Goal: Information Seeking & Learning: Learn about a topic

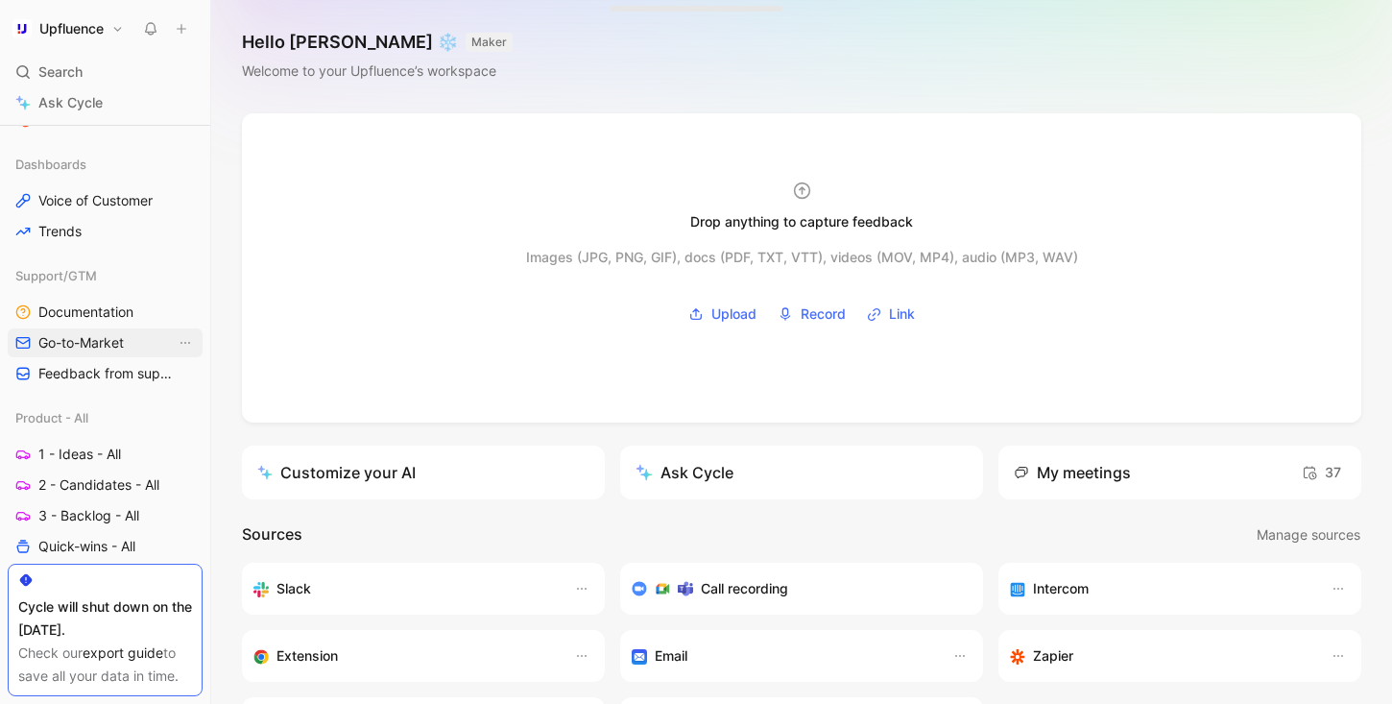
scroll to position [469, 0]
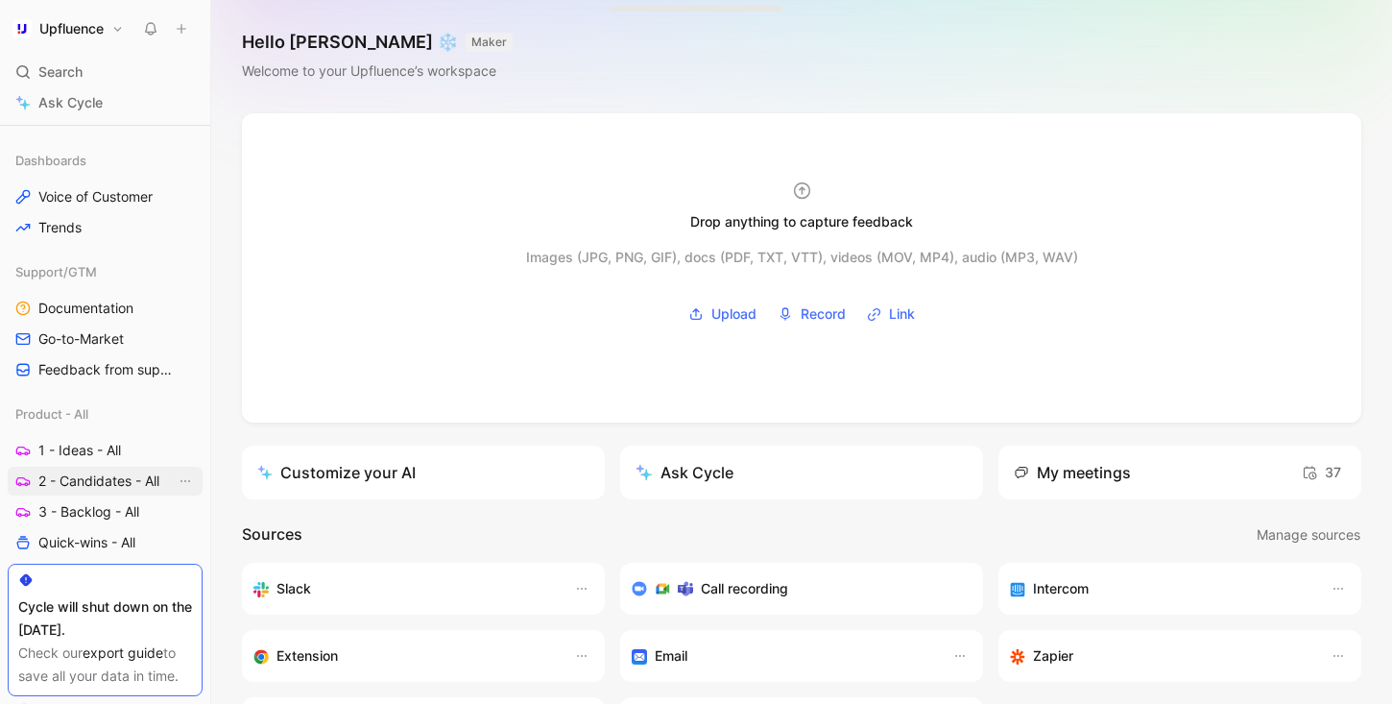
click at [101, 479] on span "2 - Candidates - All" at bounding box center [98, 480] width 121 height 19
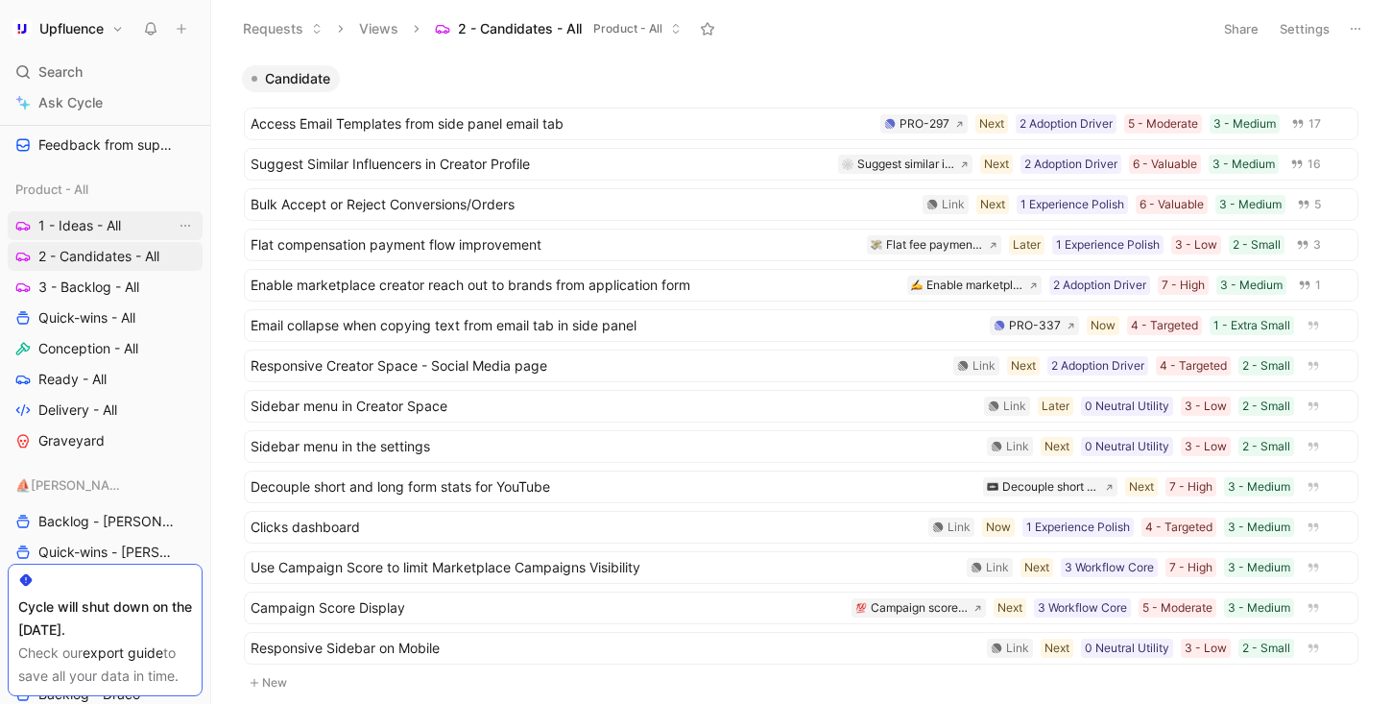
scroll to position [698, 0]
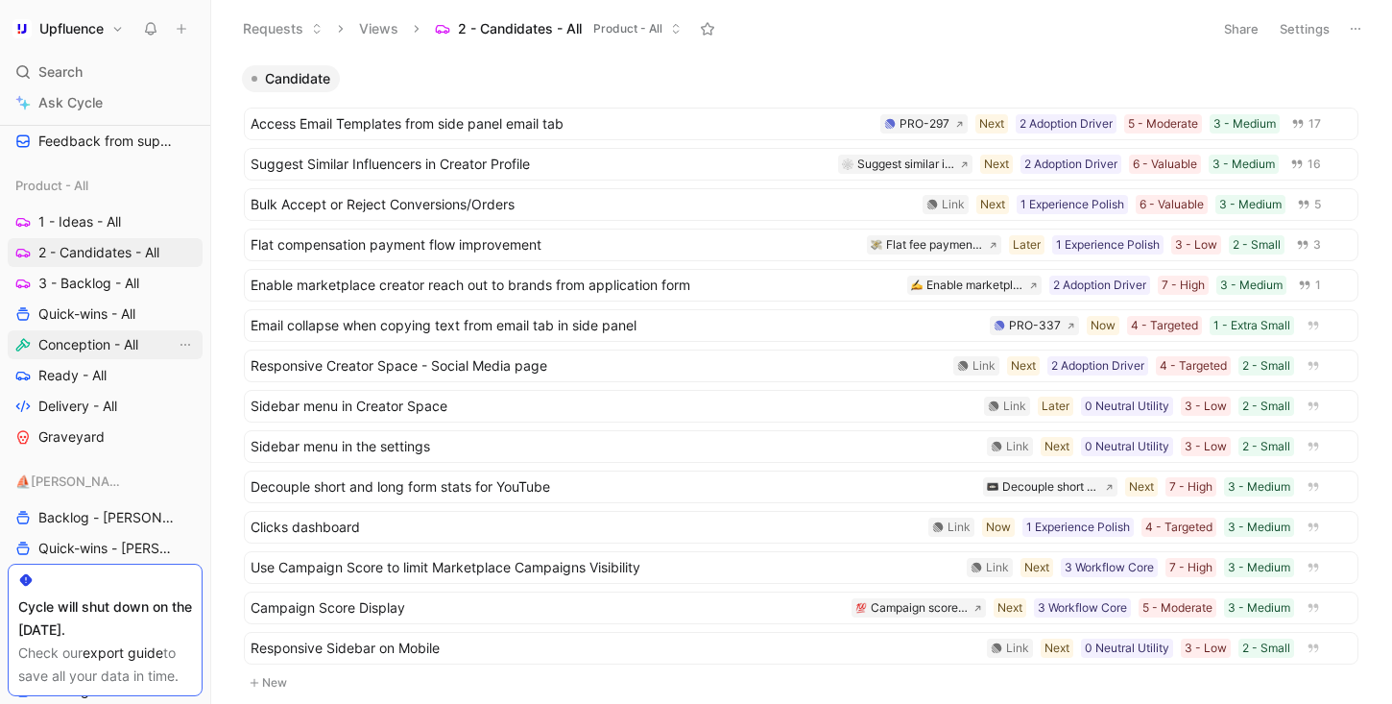
click at [126, 348] on span "Conception - All" at bounding box center [88, 344] width 100 height 19
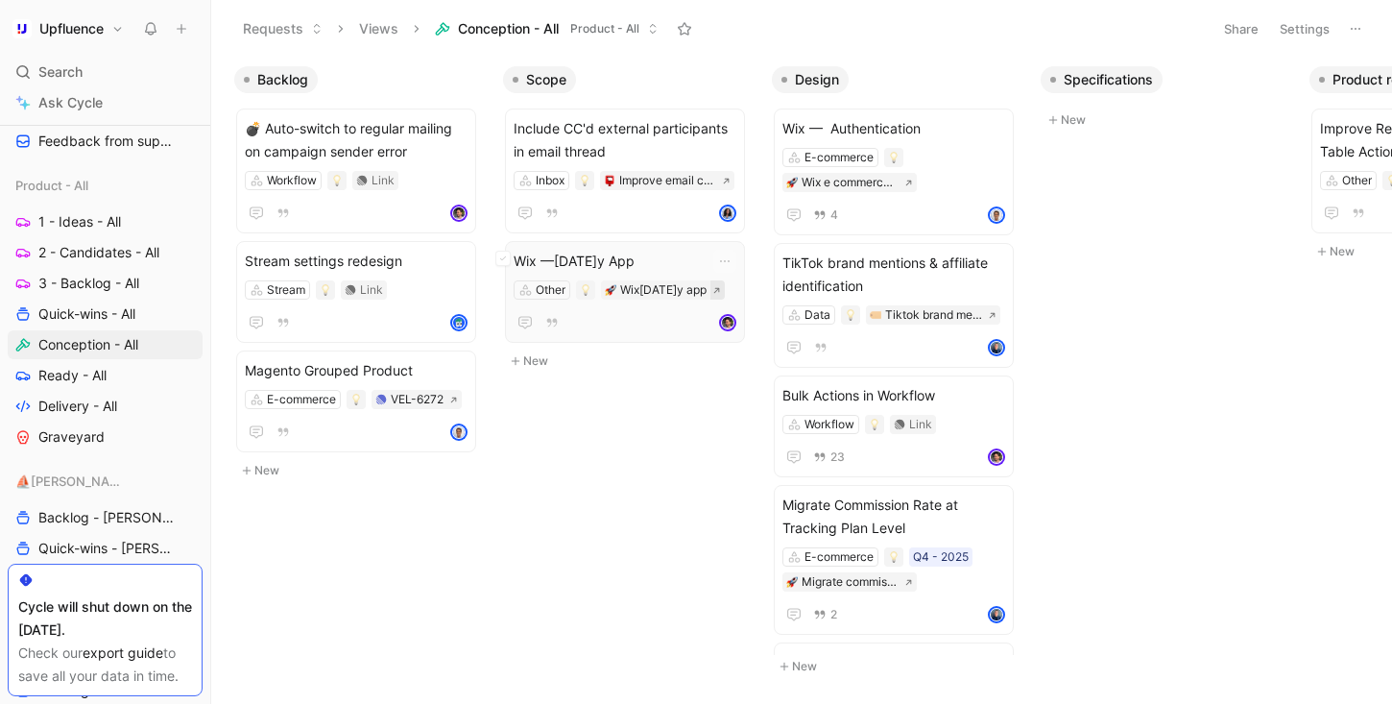
click at [725, 293] on button at bounding box center [717, 289] width 14 height 19
click at [913, 188] on button at bounding box center [909, 182] width 14 height 19
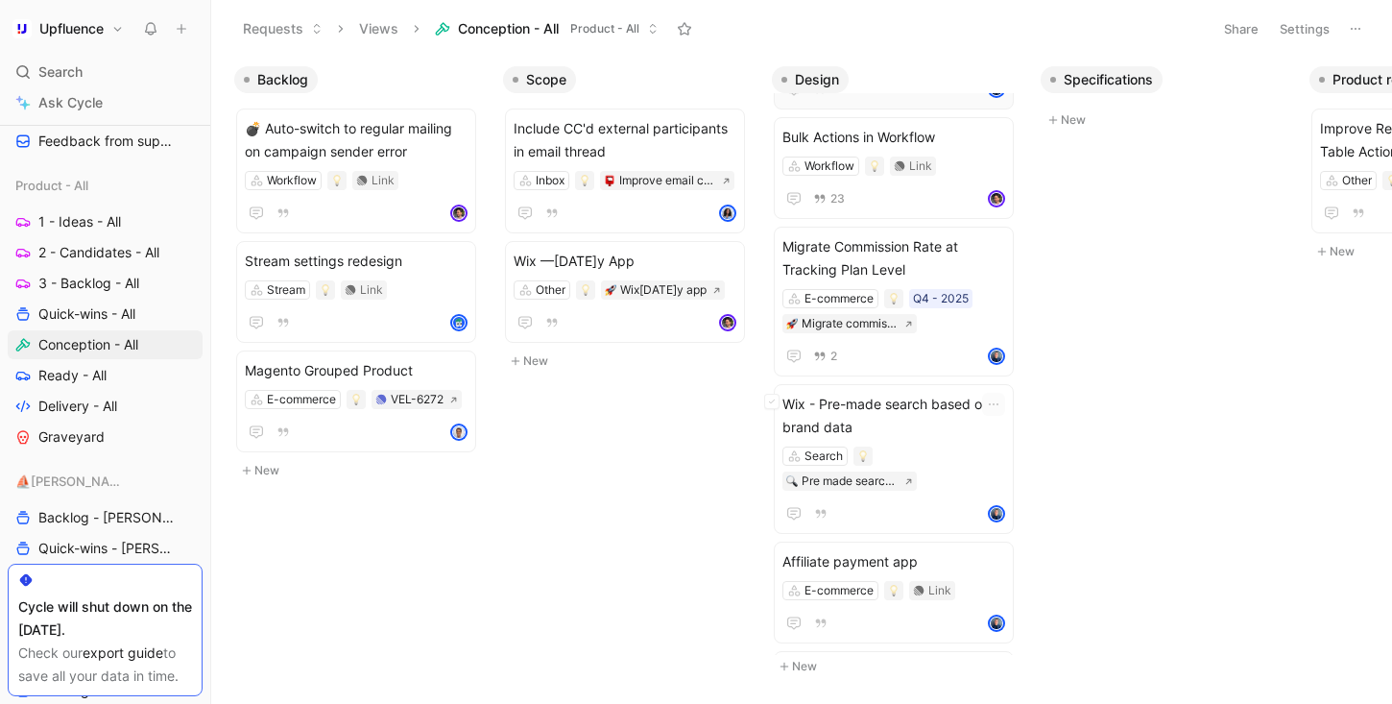
scroll to position [338, 0]
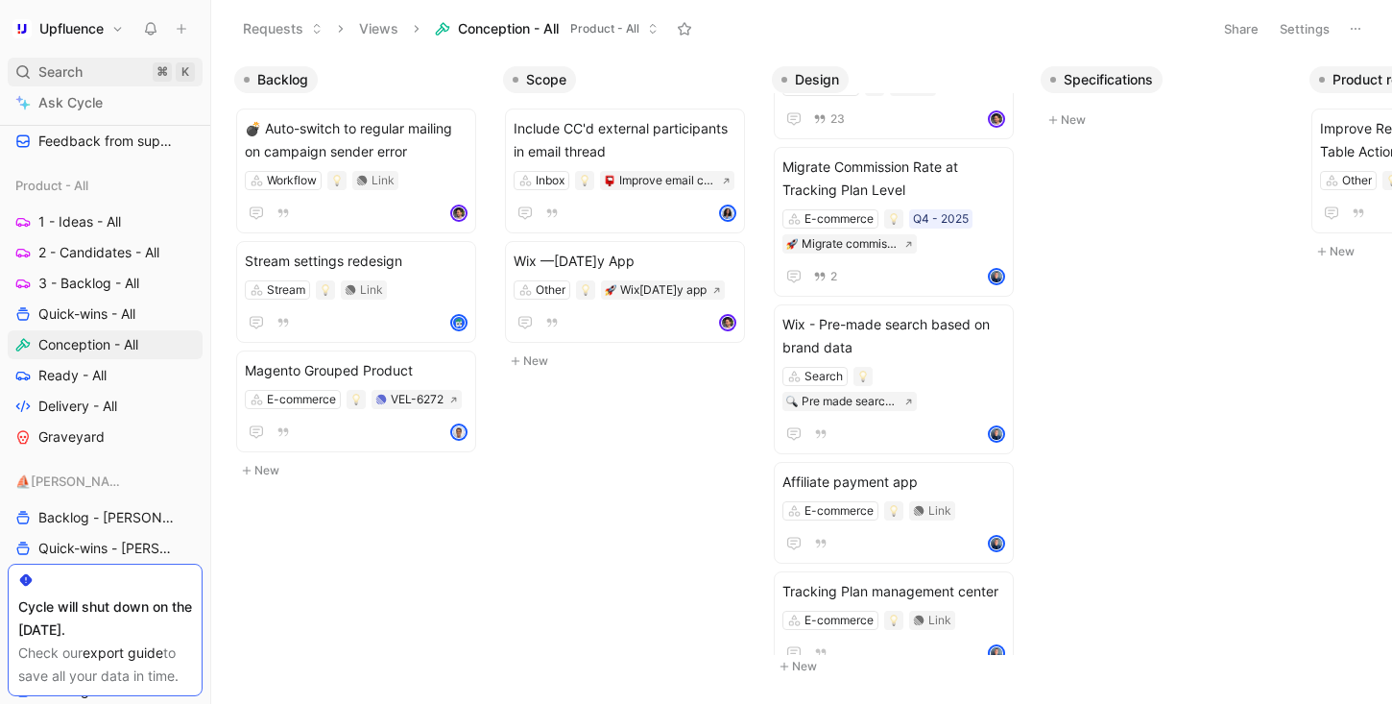
click at [92, 63] on div "Search ⌘ K" at bounding box center [105, 72] width 195 height 29
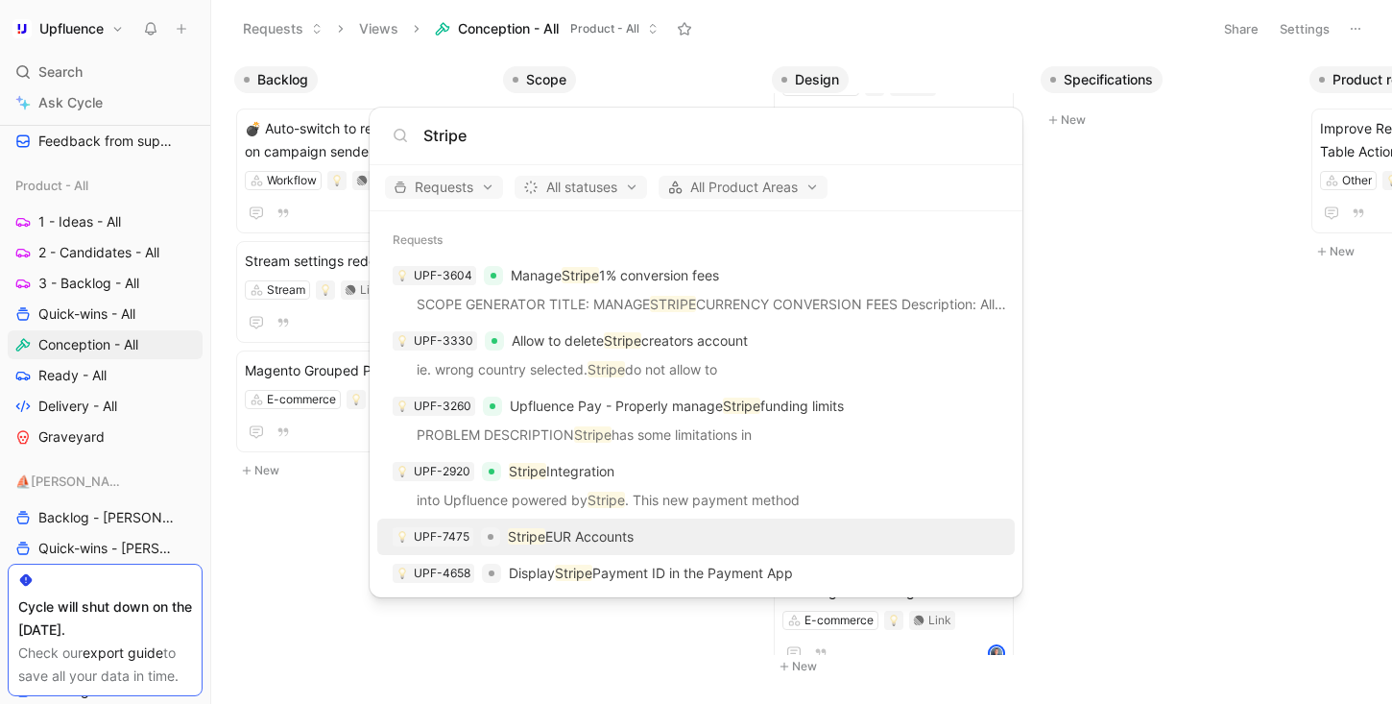
type input "Stripe"
click at [646, 538] on div "UPF-7475 Stripe EUR Accounts" at bounding box center [696, 536] width 626 height 35
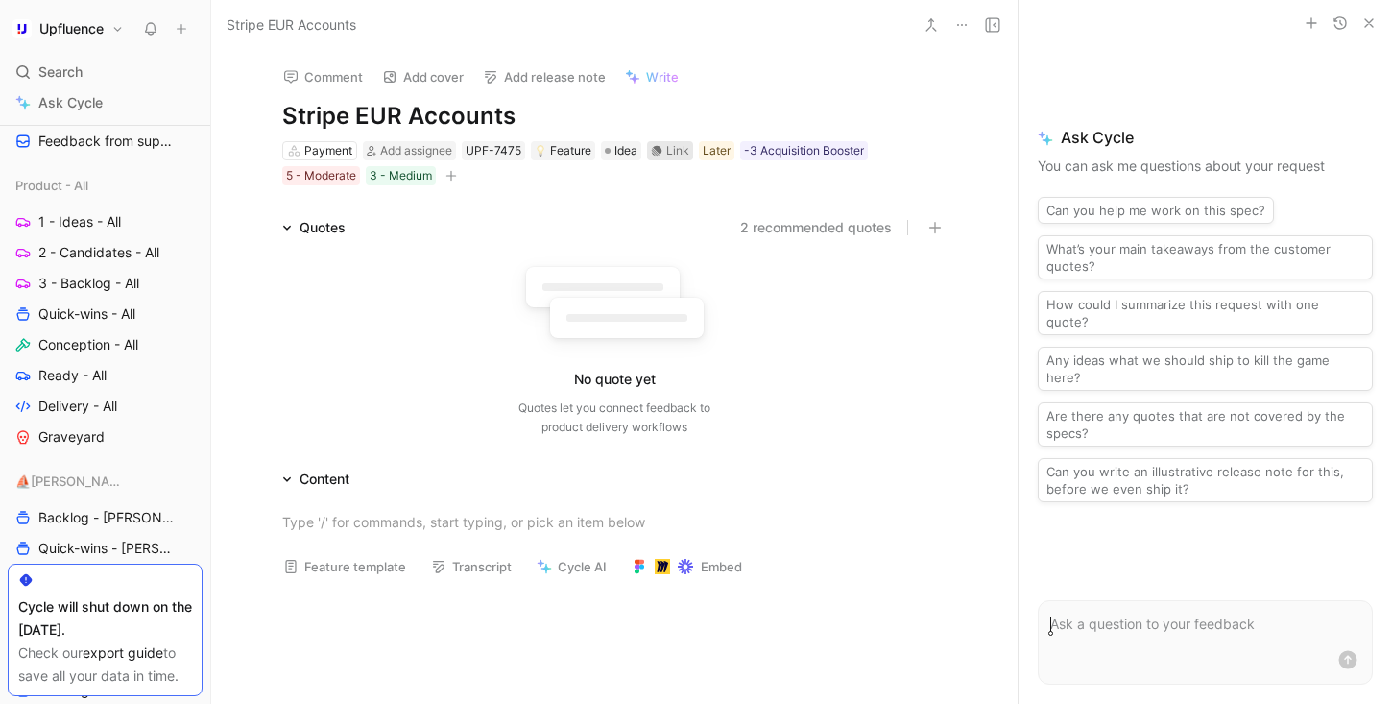
click at [680, 159] on div "Link" at bounding box center [677, 150] width 23 height 19
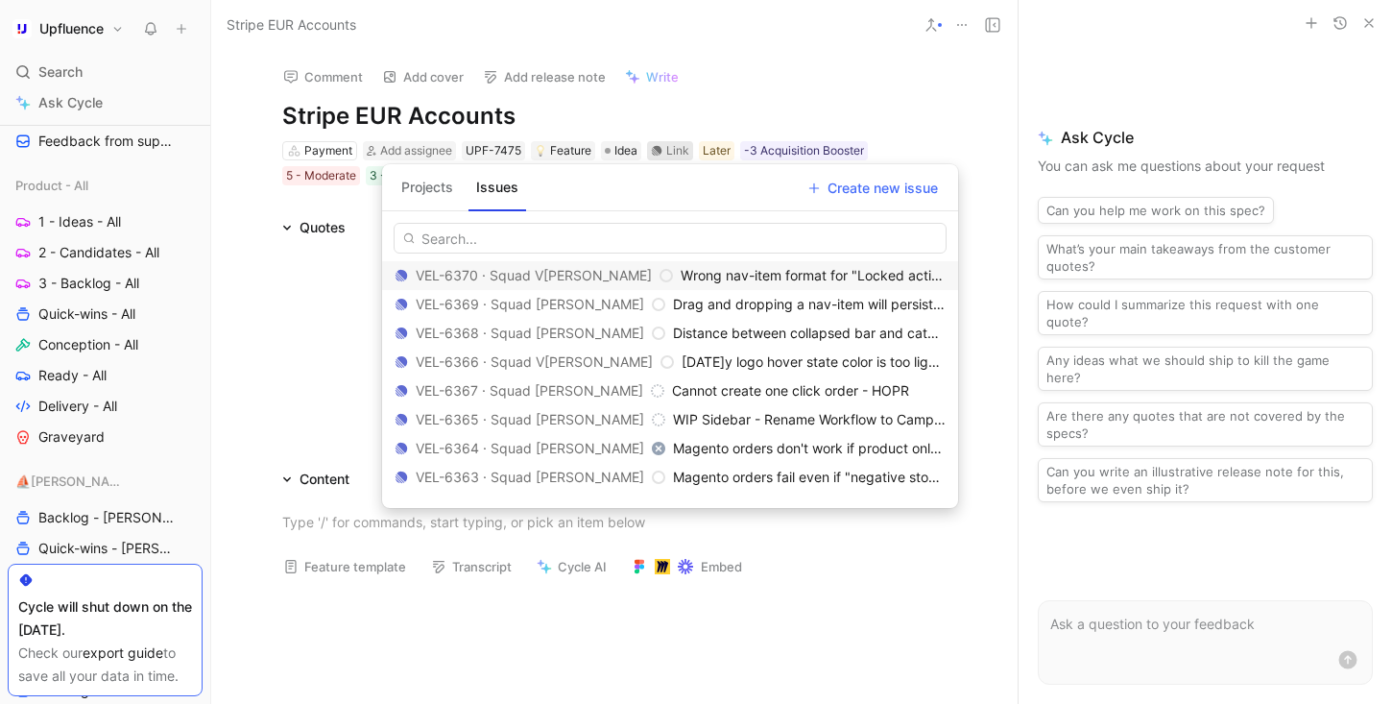
click at [442, 185] on button "Projects" at bounding box center [427, 187] width 67 height 31
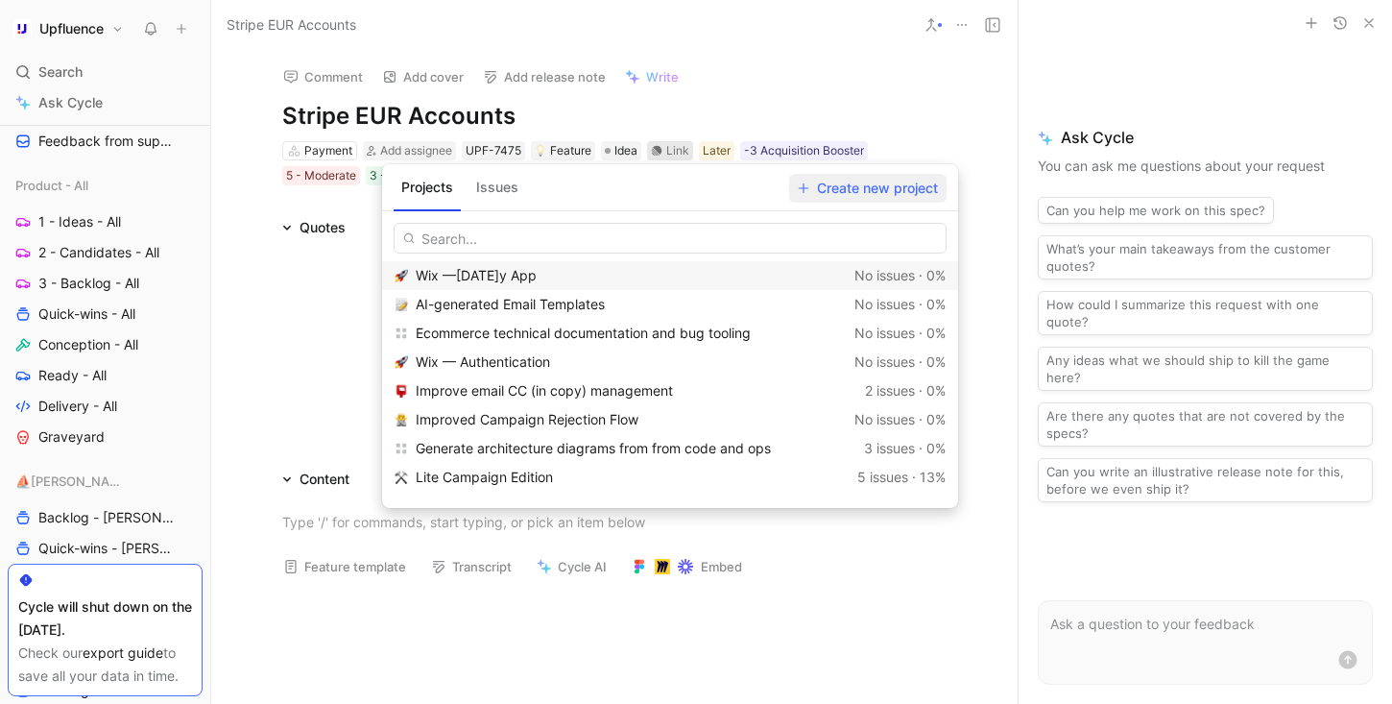
click at [859, 181] on span "Create new project" at bounding box center [868, 188] width 140 height 23
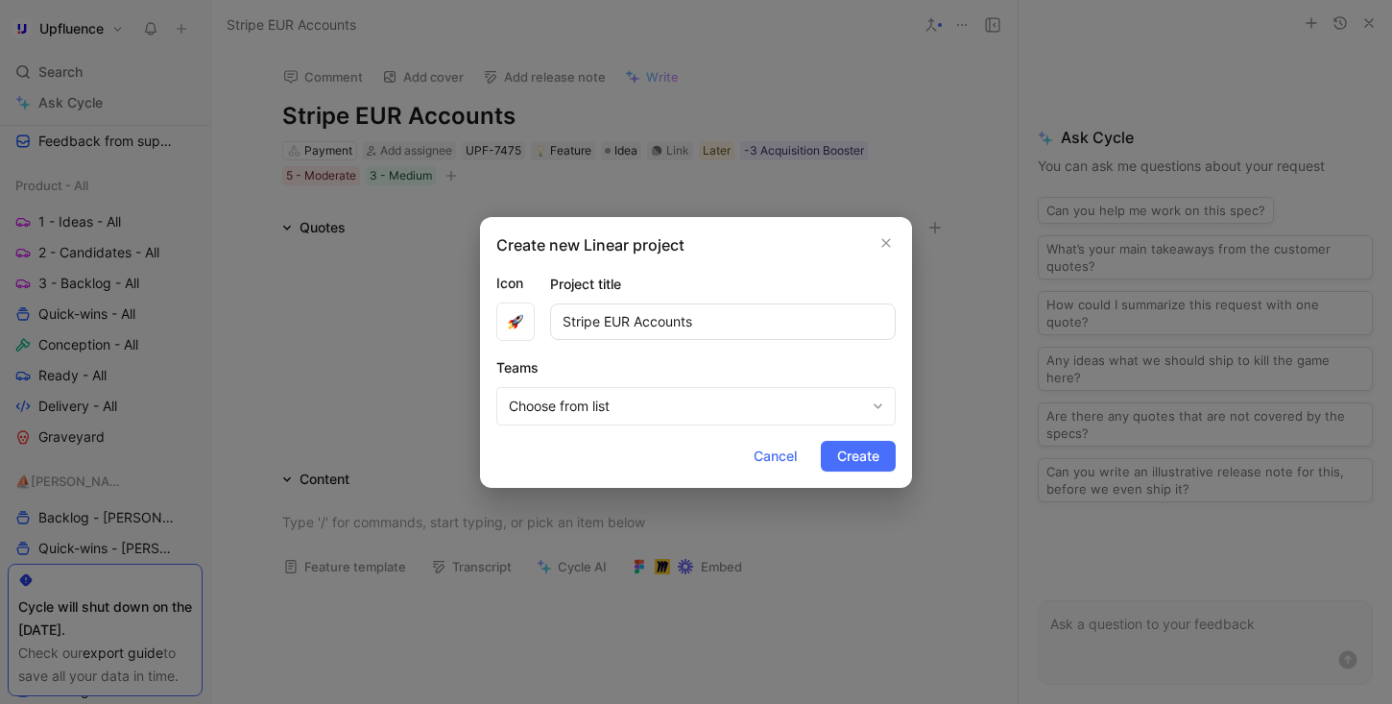
click at [637, 407] on span "Choose from list" at bounding box center [687, 405] width 356 height 23
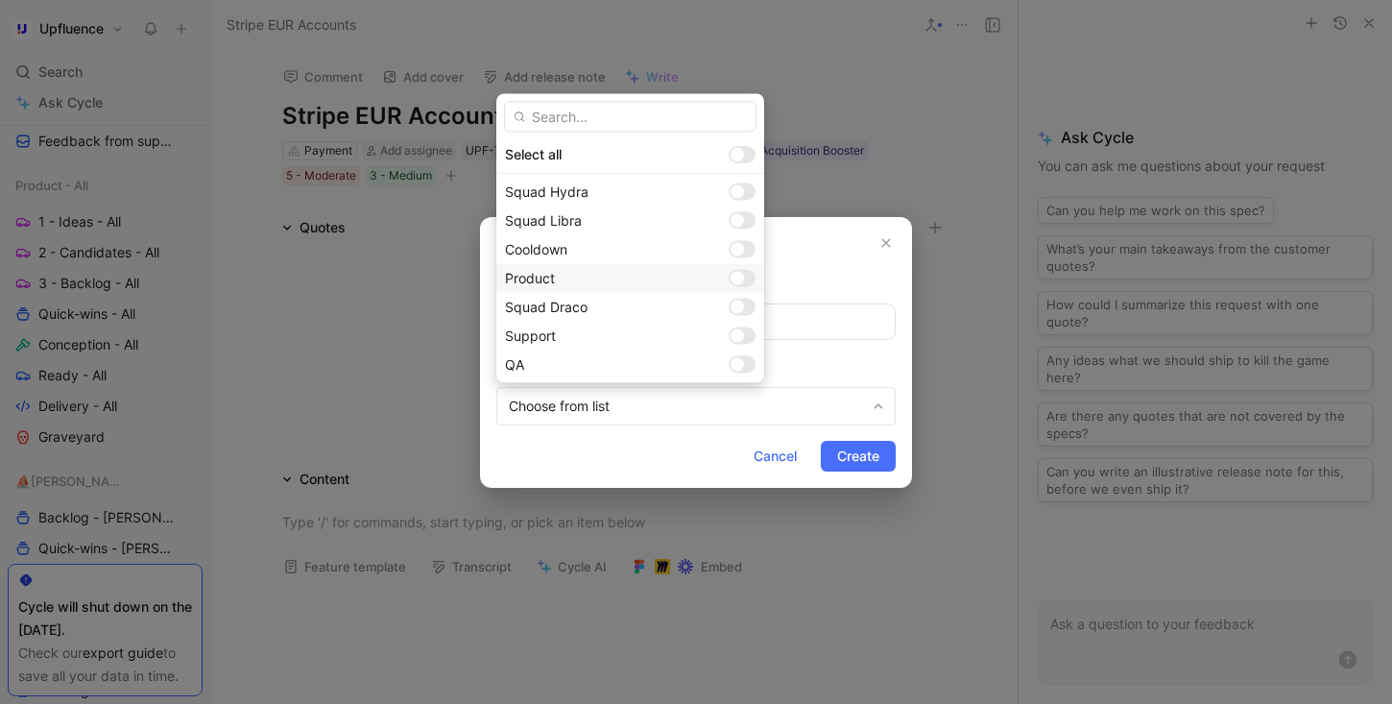
scroll to position [33, 0]
click at [729, 367] on div at bounding box center [742, 359] width 27 height 17
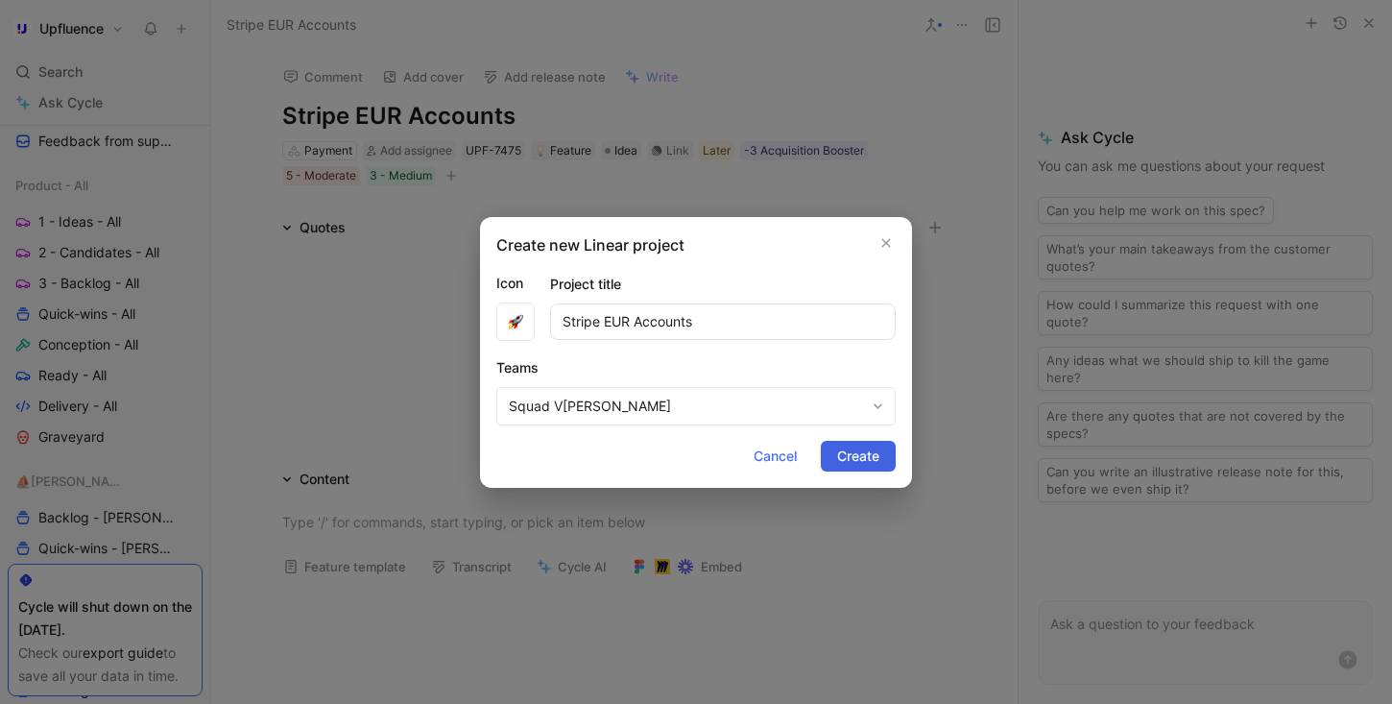
click at [869, 458] on span "Create" at bounding box center [858, 455] width 42 height 23
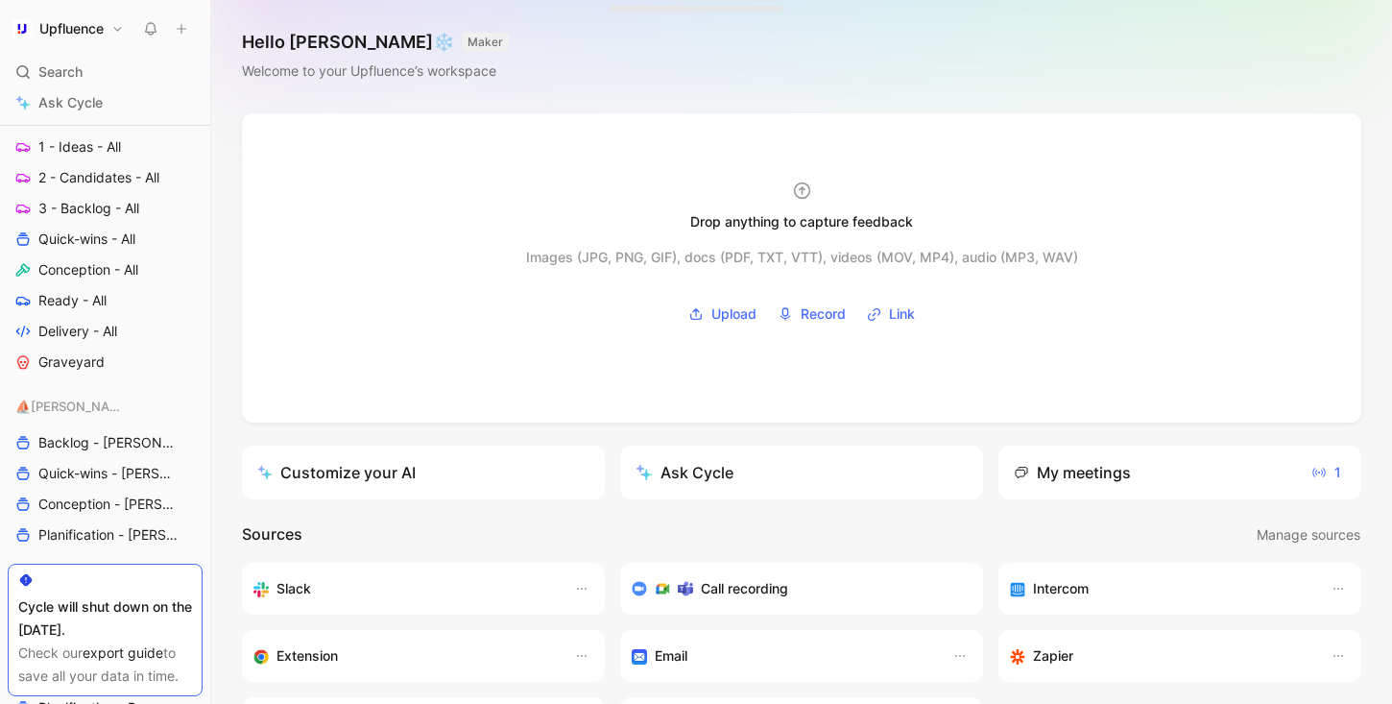
scroll to position [774, 0]
click at [122, 302] on link "Ready - All" at bounding box center [105, 299] width 195 height 29
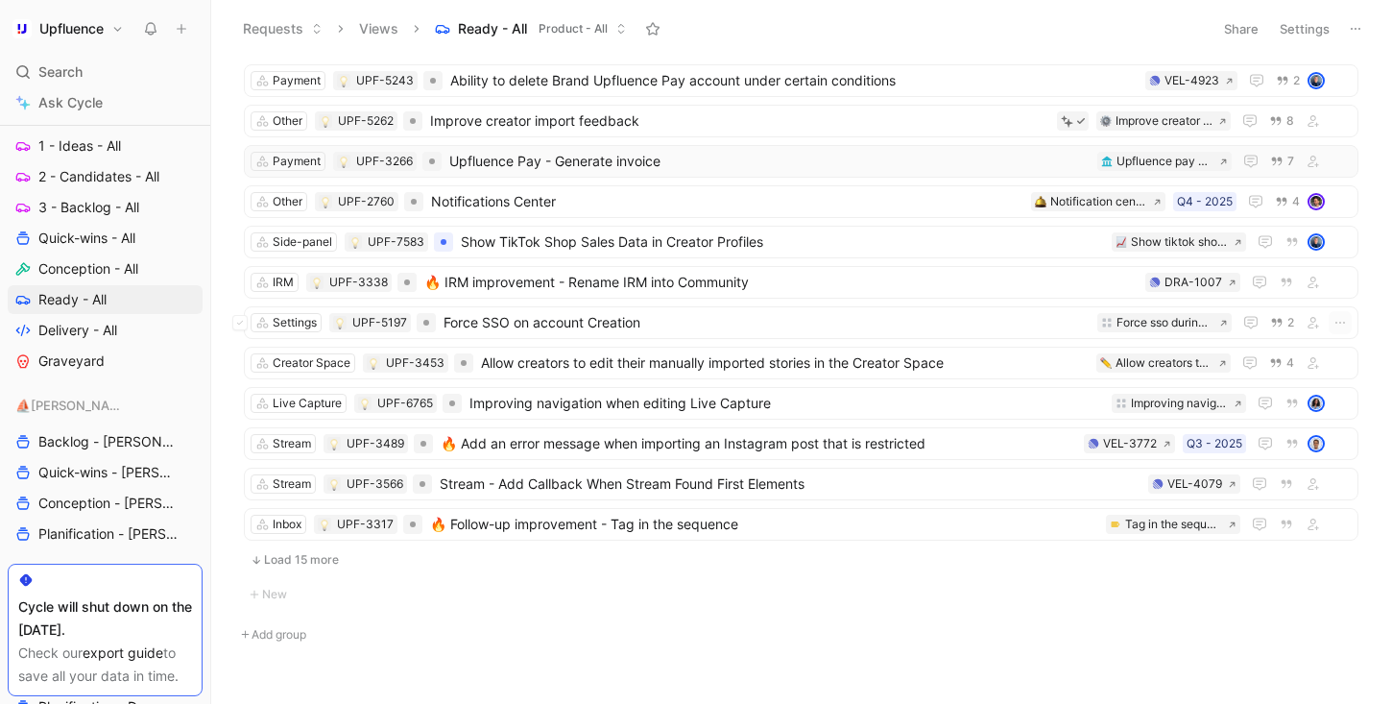
scroll to position [1451, 0]
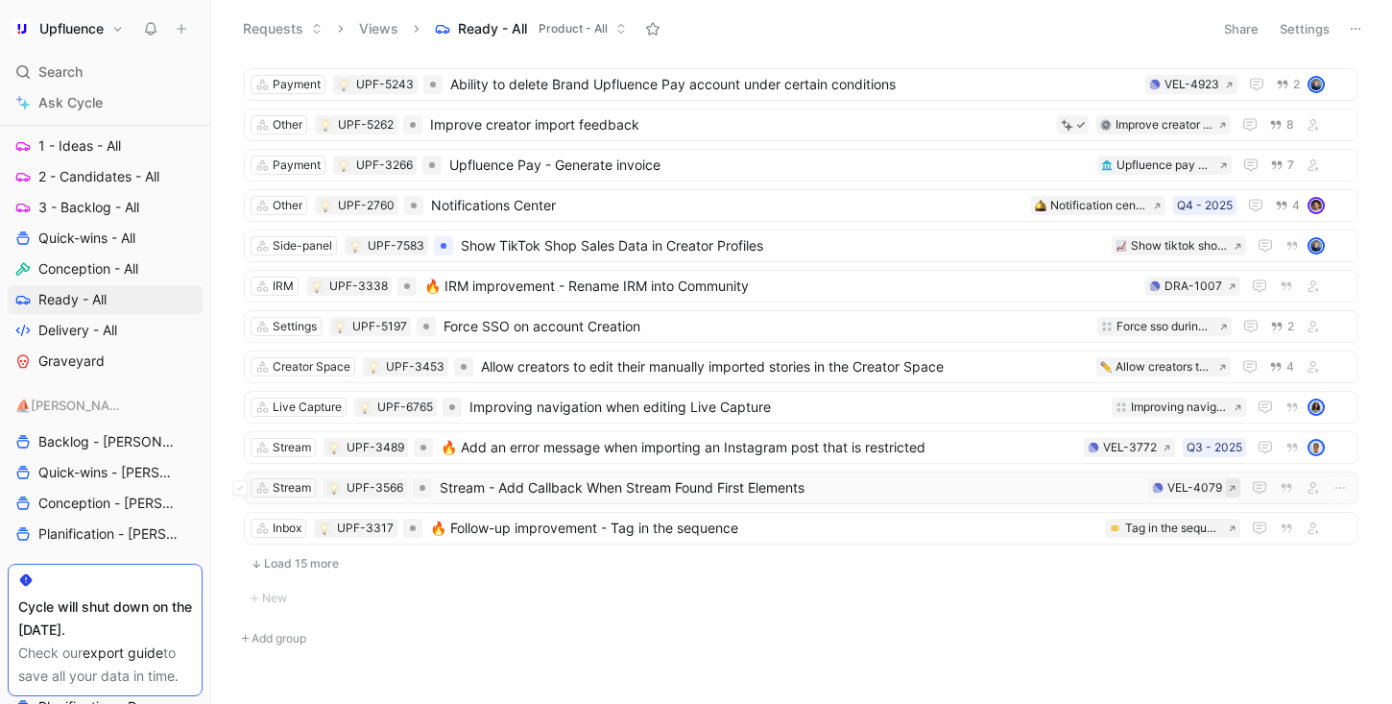
click at [1228, 490] on icon at bounding box center [1232, 488] width 9 height 9
click at [332, 564] on button "Load 15 more" at bounding box center [801, 563] width 1114 height 23
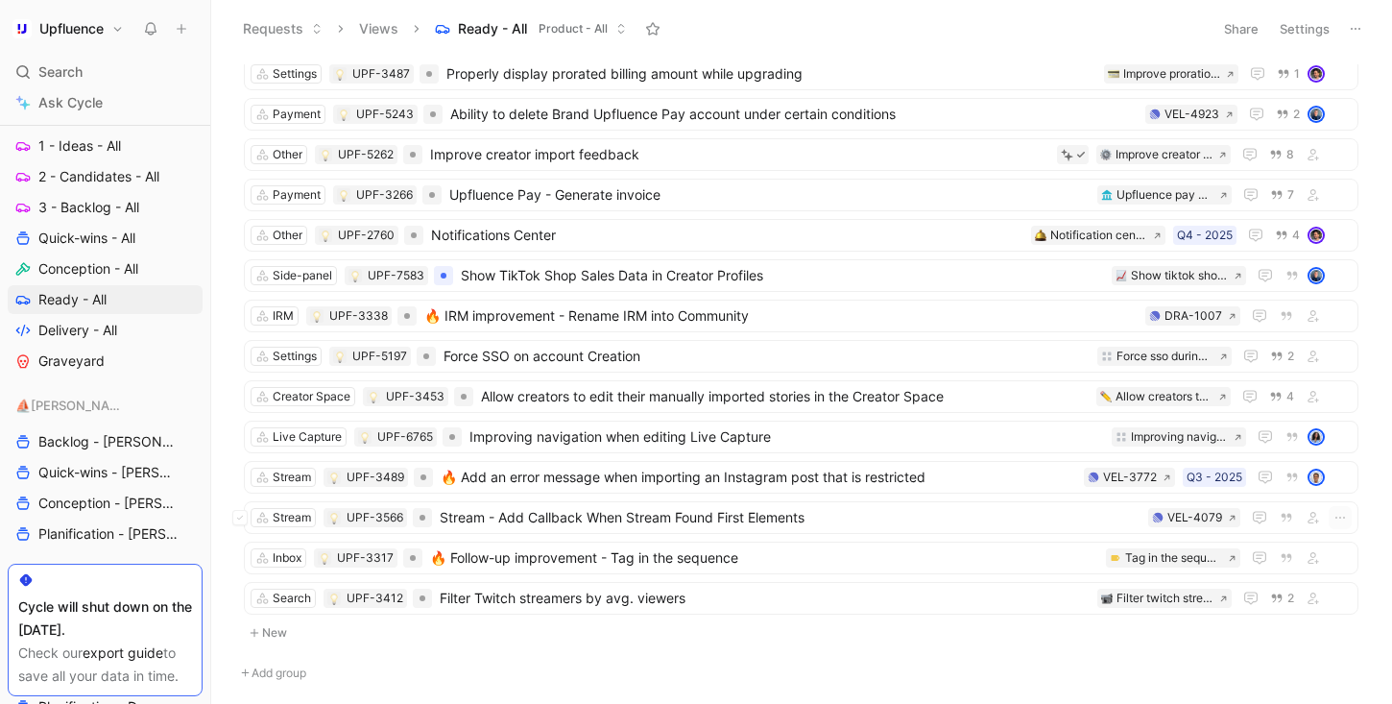
scroll to position [1498, 0]
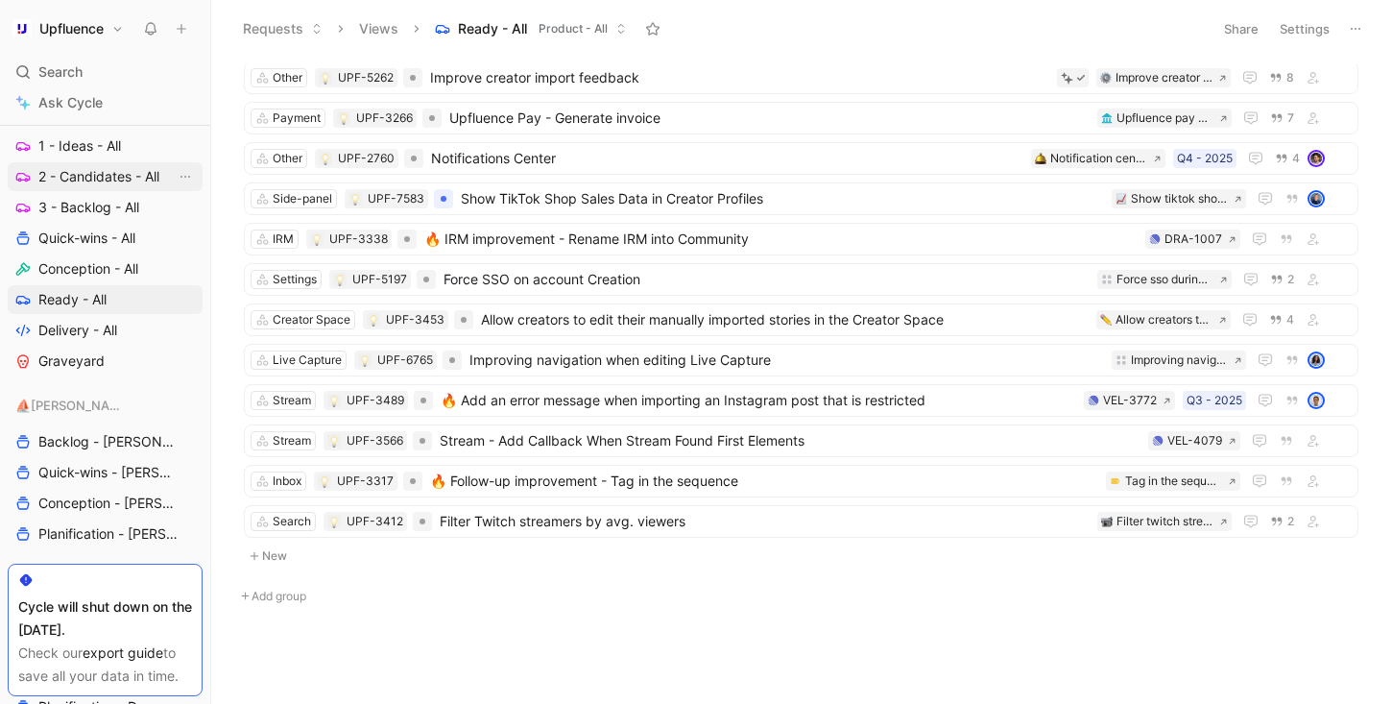
click at [88, 179] on span "2 - Candidates - All" at bounding box center [98, 176] width 121 height 19
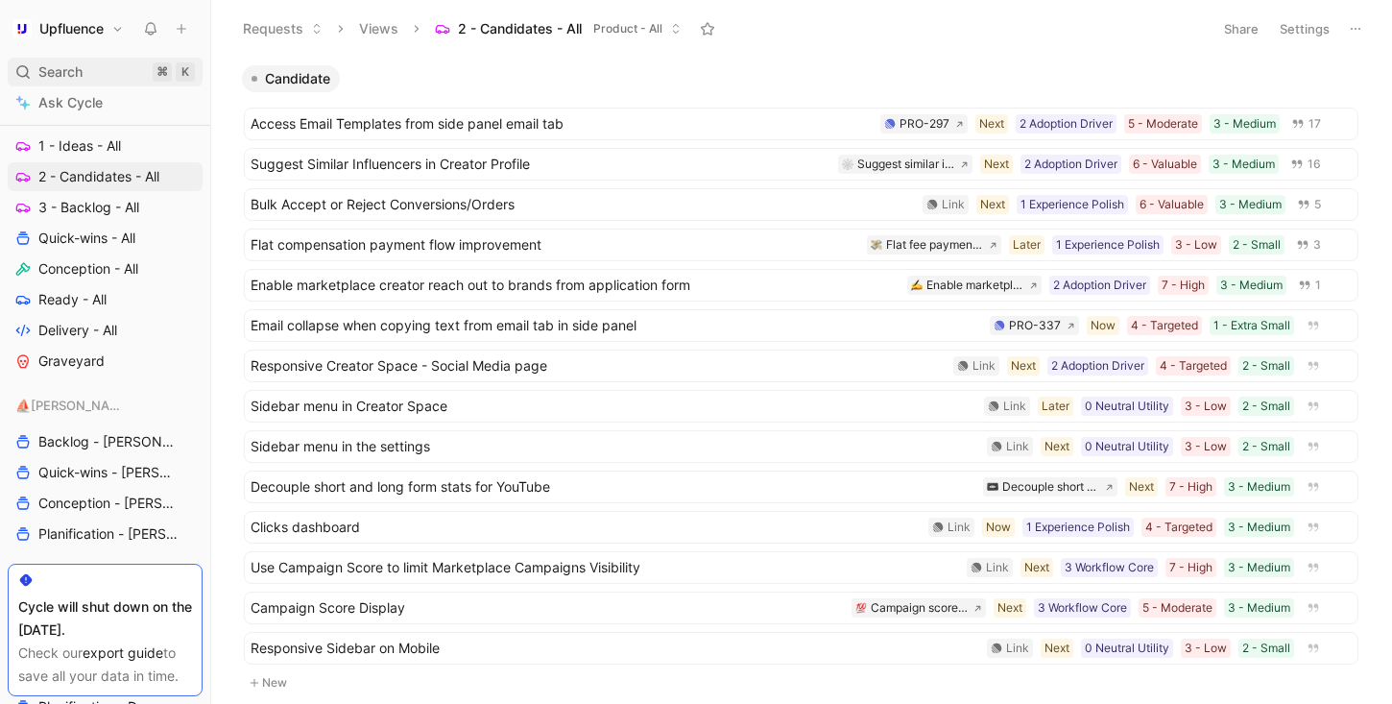
click at [94, 64] on div "Search ⌘ K" at bounding box center [105, 72] width 195 height 29
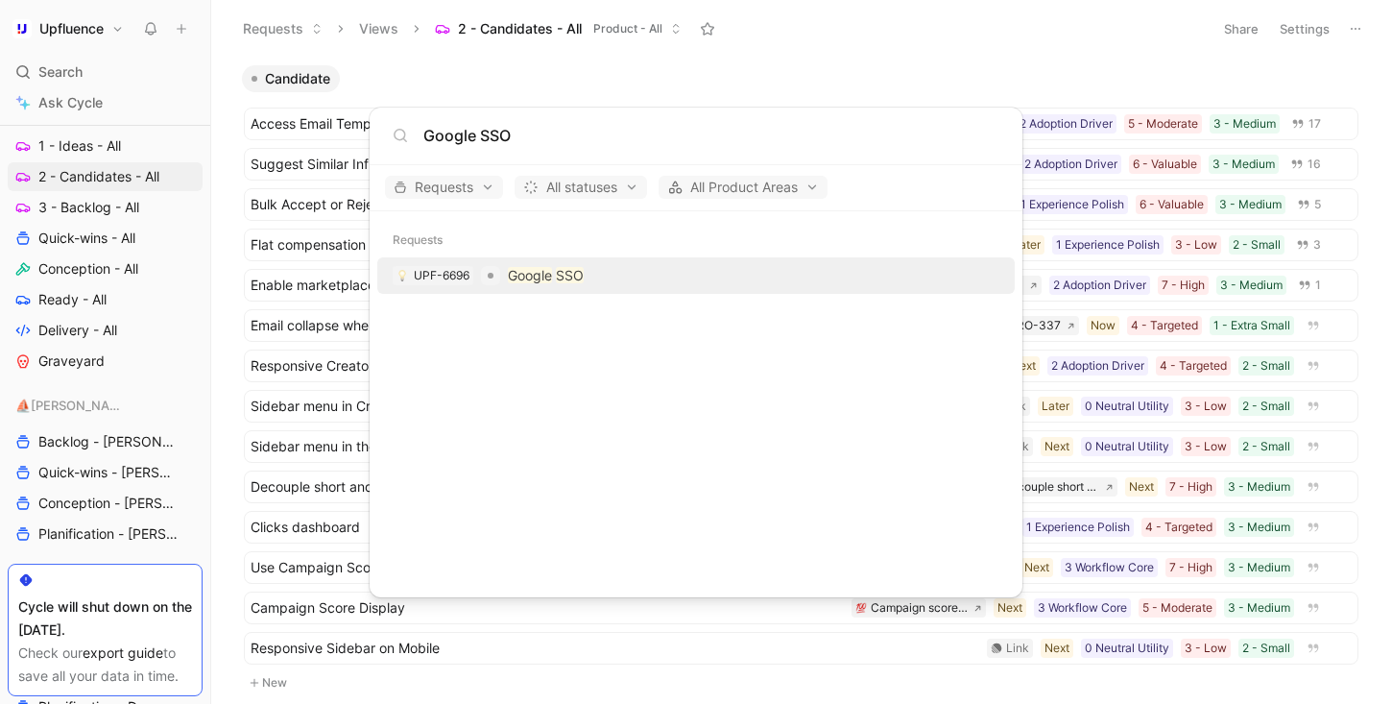
type input "Google SSO"
click at [617, 272] on div "UPF-6696 Google SSO" at bounding box center [696, 275] width 626 height 35
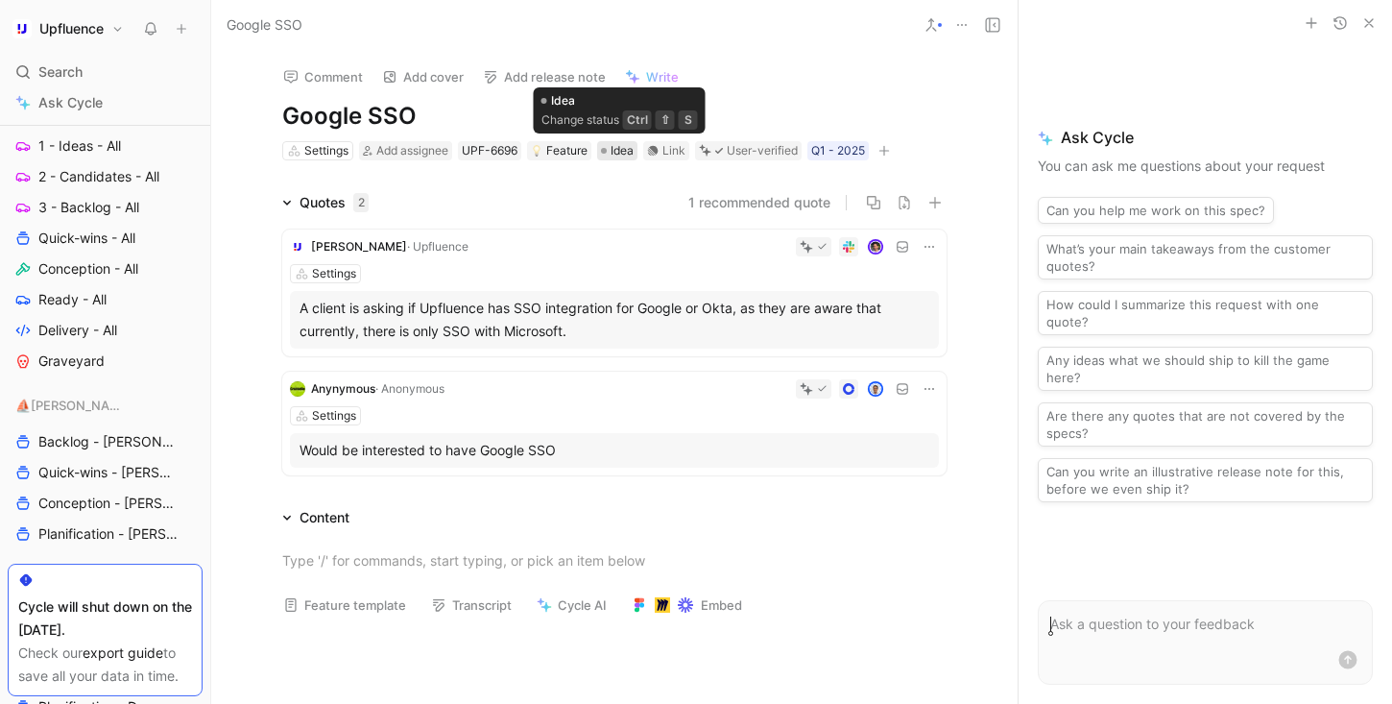
click at [627, 144] on span "Idea" at bounding box center [621, 150] width 23 height 19
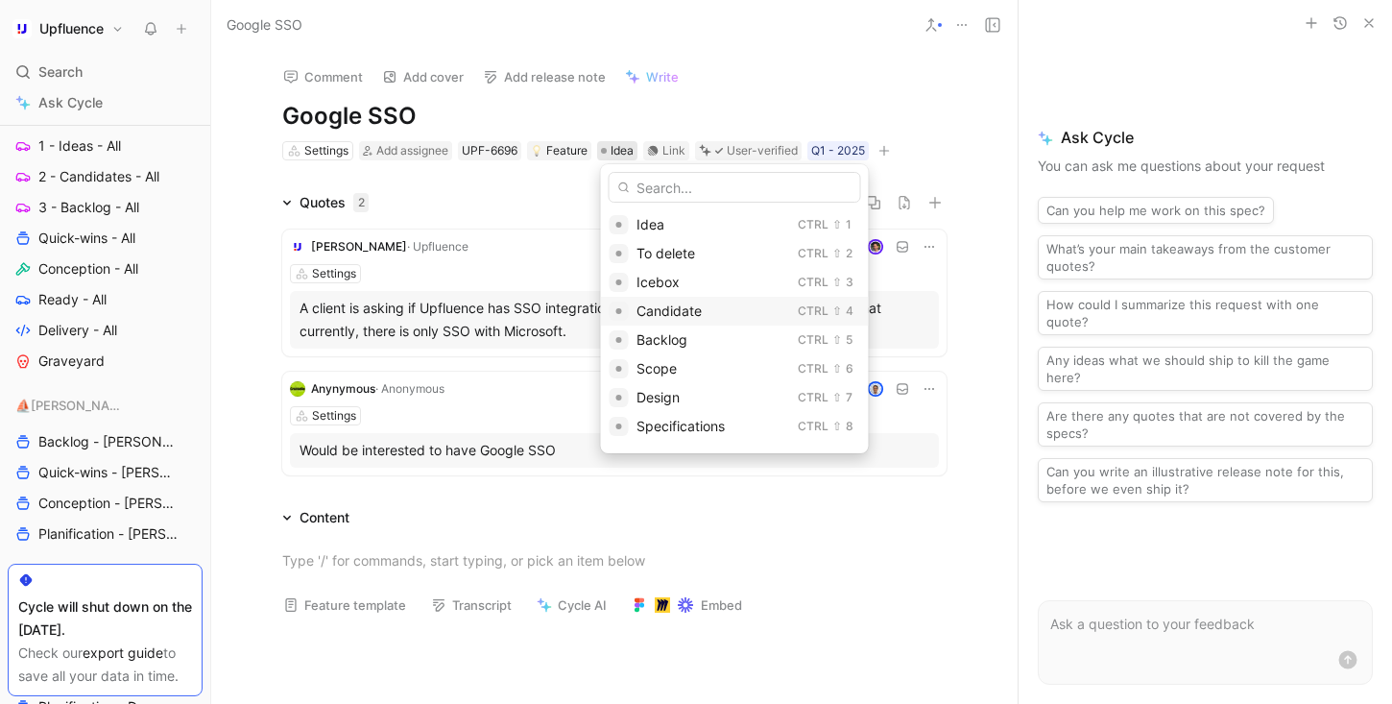
click at [673, 304] on span "Candidate" at bounding box center [668, 310] width 65 height 16
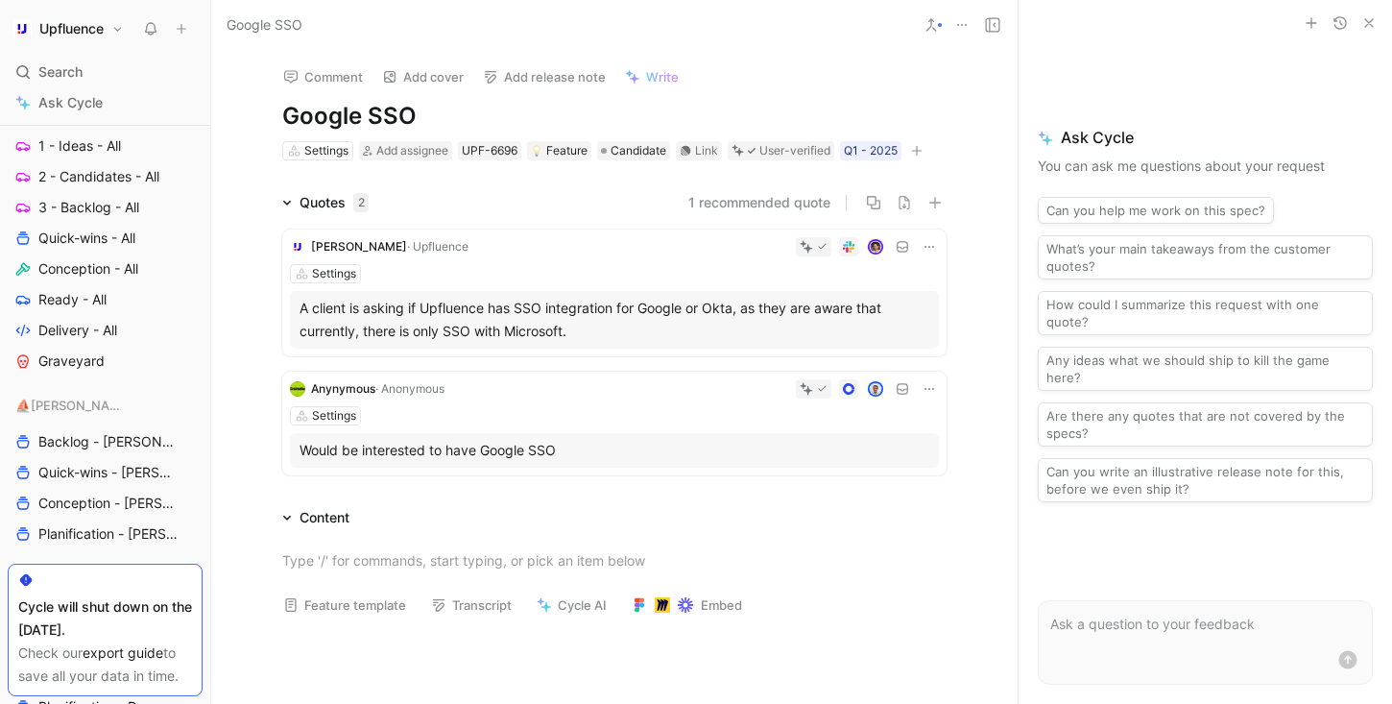
click at [922, 154] on icon "button" at bounding box center [917, 151] width 12 height 12
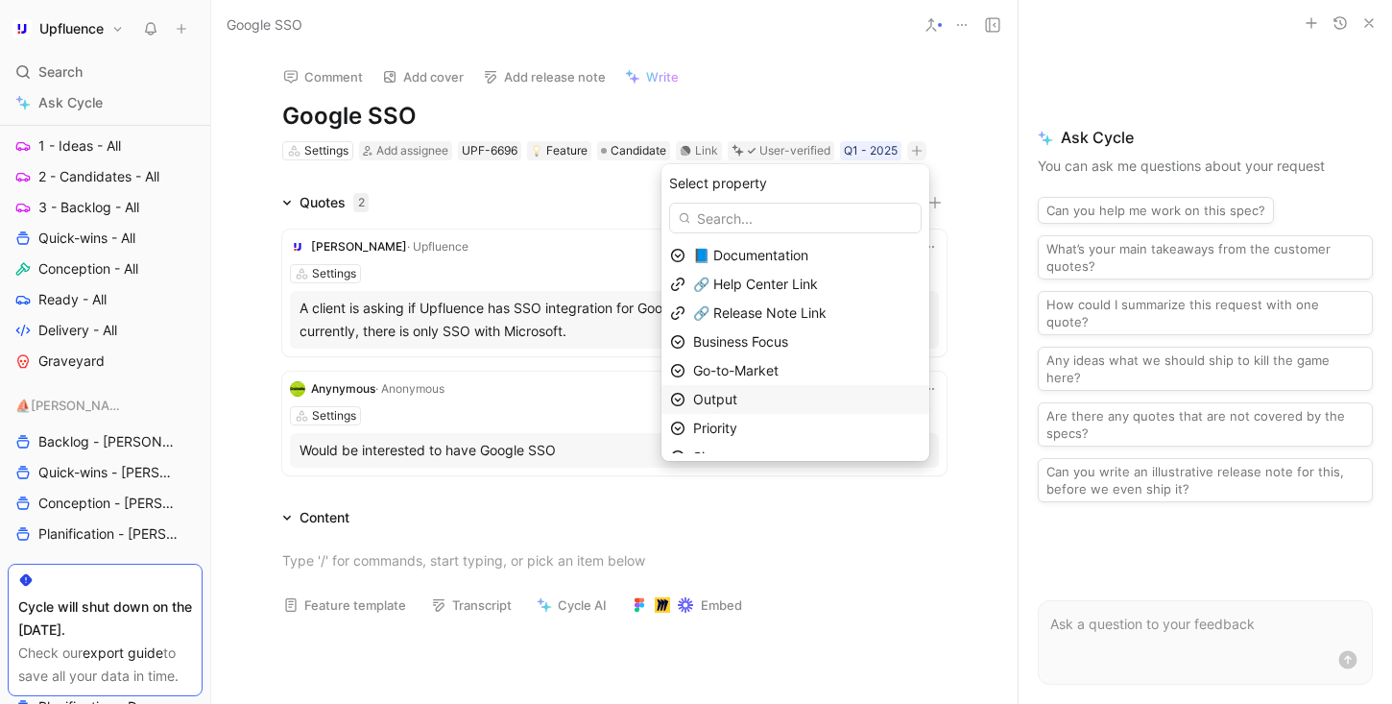
click at [762, 395] on div "Output" at bounding box center [806, 399] width 227 height 23
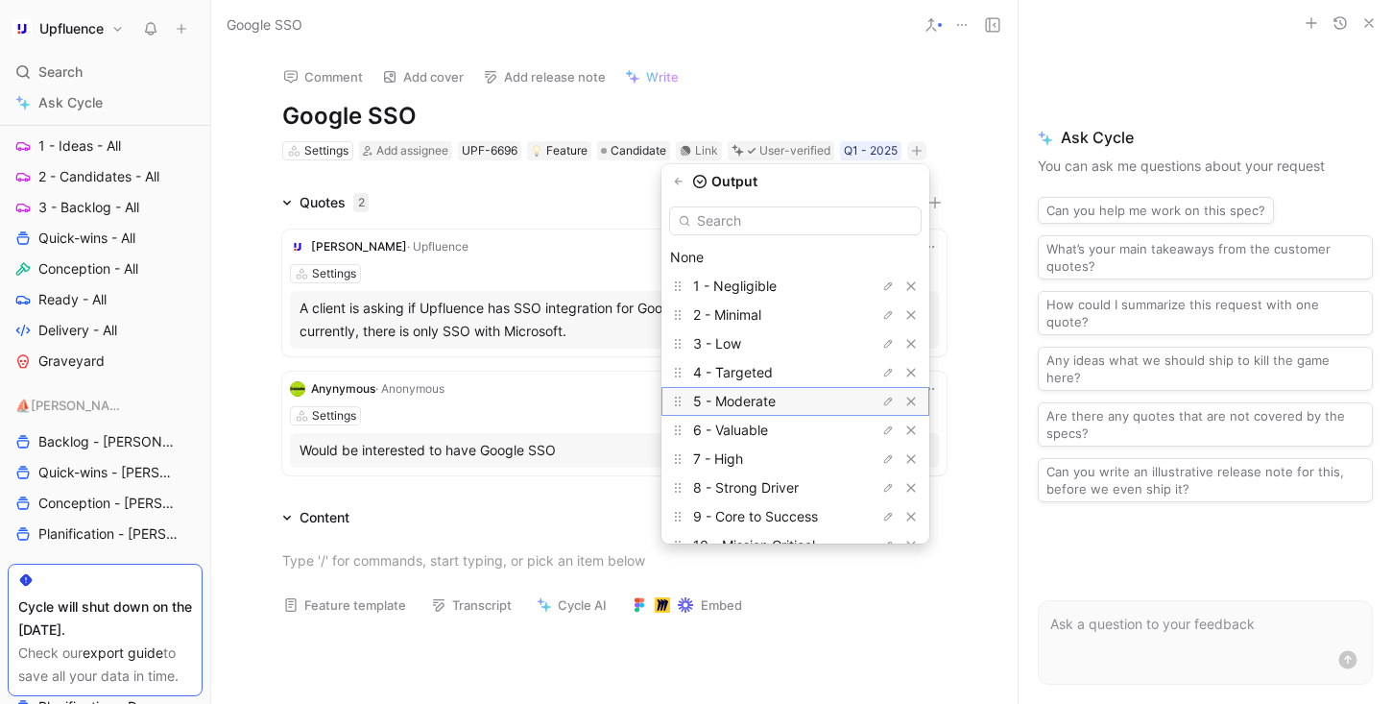
click at [796, 395] on div "5 - Moderate" at bounding box center [765, 401] width 144 height 23
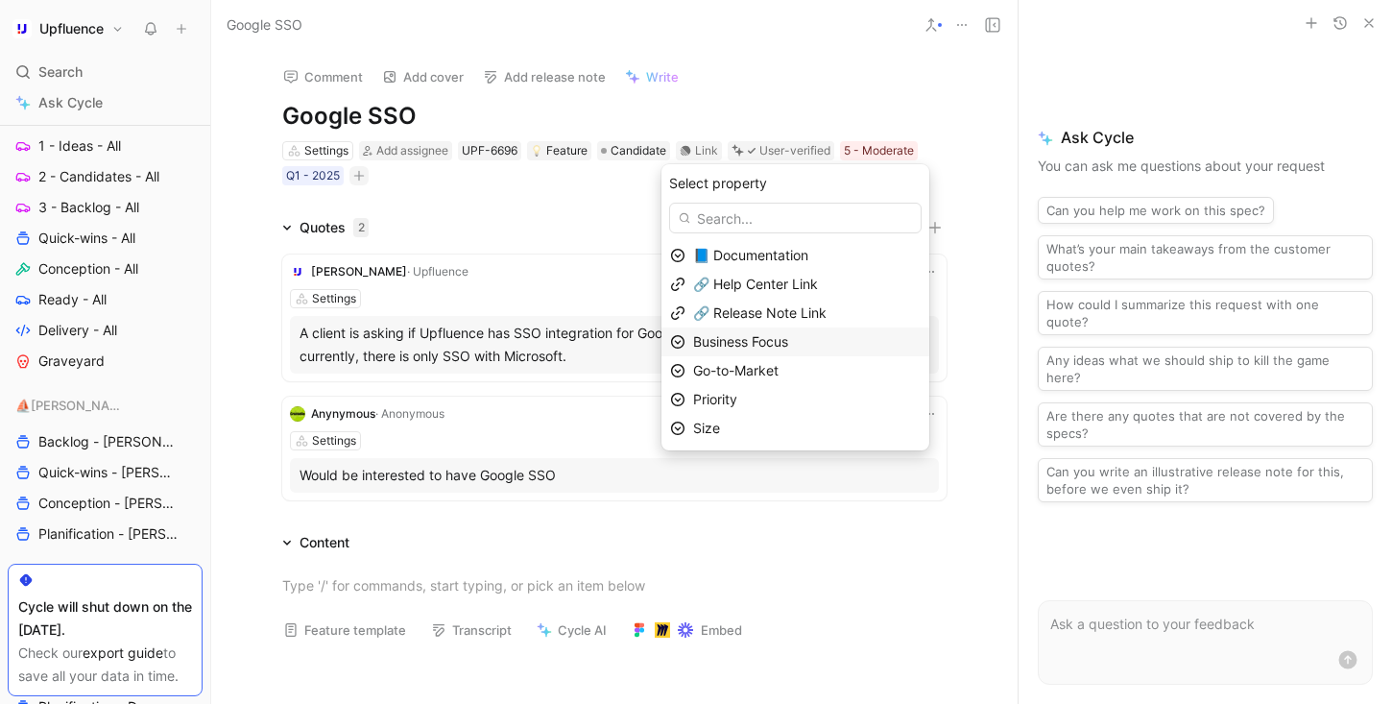
click at [769, 342] on span "Business Focus" at bounding box center [740, 341] width 95 height 16
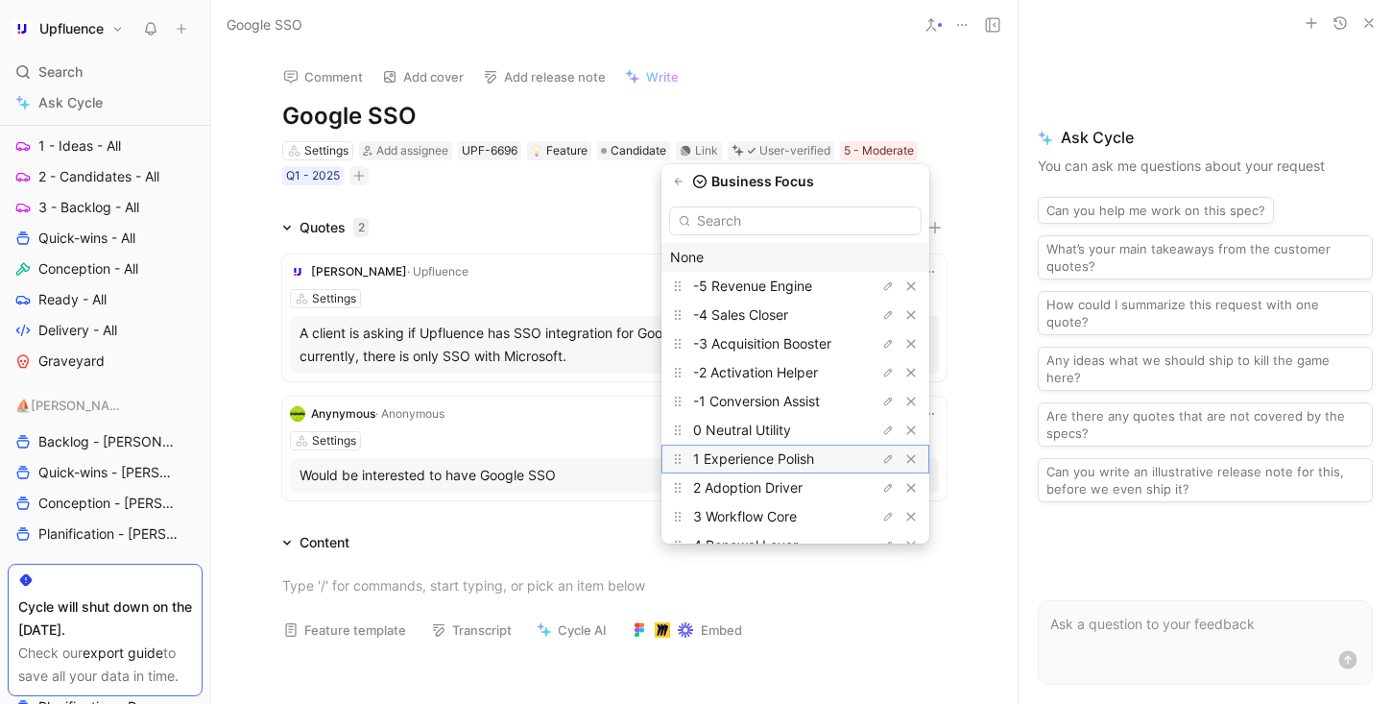
click at [782, 457] on span "1 Experience Polish" at bounding box center [753, 458] width 121 height 16
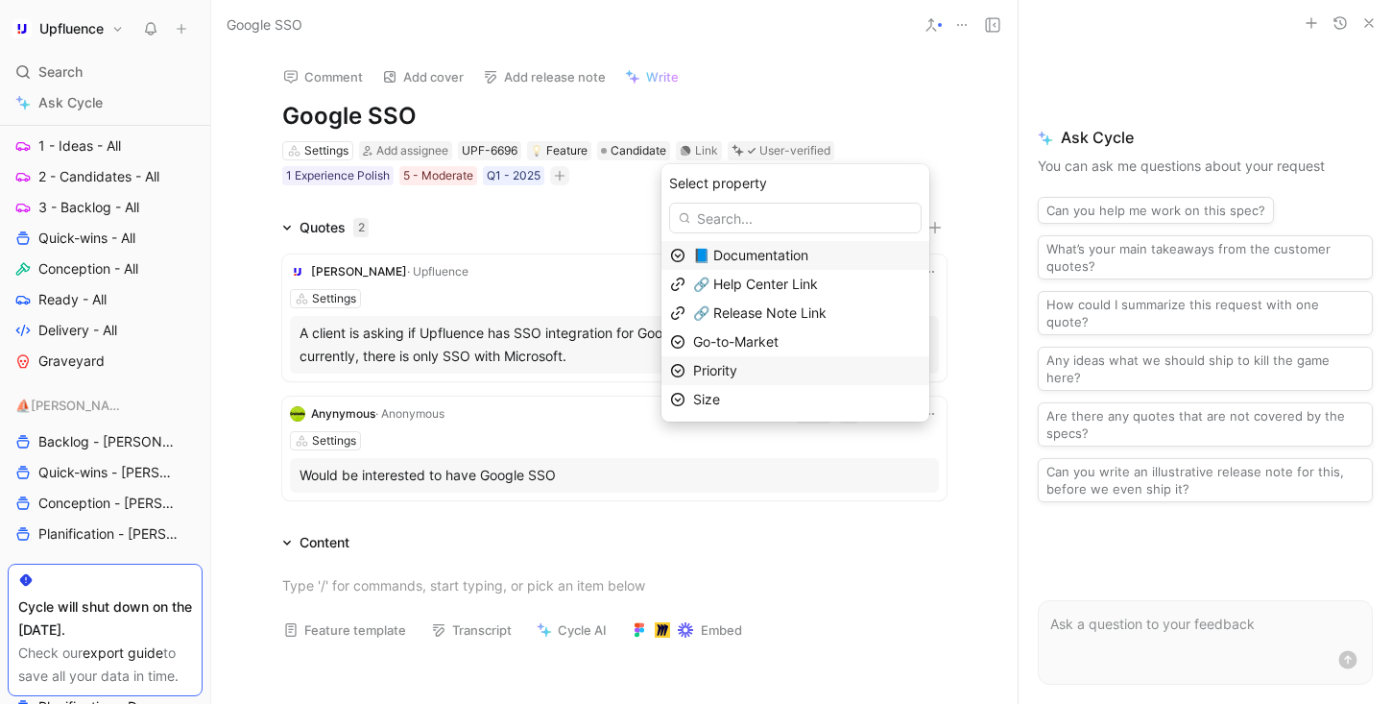
click at [779, 370] on div "Priority" at bounding box center [806, 370] width 227 height 23
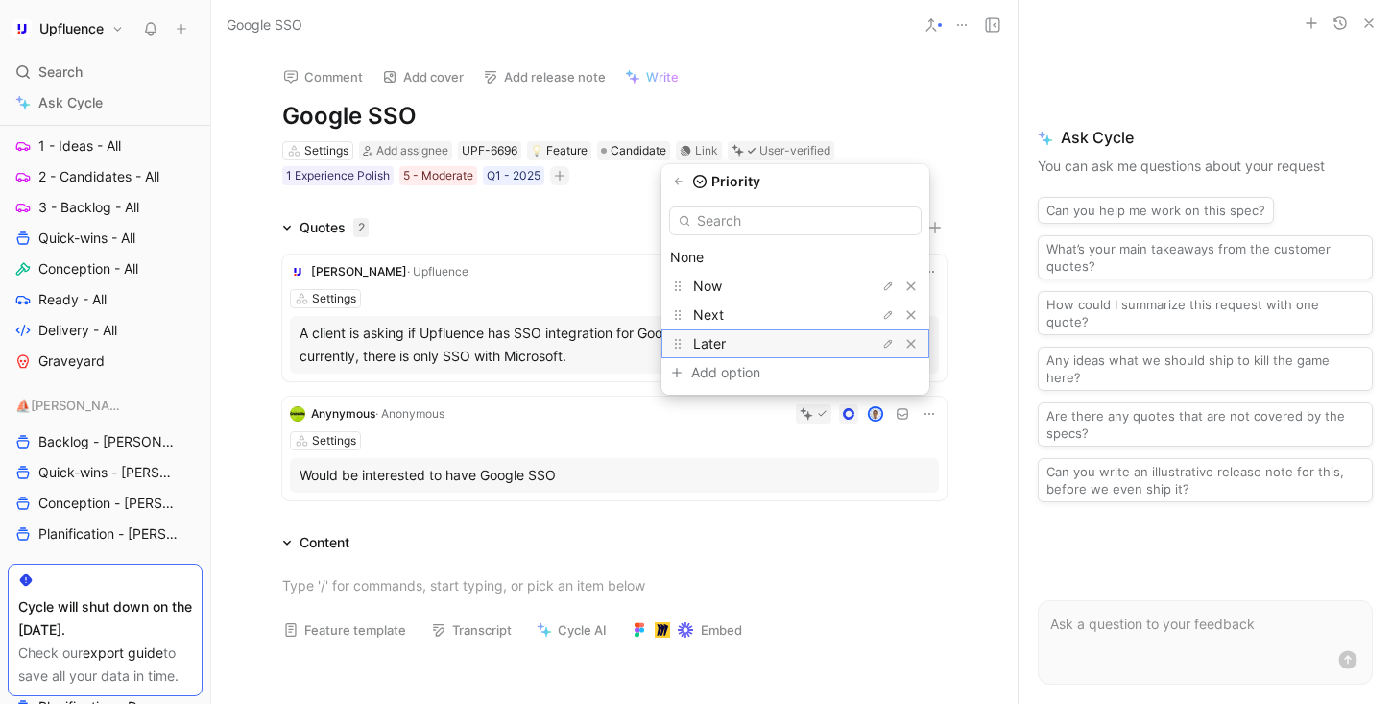
click at [745, 337] on div "Later" at bounding box center [765, 343] width 144 height 23
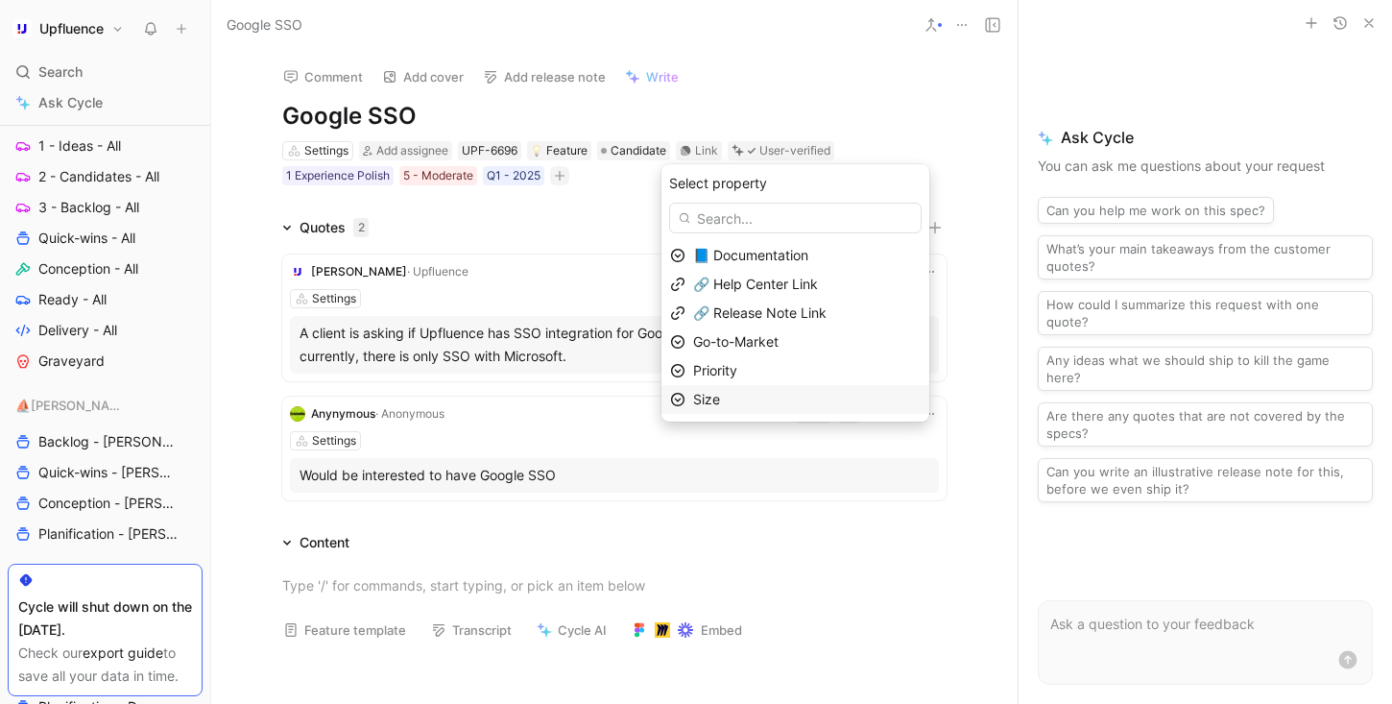
click at [764, 402] on div "Size" at bounding box center [806, 399] width 227 height 23
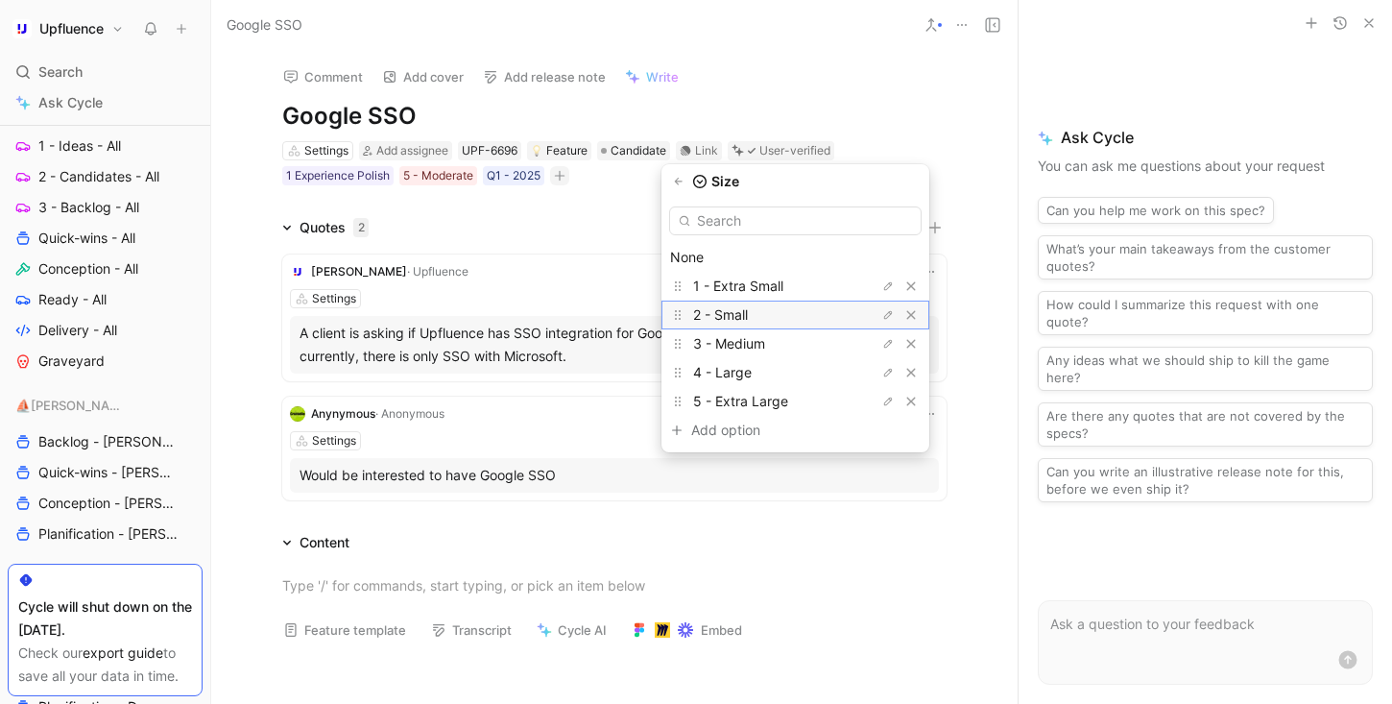
click at [748, 307] on span "2 - Small" at bounding box center [720, 314] width 55 height 16
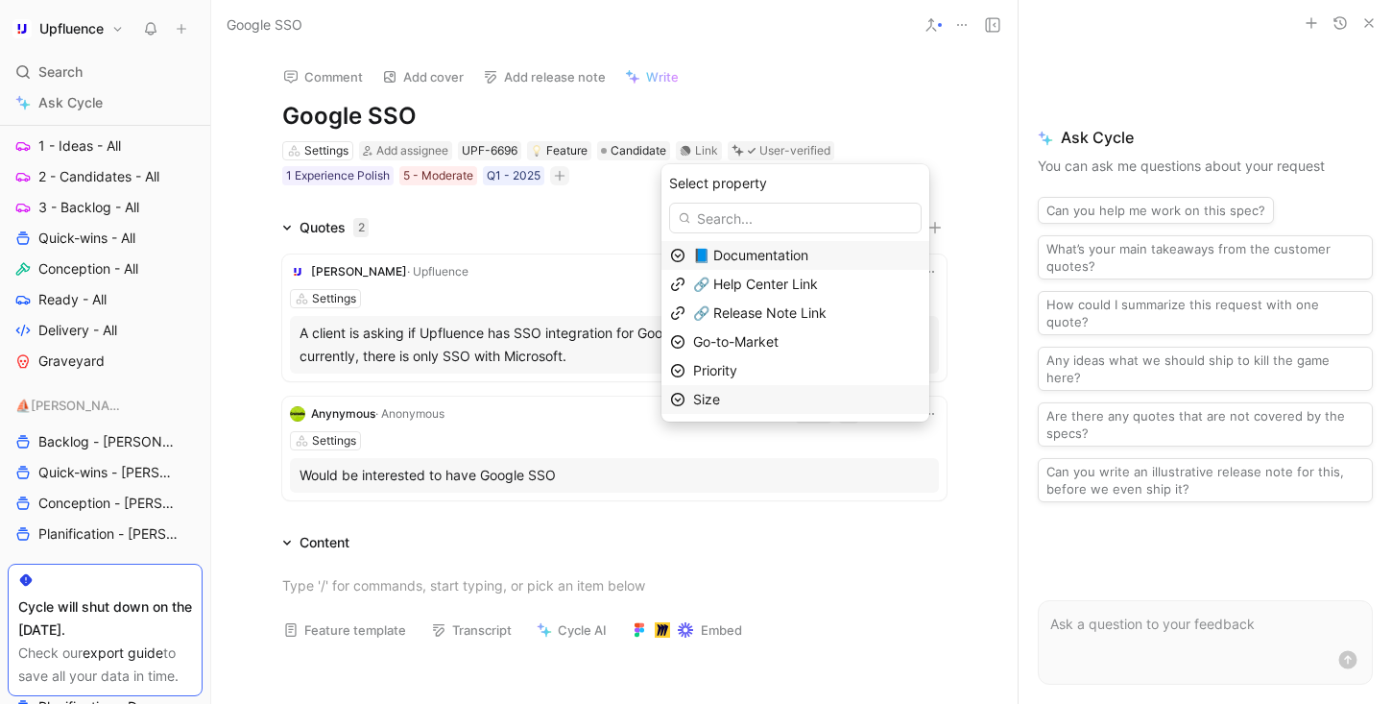
click at [730, 388] on div "Size" at bounding box center [806, 399] width 227 height 23
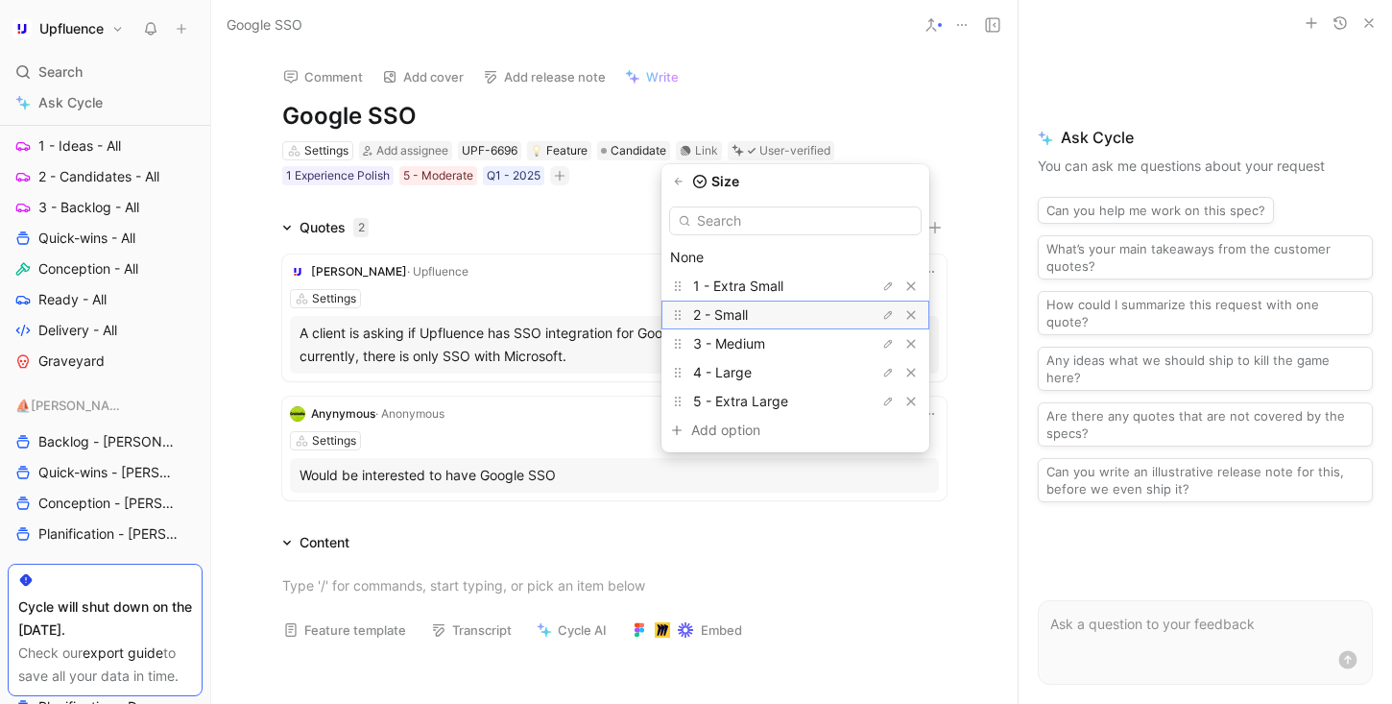
click at [748, 315] on span "2 - Small" at bounding box center [720, 314] width 55 height 16
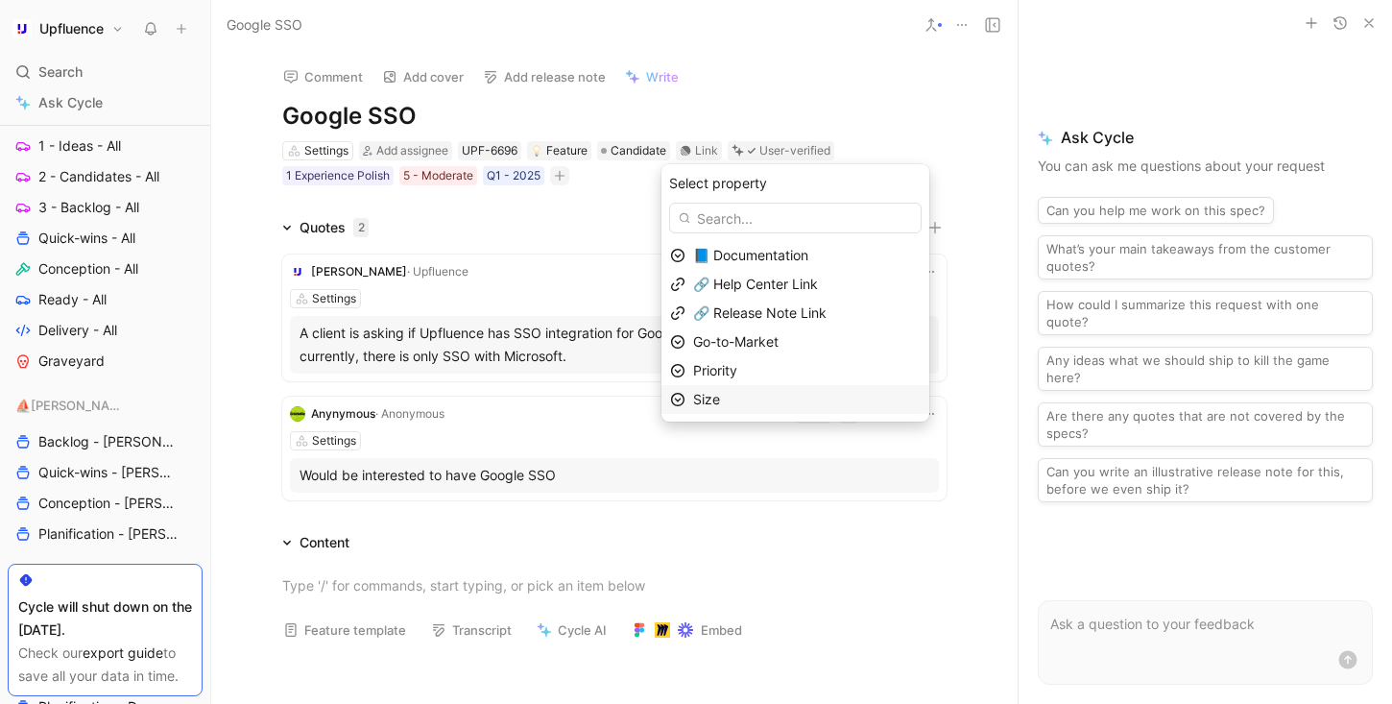
click at [720, 394] on span "Size" at bounding box center [706, 399] width 27 height 16
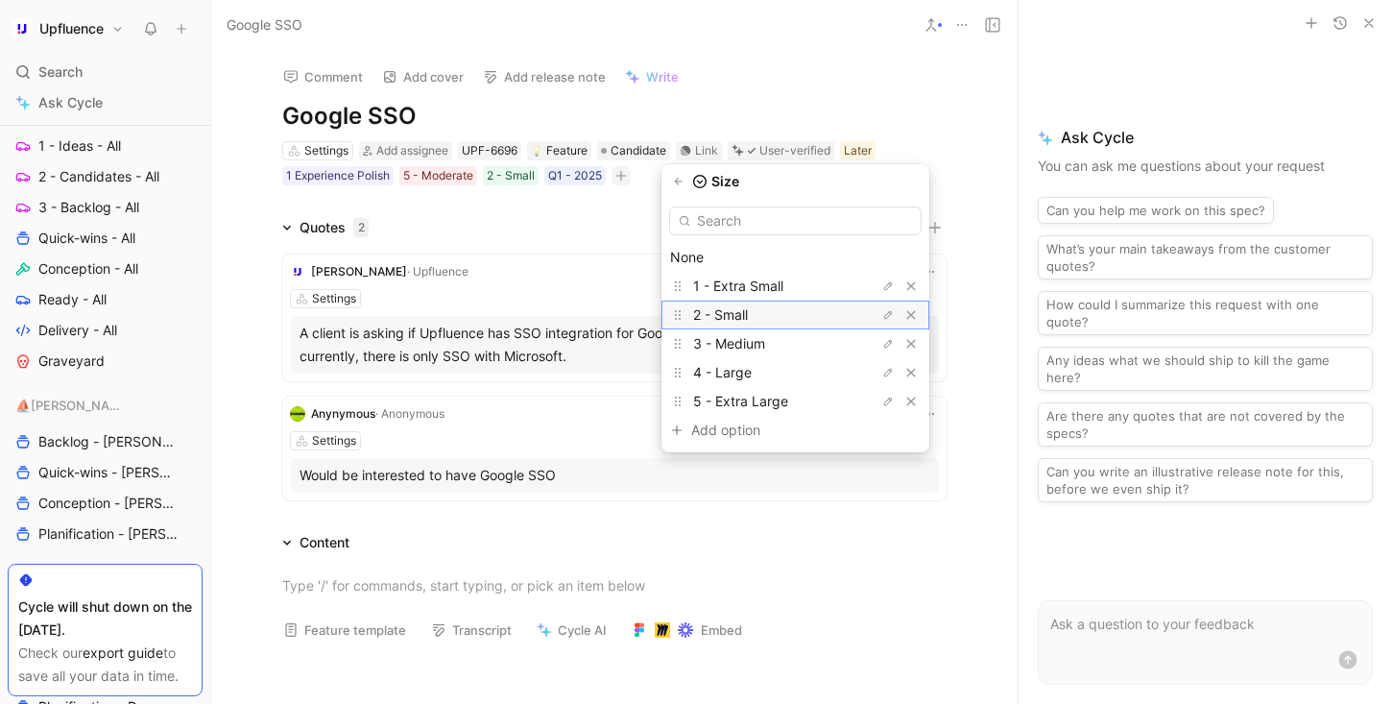
click at [741, 312] on span "2 - Small" at bounding box center [720, 314] width 55 height 16
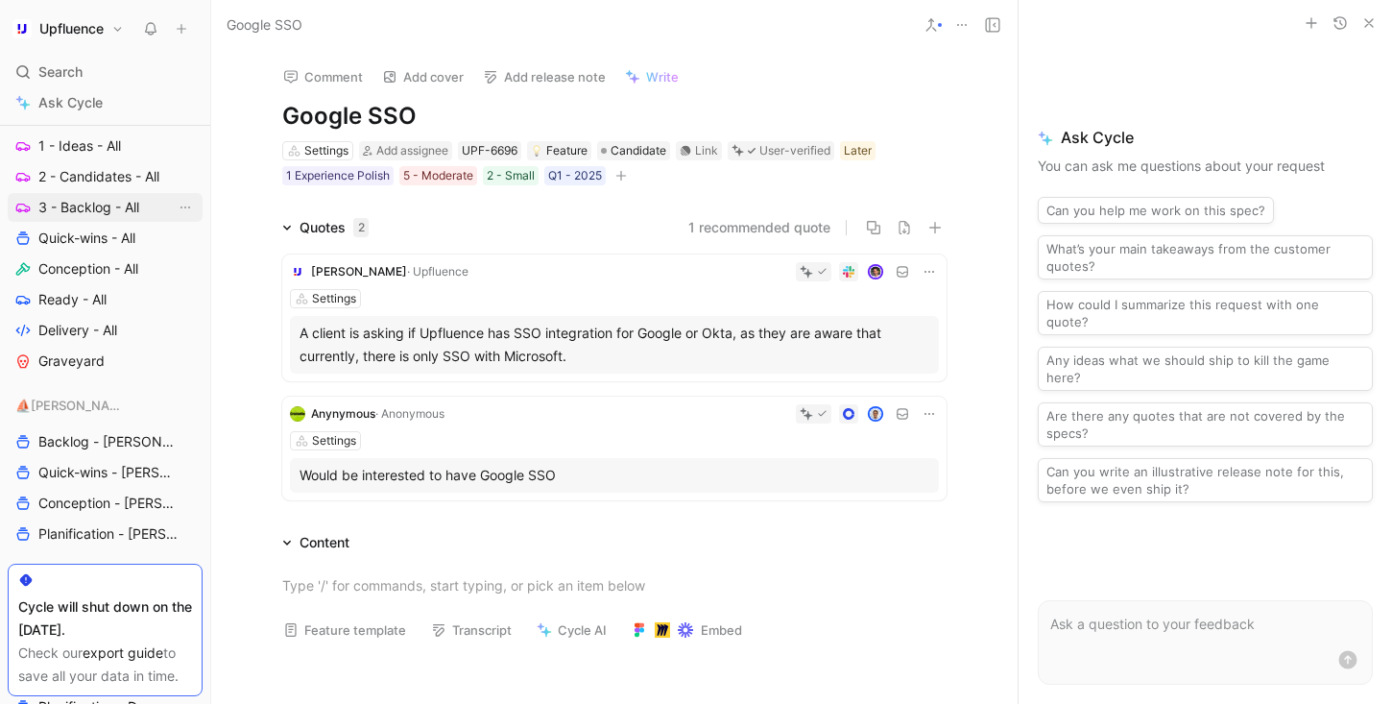
scroll to position [719, 0]
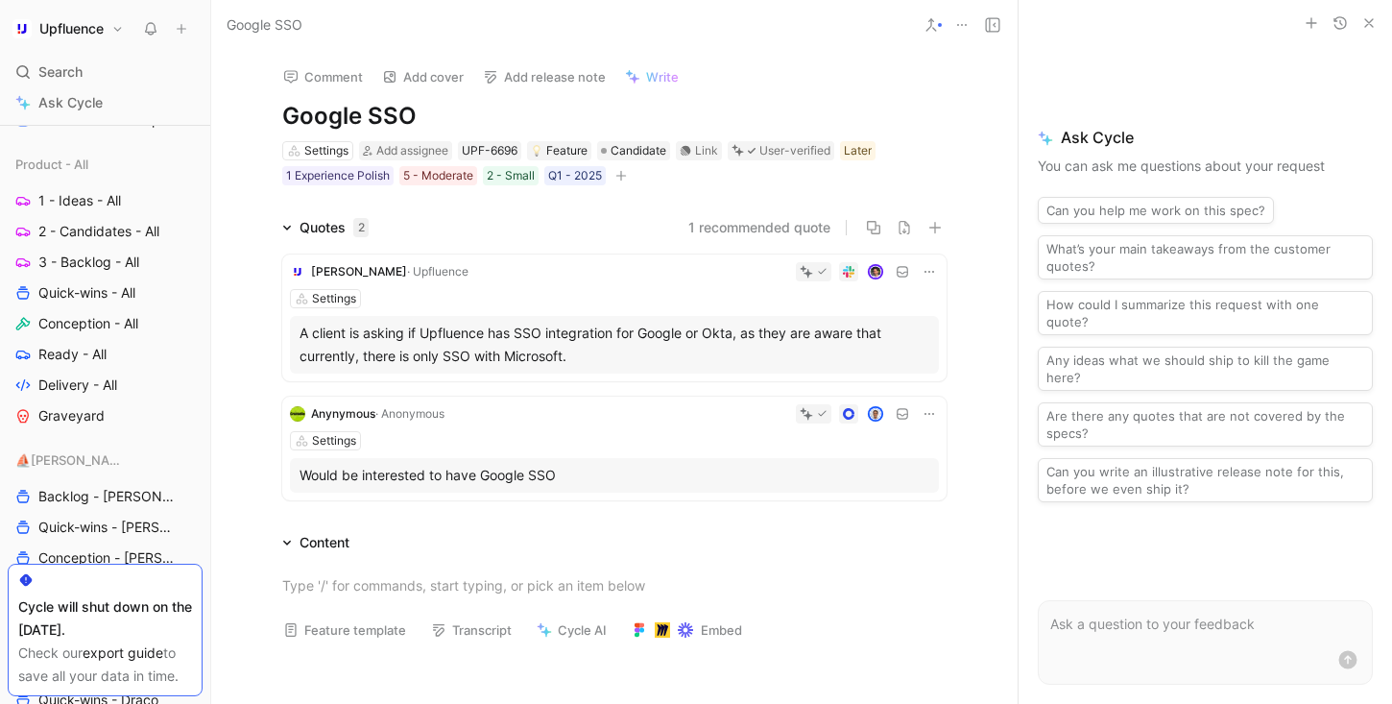
click at [745, 227] on button "1 recommended quote" at bounding box center [759, 227] width 142 height 23
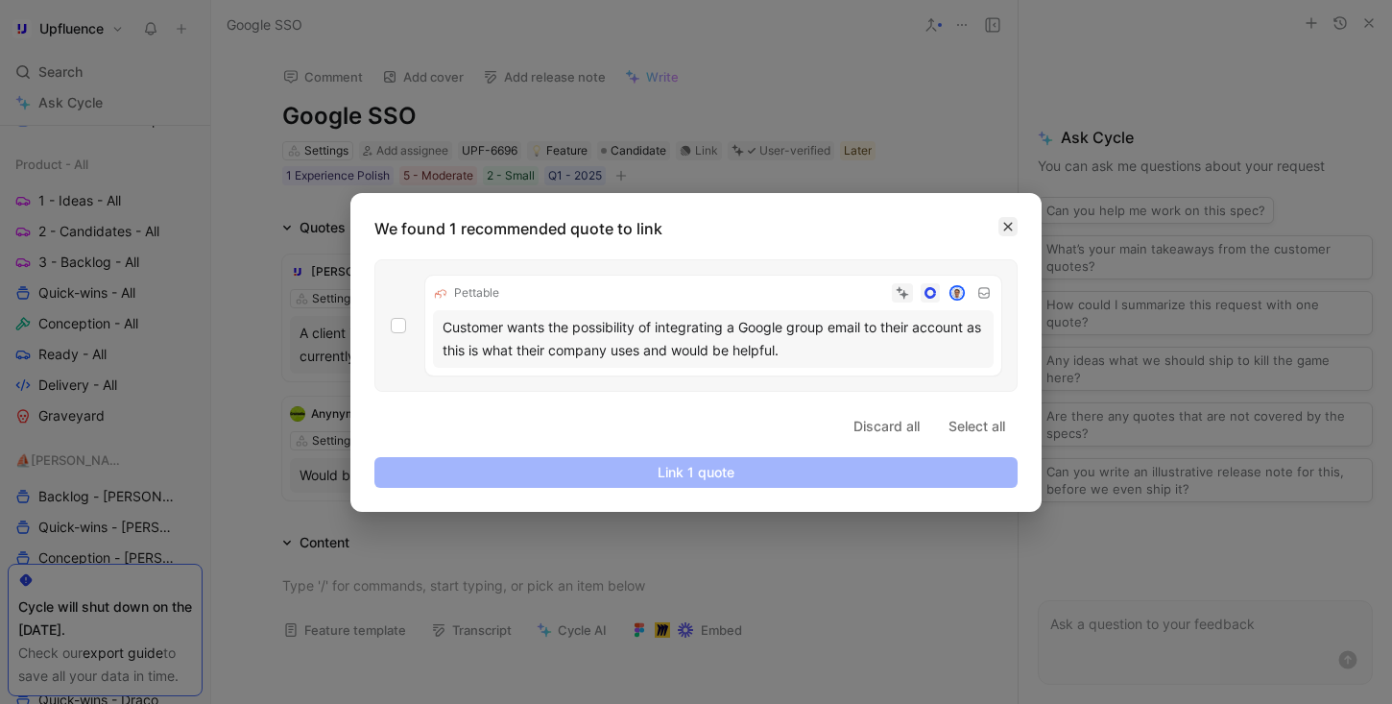
click at [1008, 227] on icon "button" at bounding box center [1008, 227] width 12 height 12
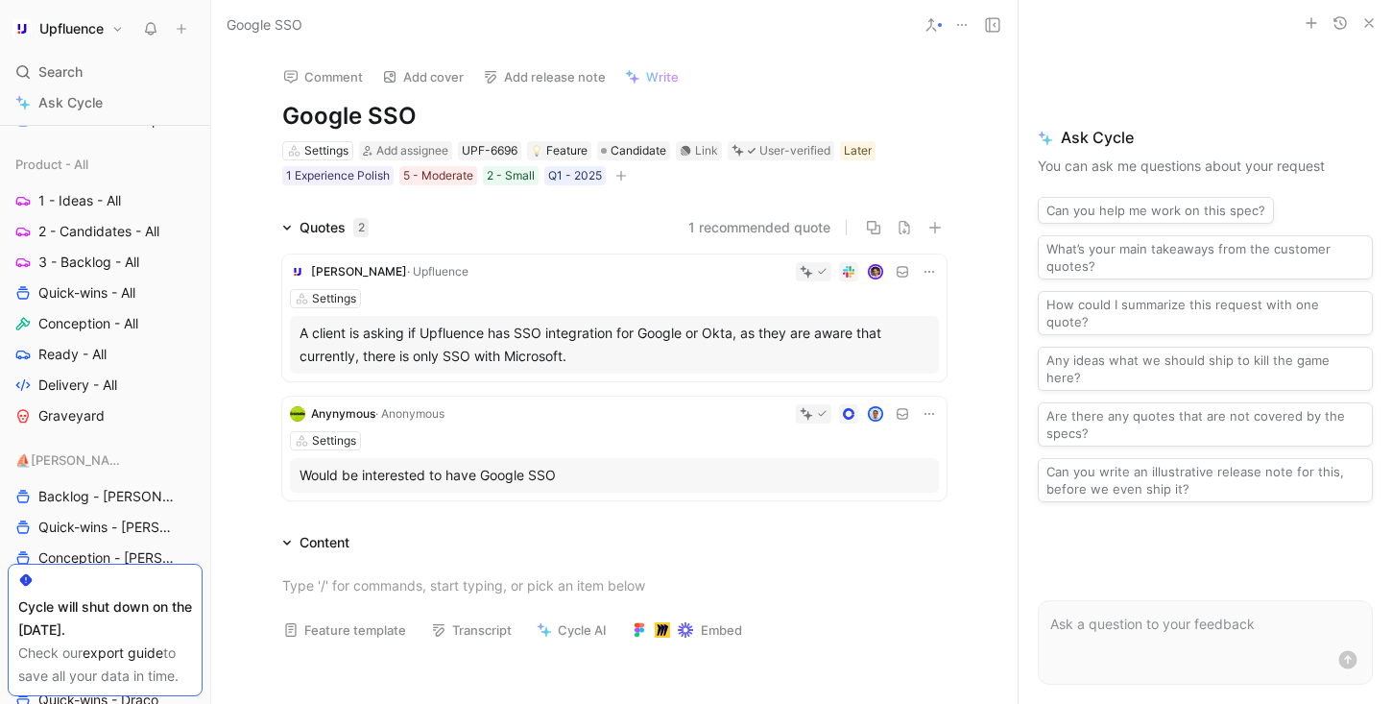
drag, startPoint x: 272, startPoint y: 110, endPoint x: 710, endPoint y: 190, distance: 445.8
click at [715, 190] on div "Comment Add cover Add release note Write Google SSO Settings Add assignee UPF-6…" at bounding box center [614, 377] width 806 height 654
click at [710, 190] on div "Comment Add cover Add release note Write Google SSO Settings Add assignee UPF-6…" at bounding box center [614, 377] width 806 height 654
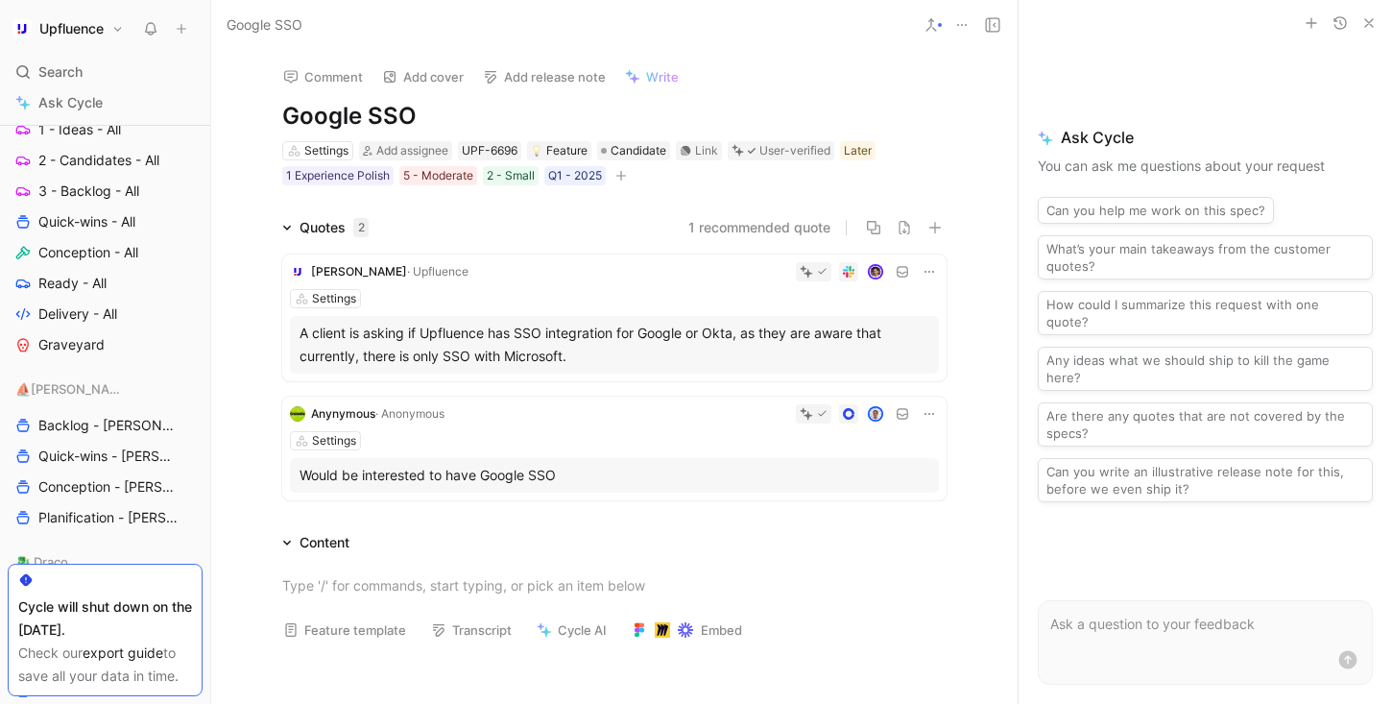
scroll to position [791, 0]
click at [98, 258] on span "Conception - All" at bounding box center [88, 251] width 100 height 19
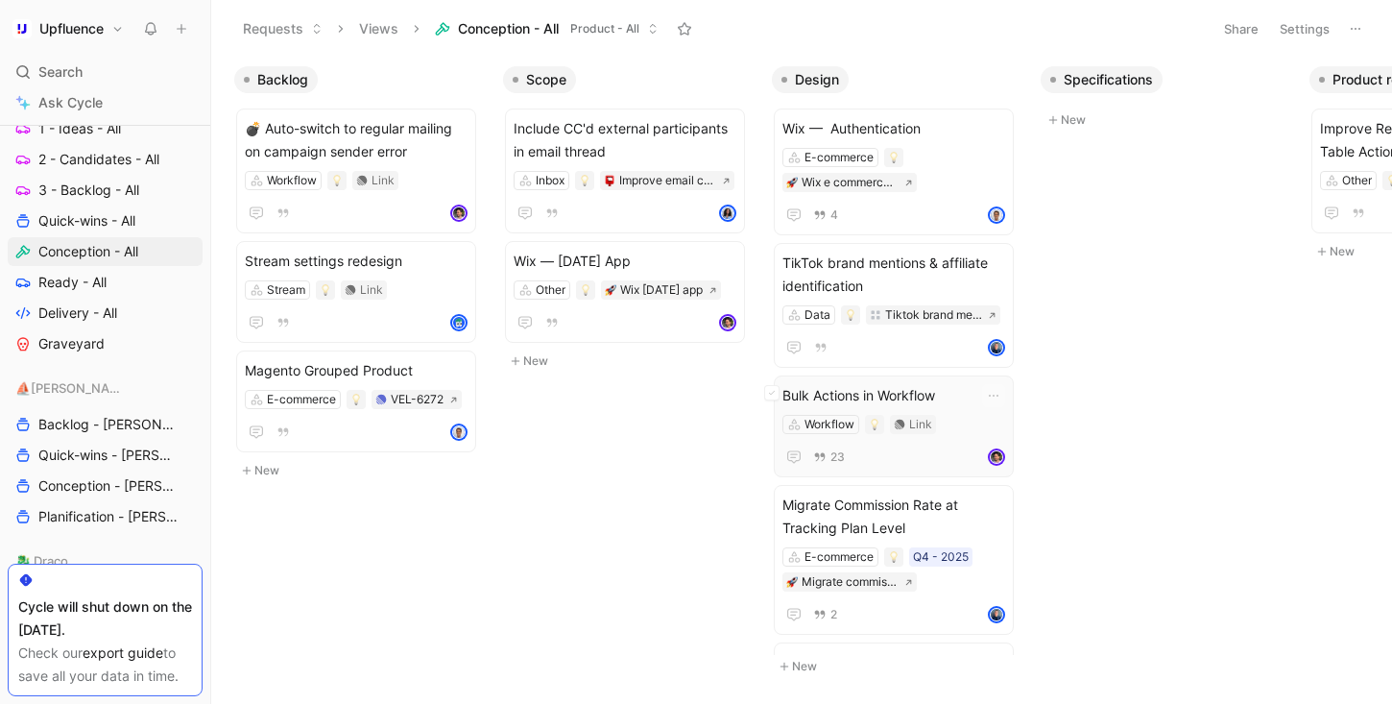
click at [945, 392] on span "Bulk Actions in Workflow" at bounding box center [893, 395] width 223 height 23
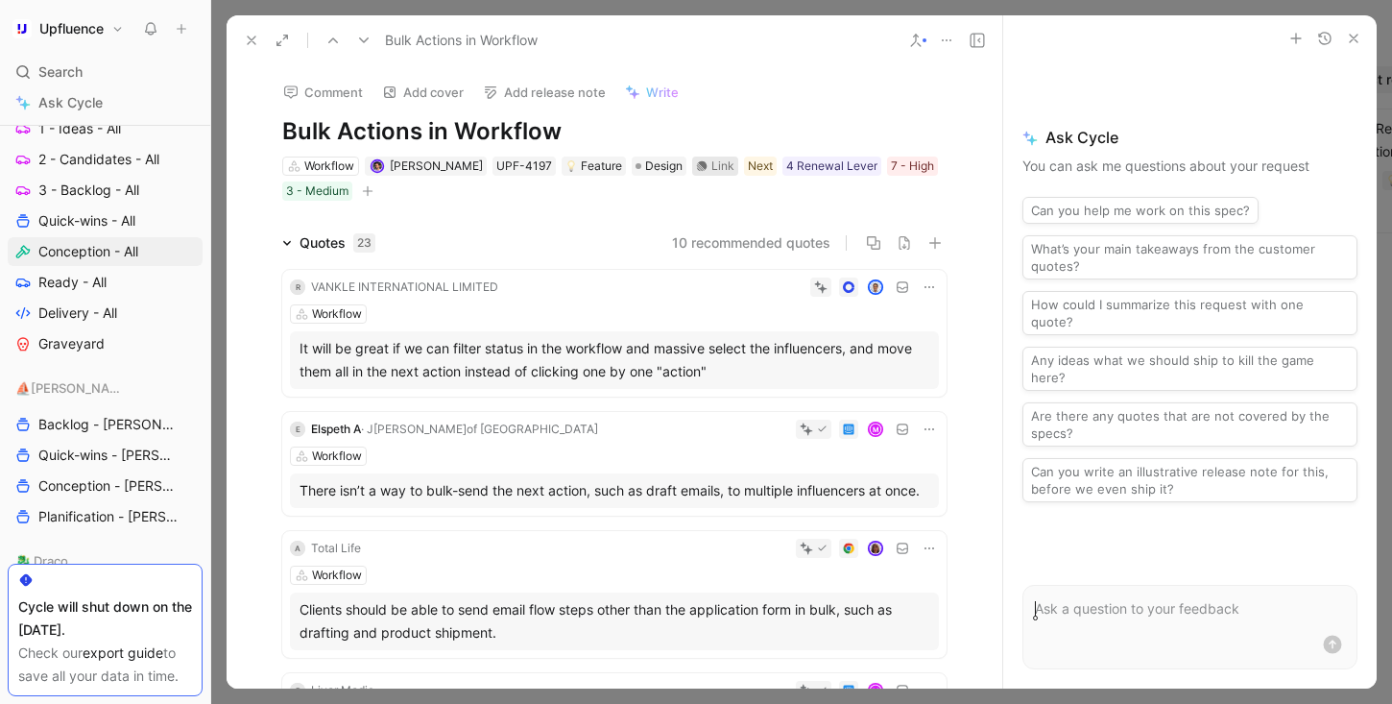
click at [711, 166] on div "Link" at bounding box center [722, 165] width 23 height 19
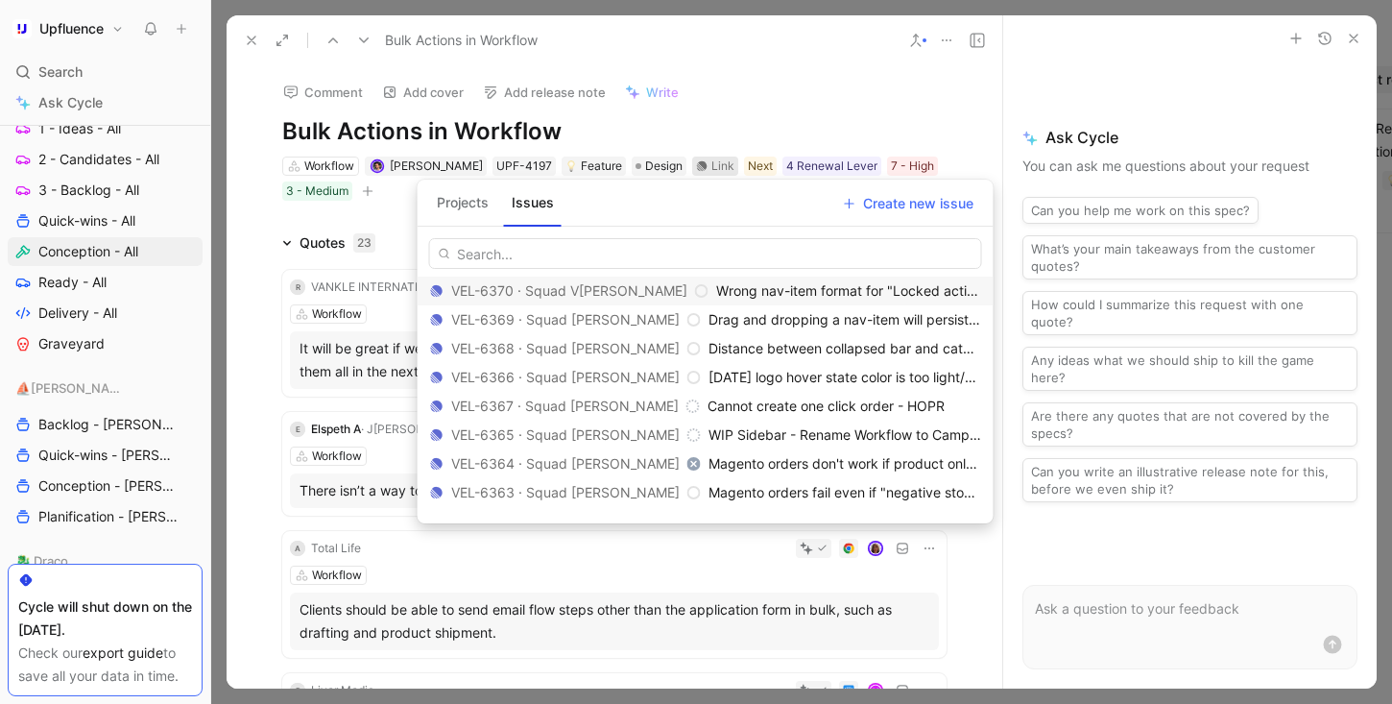
click at [467, 205] on button "Projects" at bounding box center [462, 202] width 67 height 31
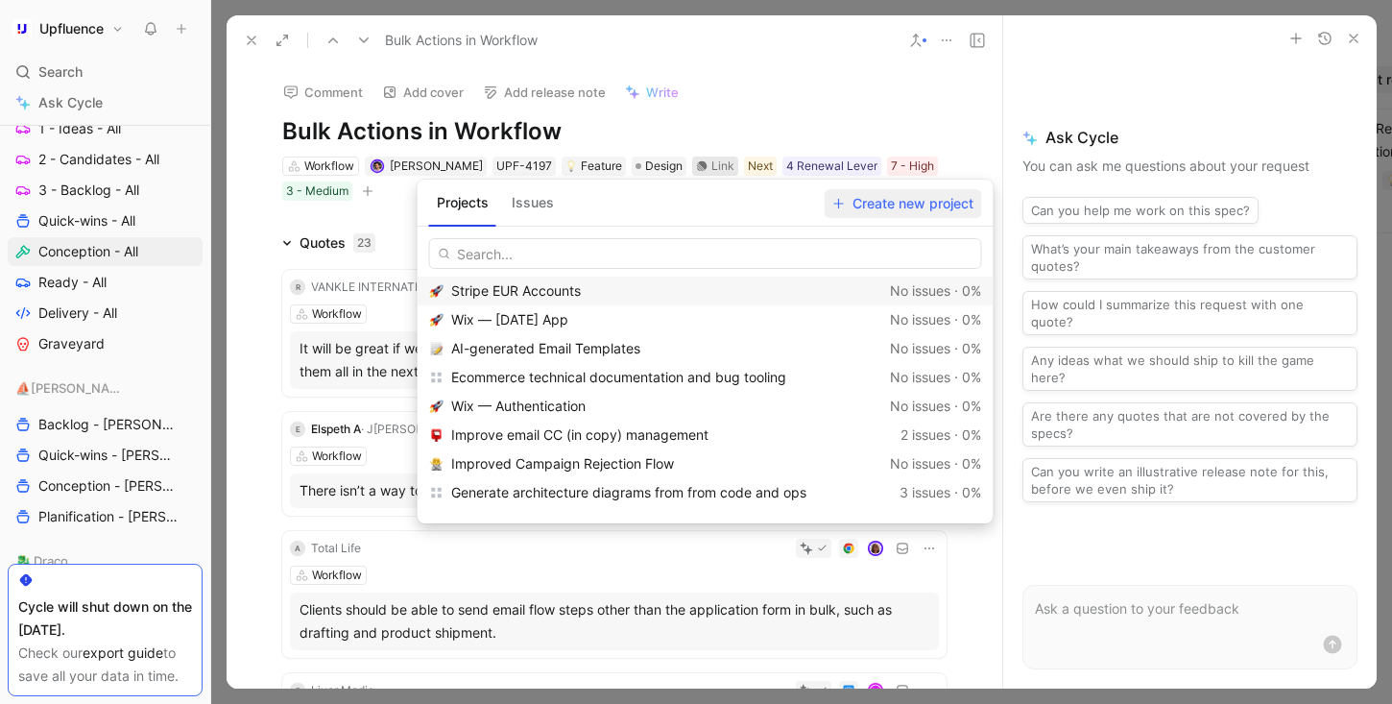
click at [909, 205] on span "Create new project" at bounding box center [903, 203] width 140 height 23
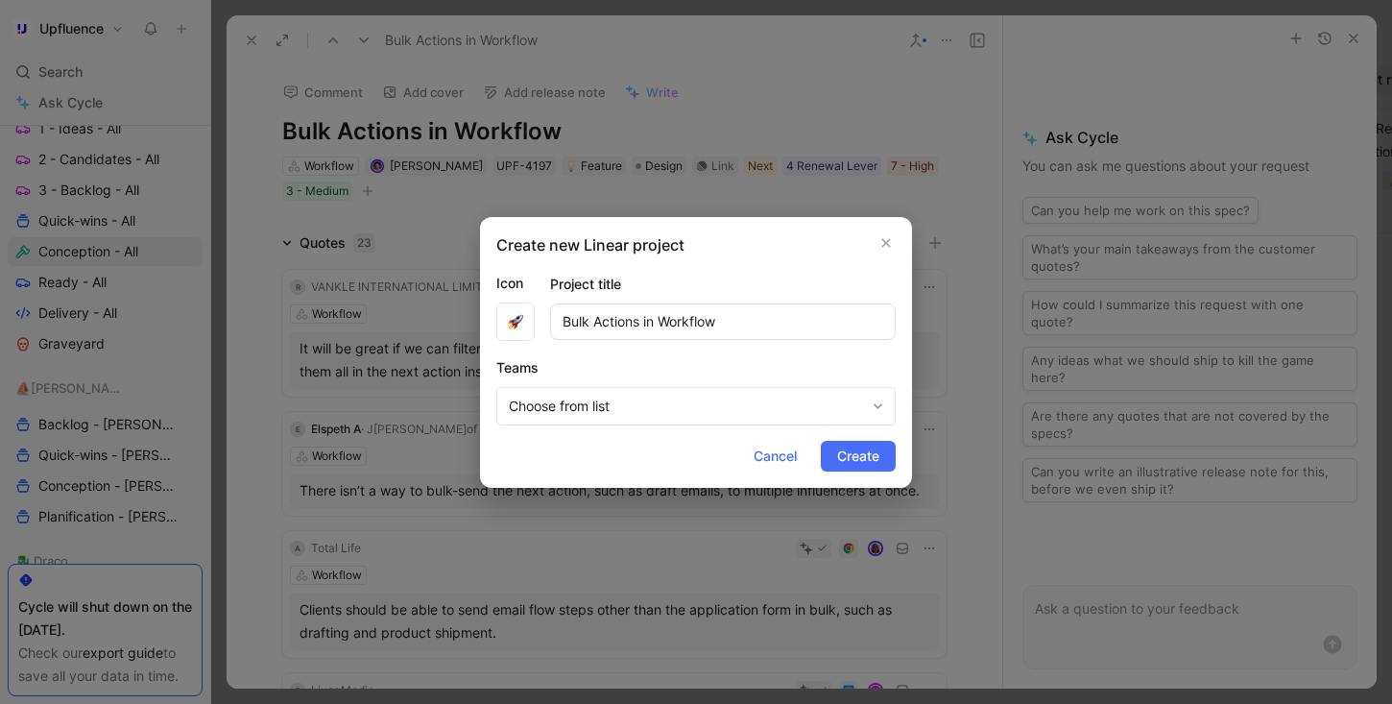
click at [851, 419] on button "Choose from list" at bounding box center [695, 406] width 399 height 38
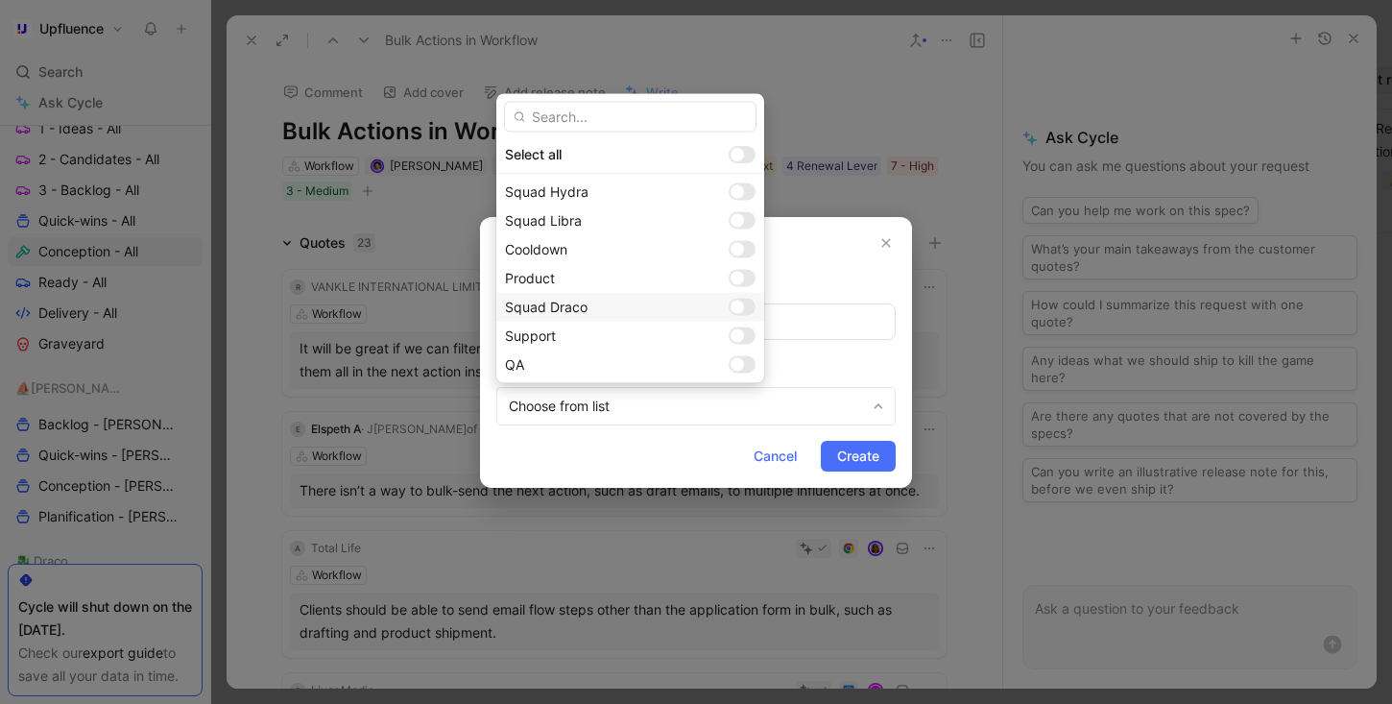
click at [729, 308] on div at bounding box center [742, 306] width 27 height 17
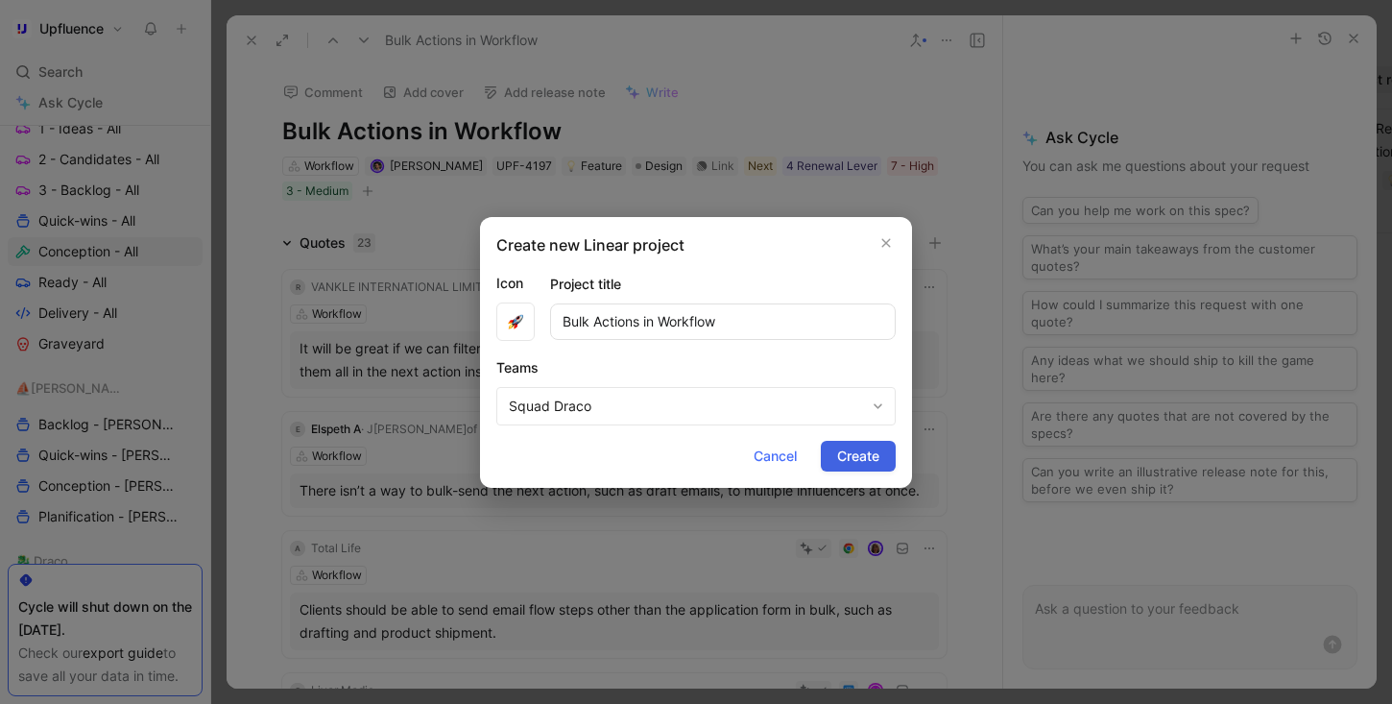
click at [878, 460] on span "Create" at bounding box center [858, 455] width 42 height 23
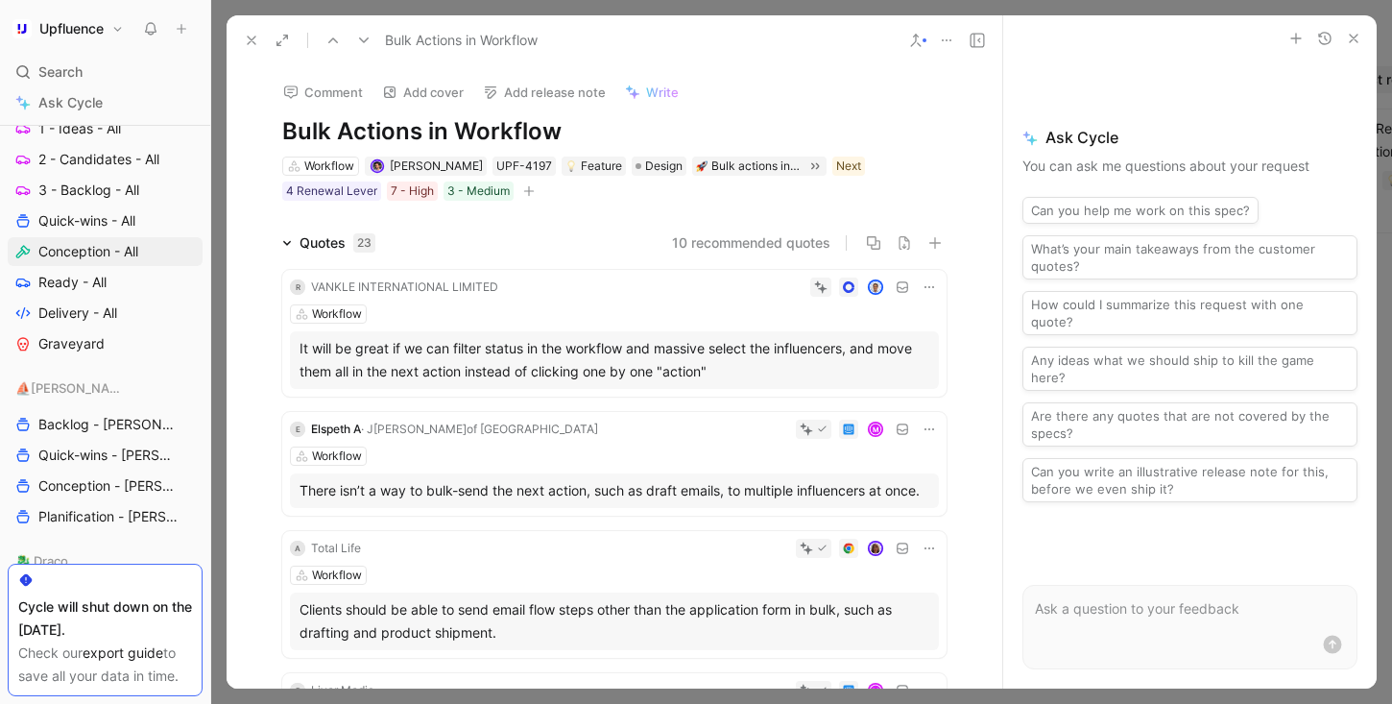
click at [253, 45] on icon at bounding box center [251, 40] width 15 height 15
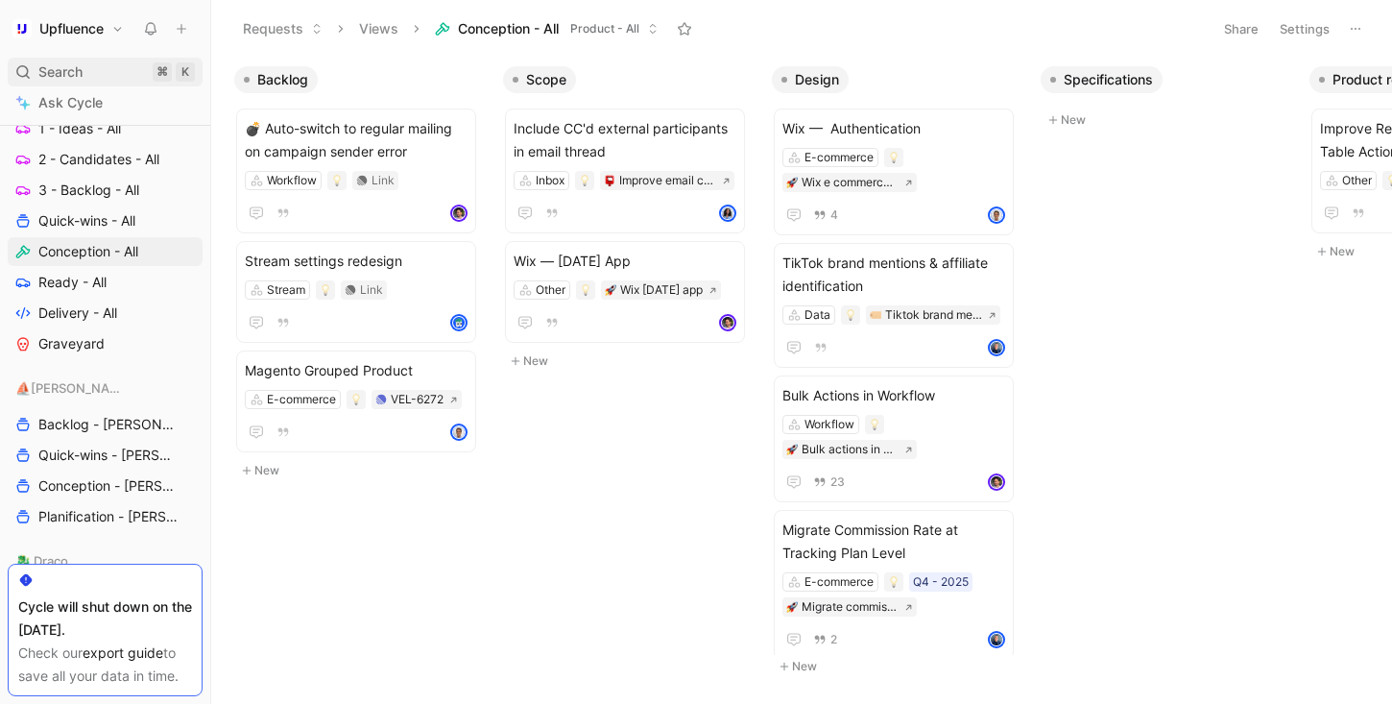
click at [99, 64] on div "Search ⌘ K" at bounding box center [105, 72] width 195 height 29
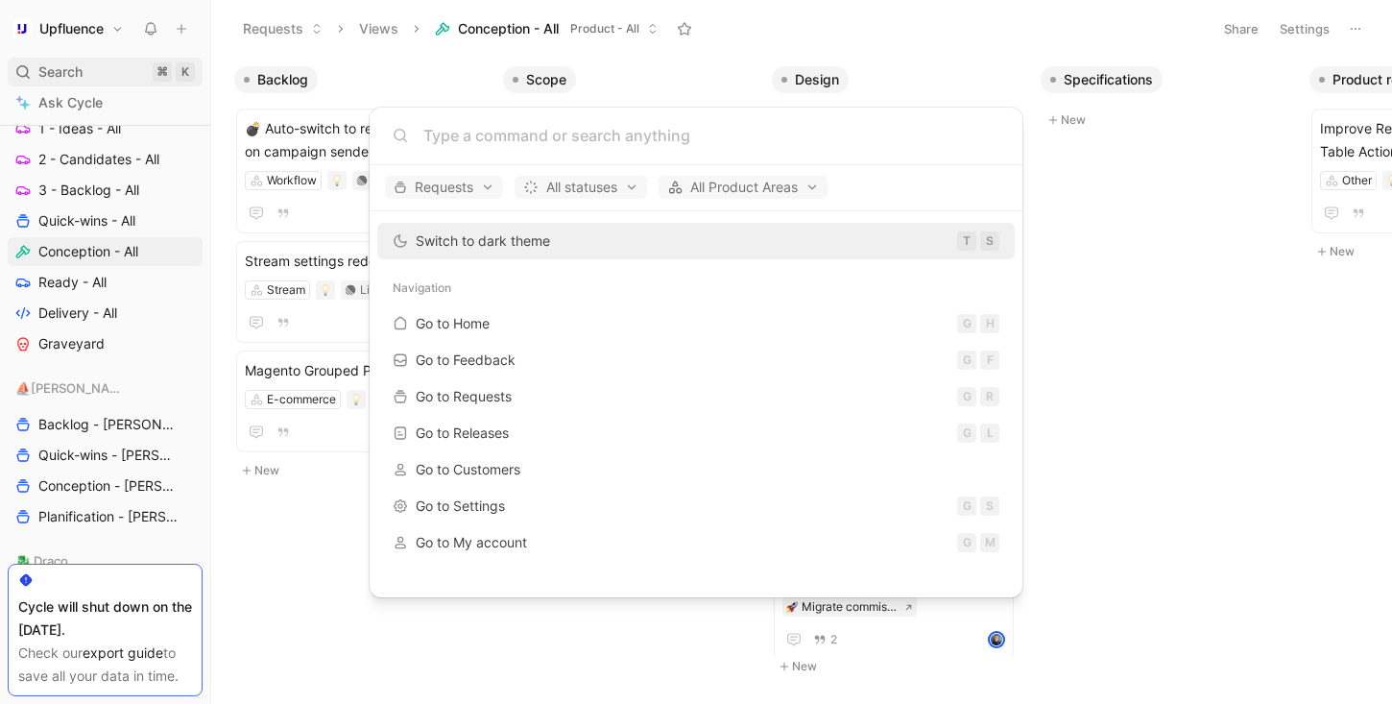
type input "c"
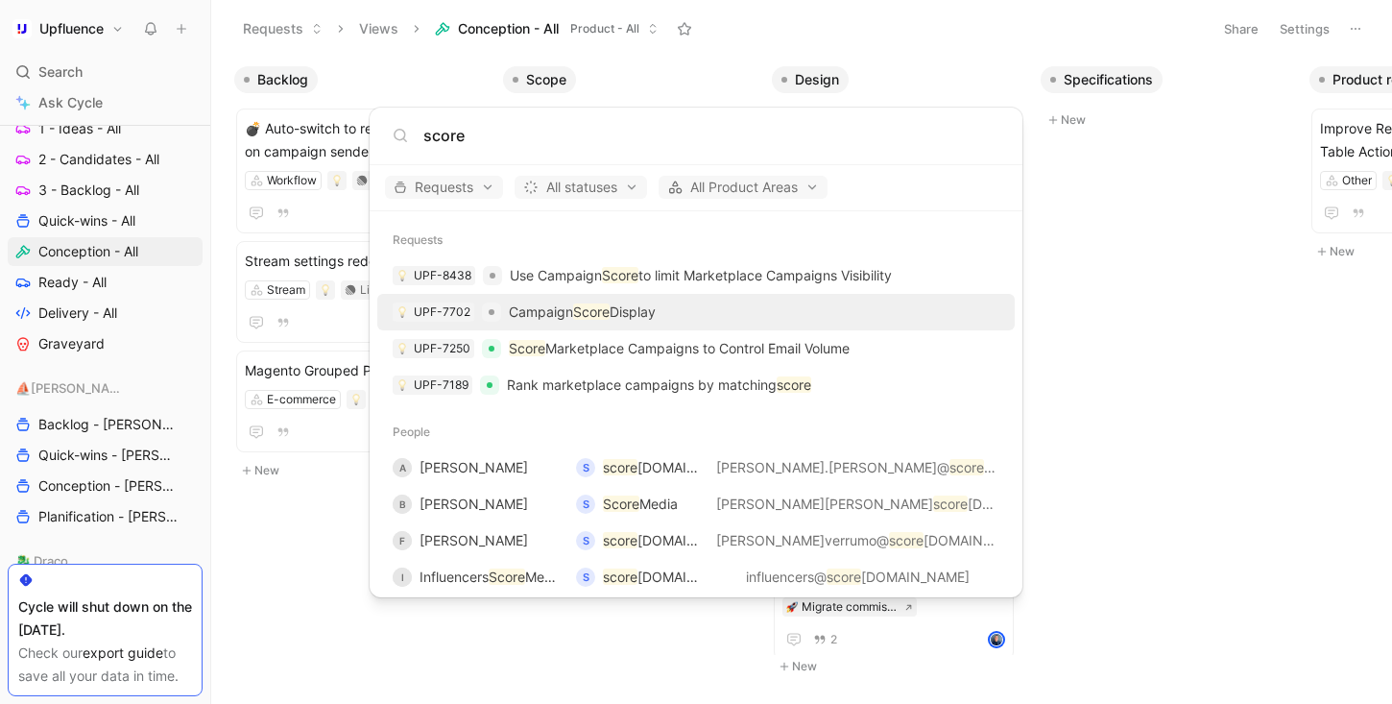
type input "score"
click at [686, 303] on div "UPF-7702 Campaign Score Display" at bounding box center [696, 312] width 626 height 35
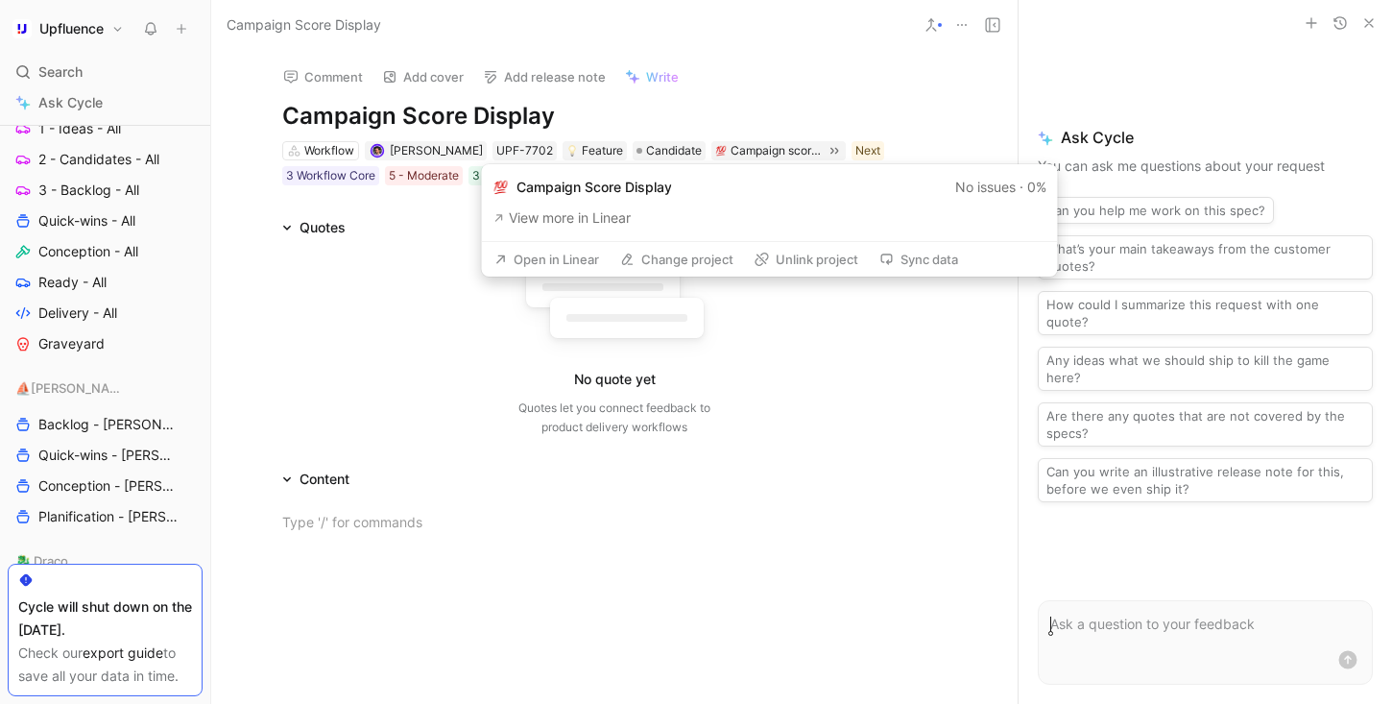
click at [581, 252] on button "Open in Linear" at bounding box center [547, 259] width 122 height 27
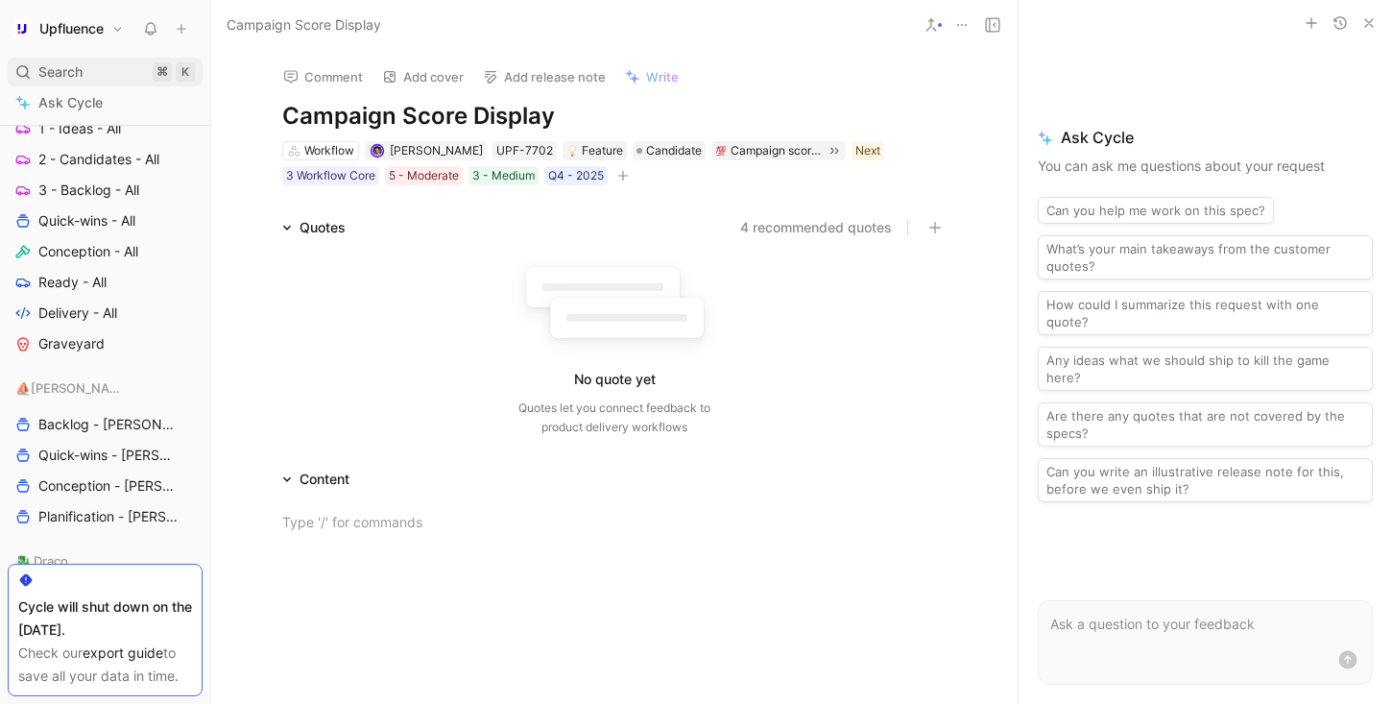
click at [96, 67] on div "Search ⌘ K" at bounding box center [105, 72] width 195 height 29
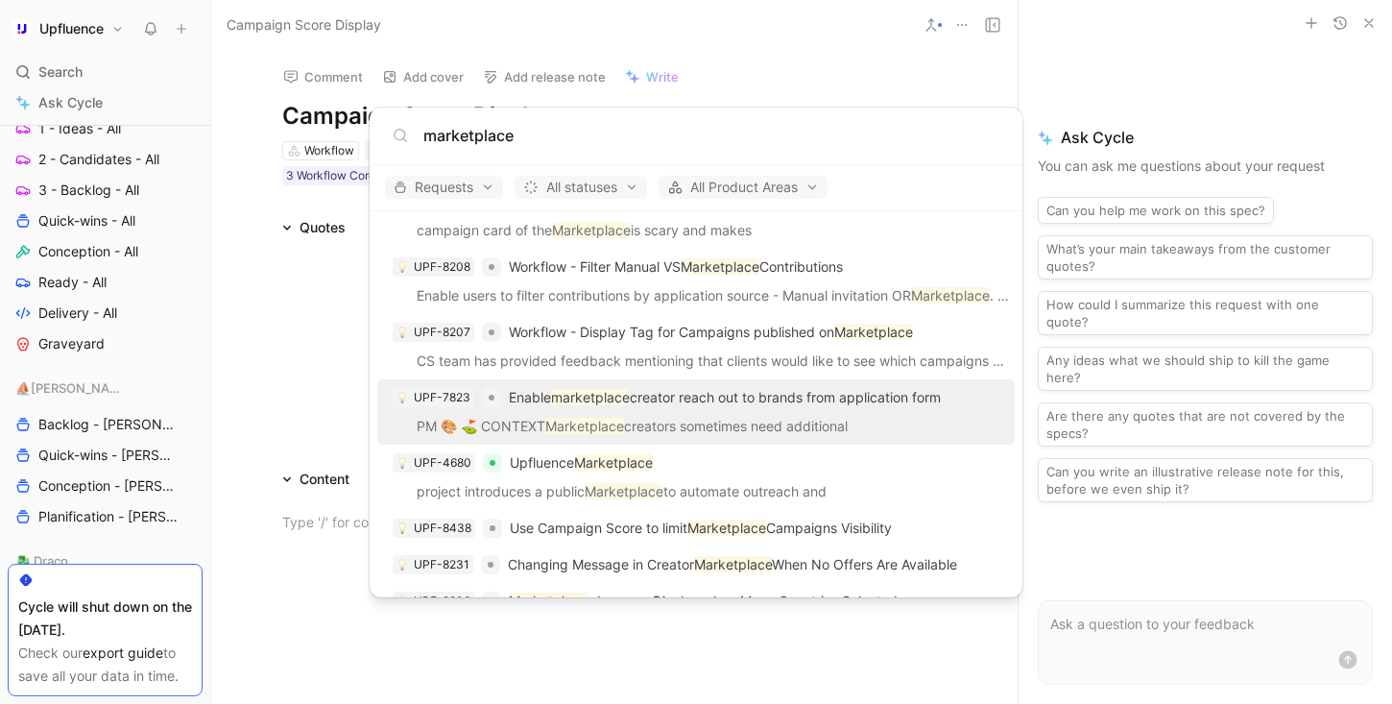
scroll to position [160, 0]
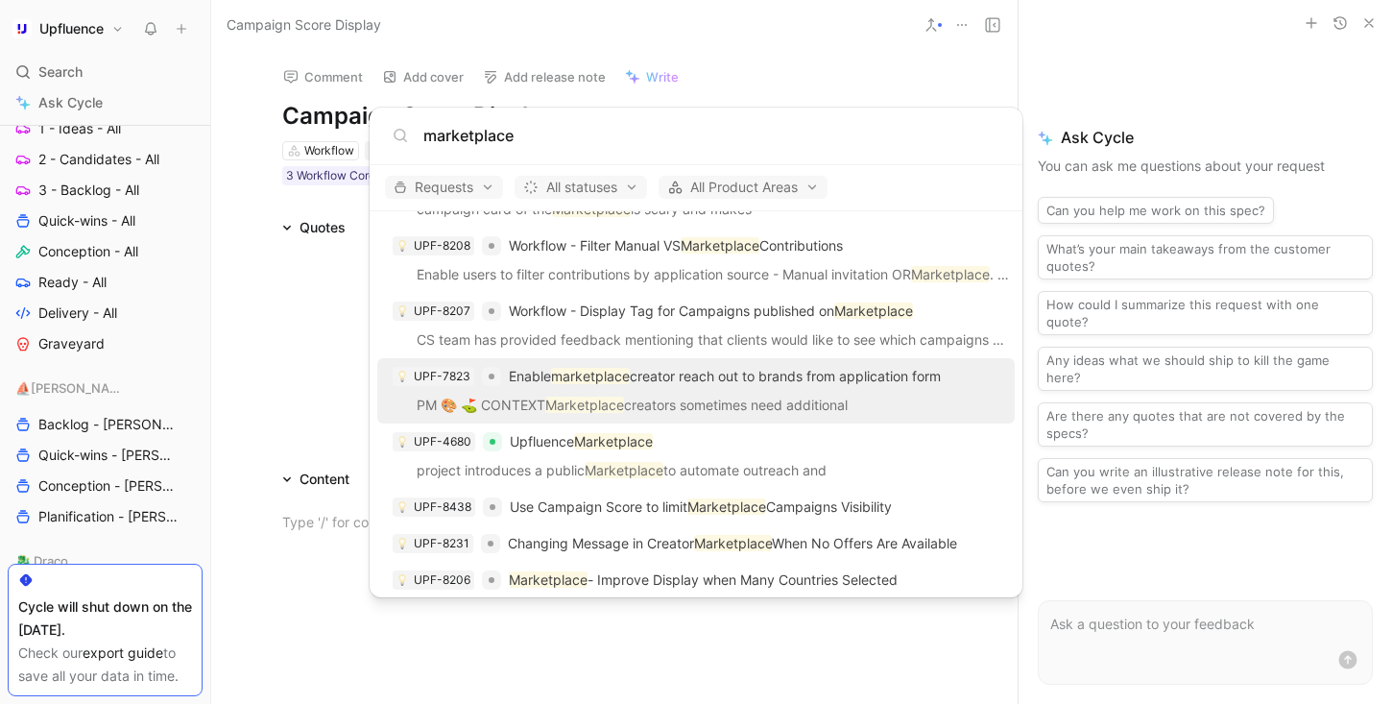
type input "marketplace"
click at [819, 391] on div "UPF-7823 Enable marketplace creator reach out to brands from application form" at bounding box center [696, 376] width 626 height 35
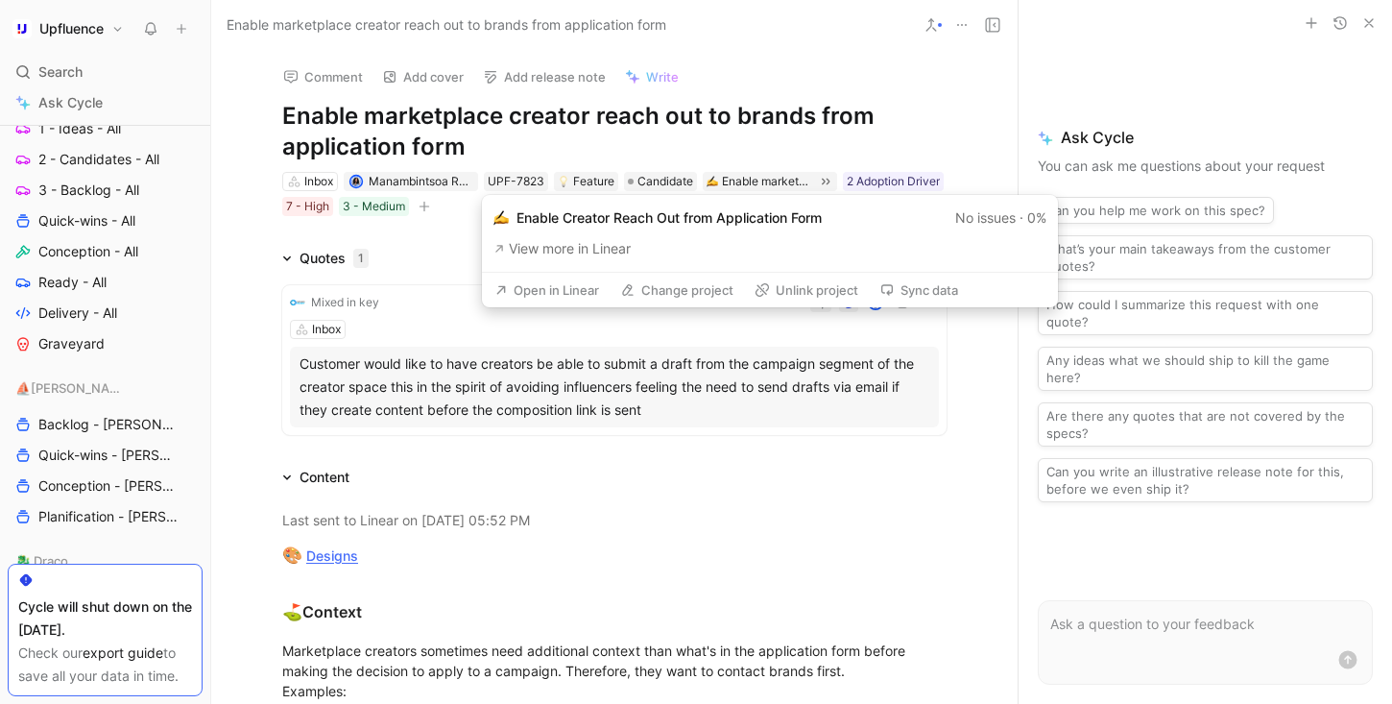
drag, startPoint x: 837, startPoint y: 215, endPoint x: 521, endPoint y: 215, distance: 315.8
click at [521, 215] on header "Enable Creator Reach Out from Application Form No issues · 0%" at bounding box center [769, 217] width 553 height 23
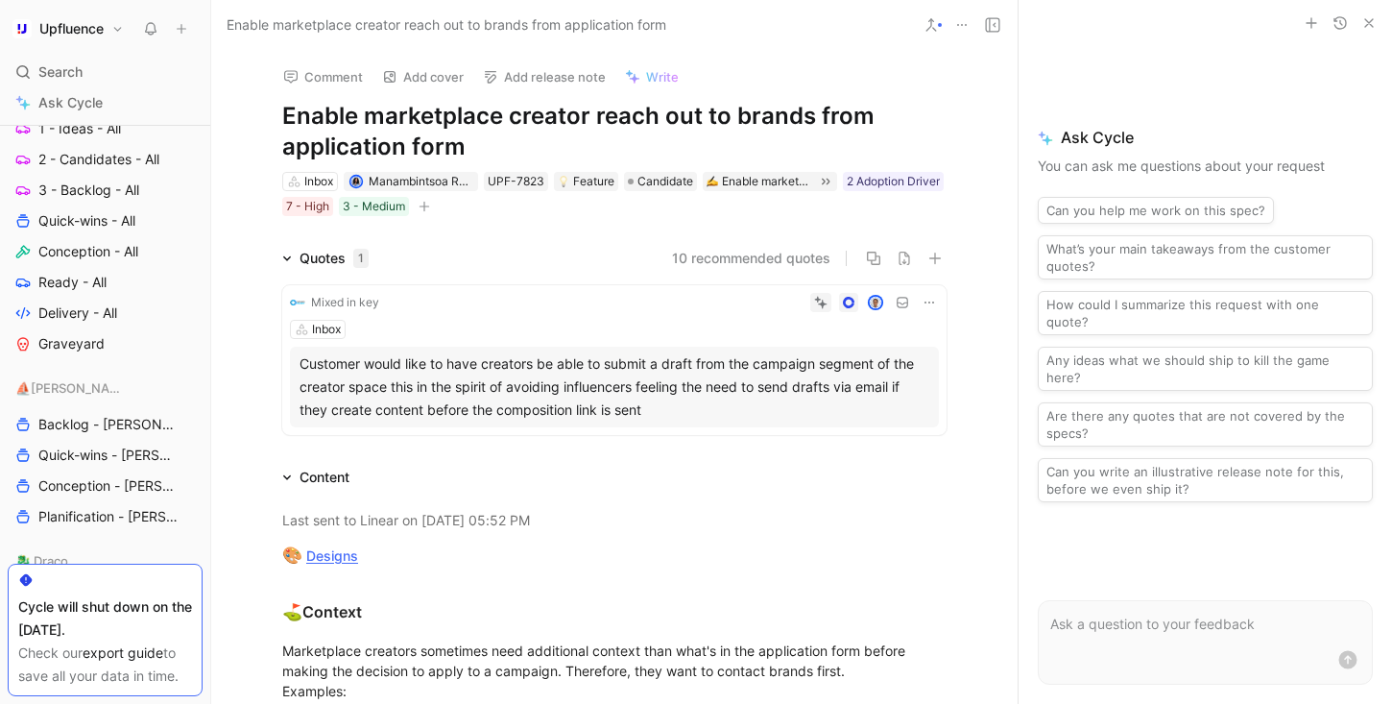
click at [433, 262] on div "10 recommended quotes" at bounding box center [665, 258] width 562 height 23
drag, startPoint x: 286, startPoint y: 109, endPoint x: 491, endPoint y: 145, distance: 208.5
click at [495, 146] on h1 "Enable marketplace creator reach out to brands from application form" at bounding box center [614, 131] width 664 height 61
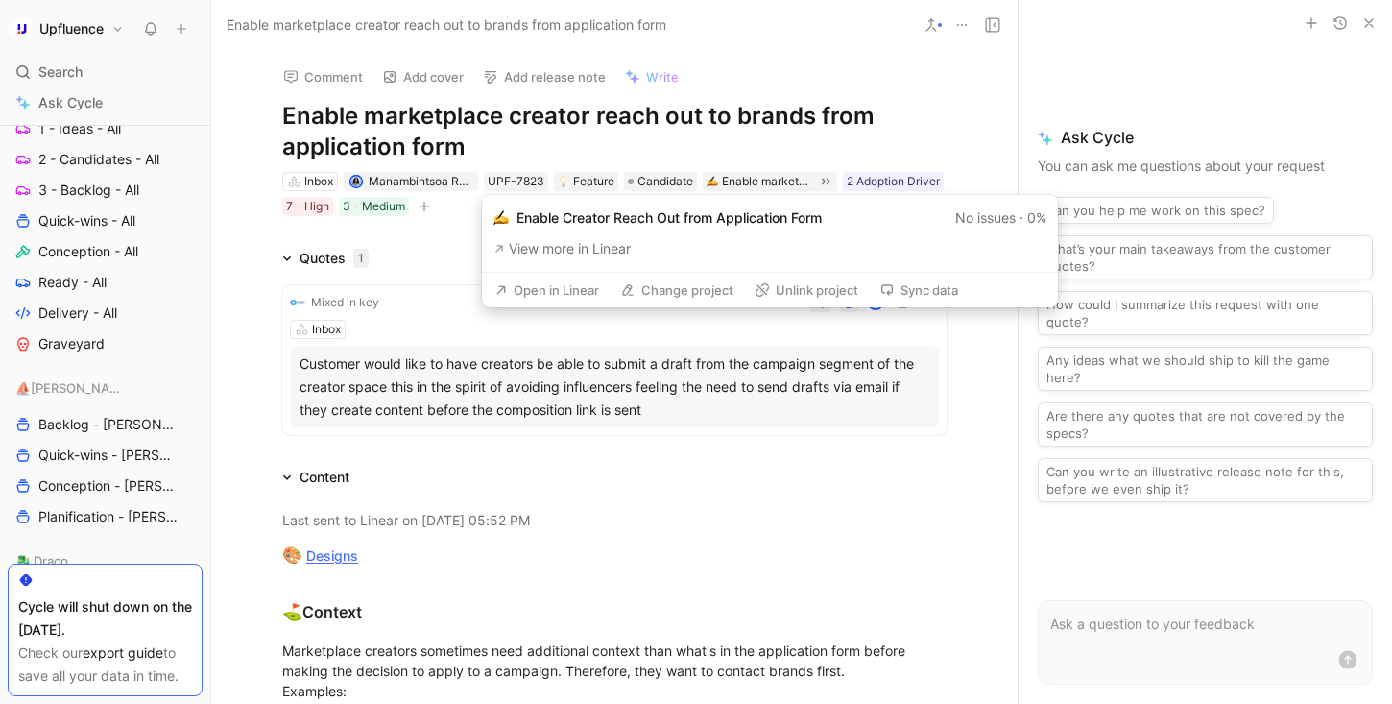
copy p "Enable Creator Reach Out from Application Form"
drag, startPoint x: 827, startPoint y: 216, endPoint x: 512, endPoint y: 216, distance: 315.8
click at [512, 216] on div "Enable Creator Reach Out from Application Form" at bounding box center [657, 217] width 328 height 23
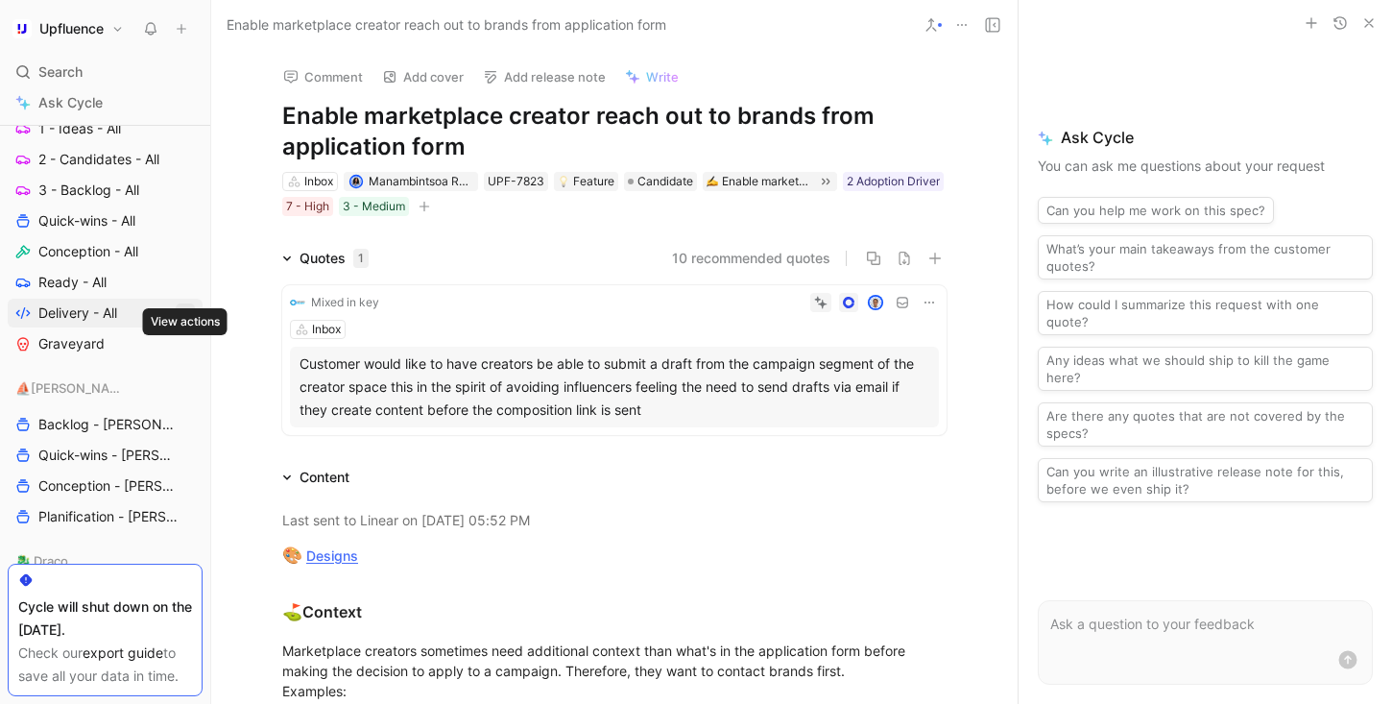
scroll to position [711, 0]
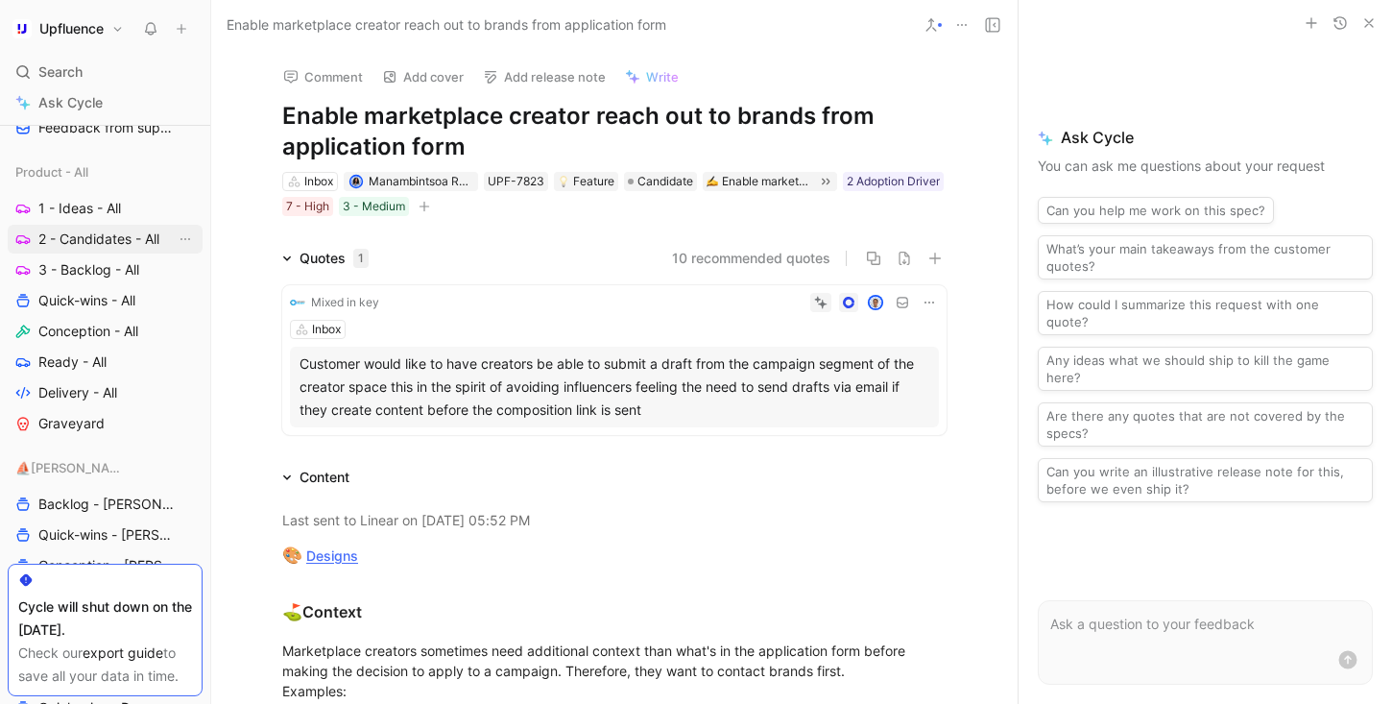
click at [112, 241] on span "2 - Candidates - All" at bounding box center [98, 238] width 121 height 19
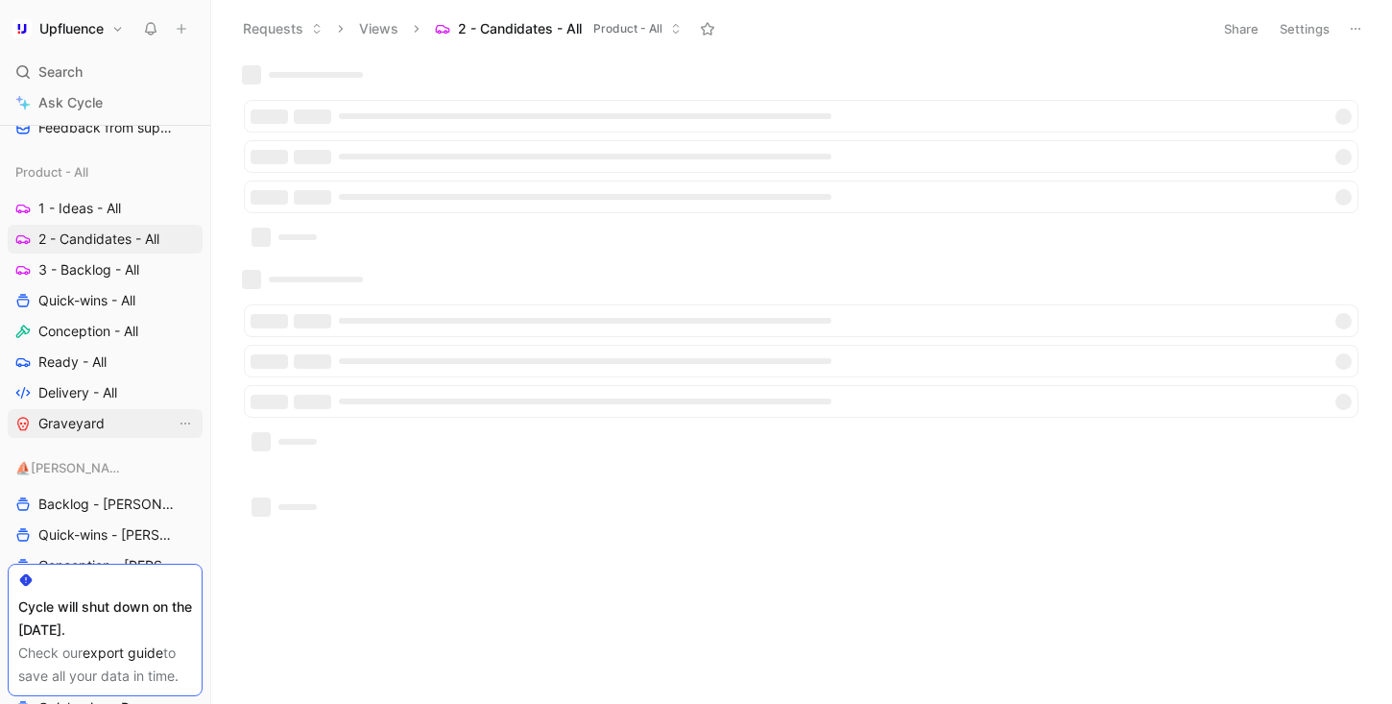
scroll to position [759, 0]
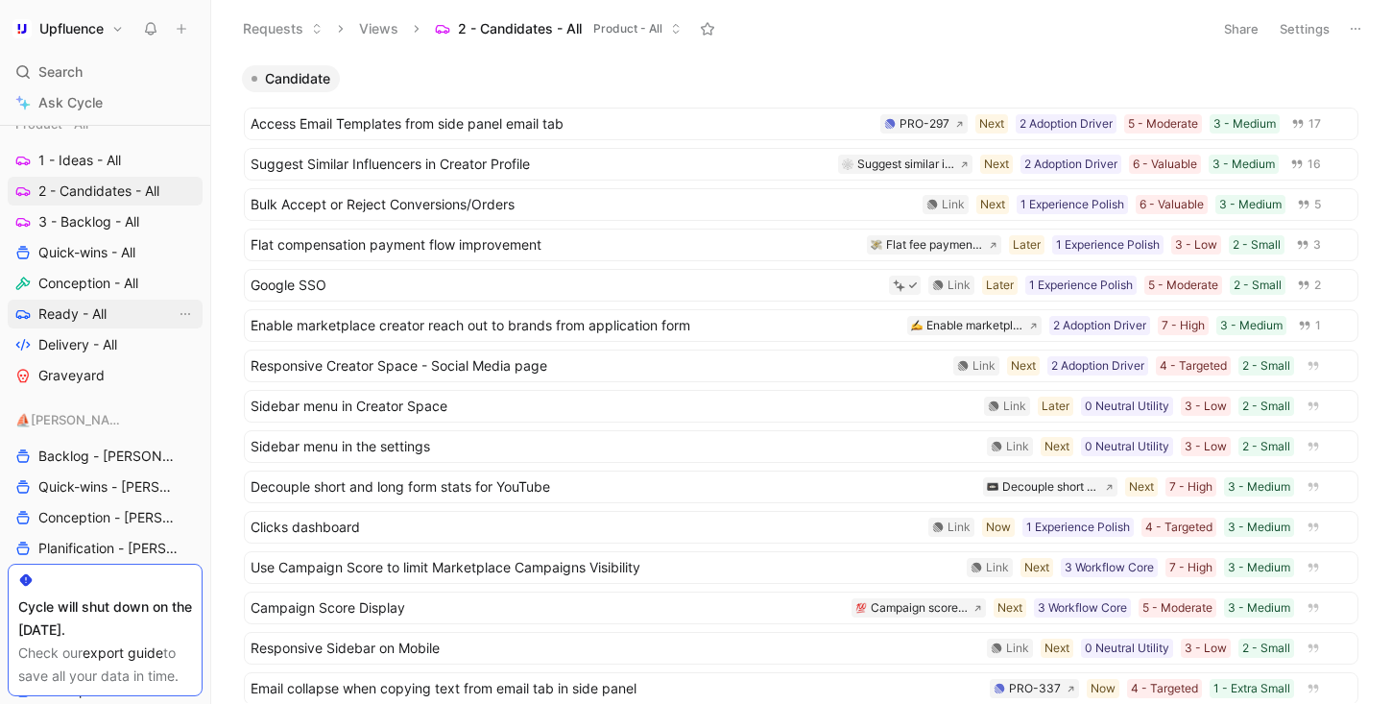
click at [105, 305] on span "Ready - All" at bounding box center [72, 313] width 68 height 19
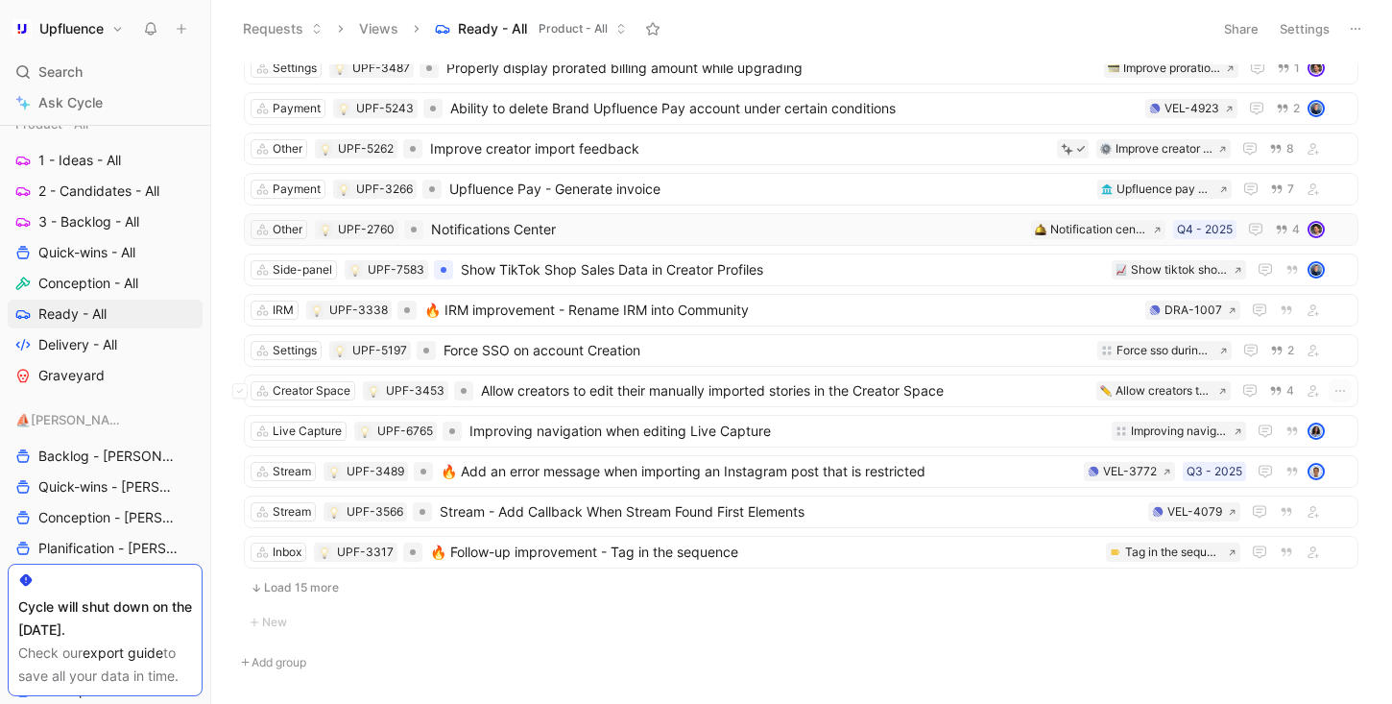
scroll to position [1437, 0]
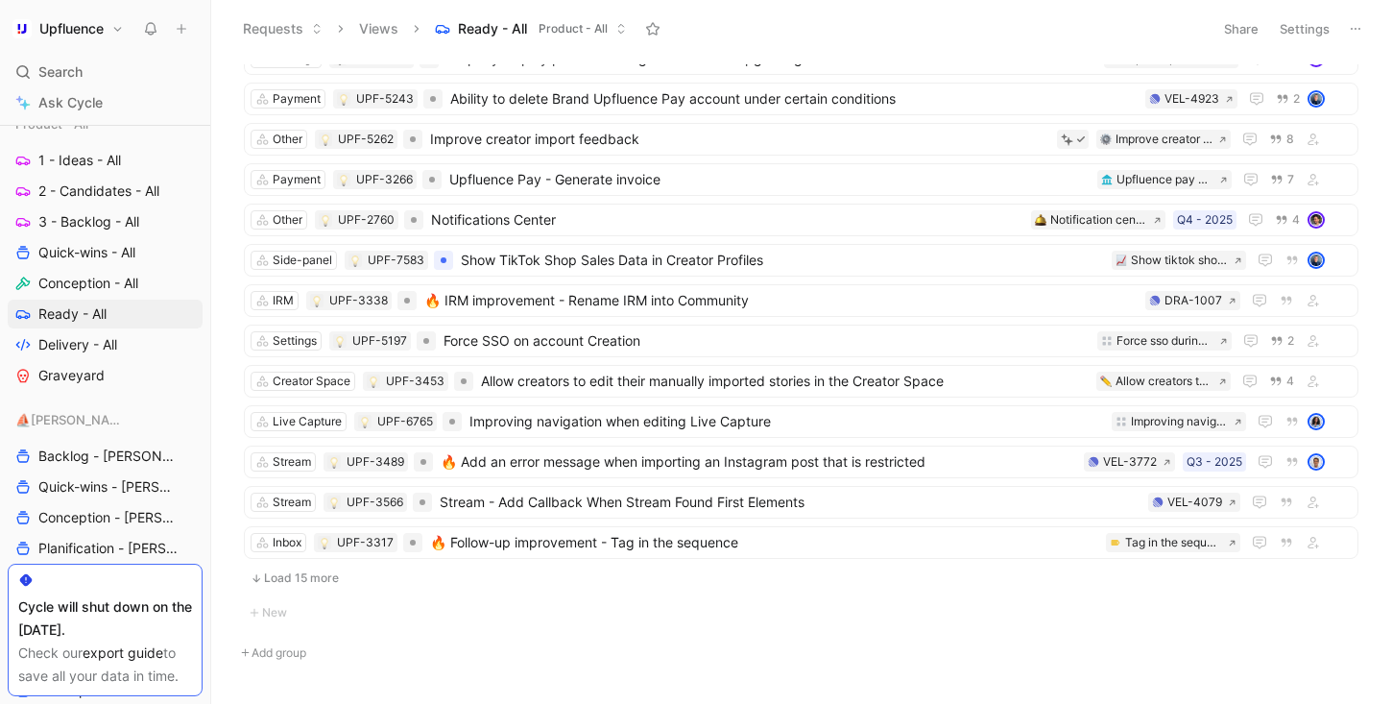
click at [597, 583] on button "Load 15 more" at bounding box center [801, 577] width 1114 height 23
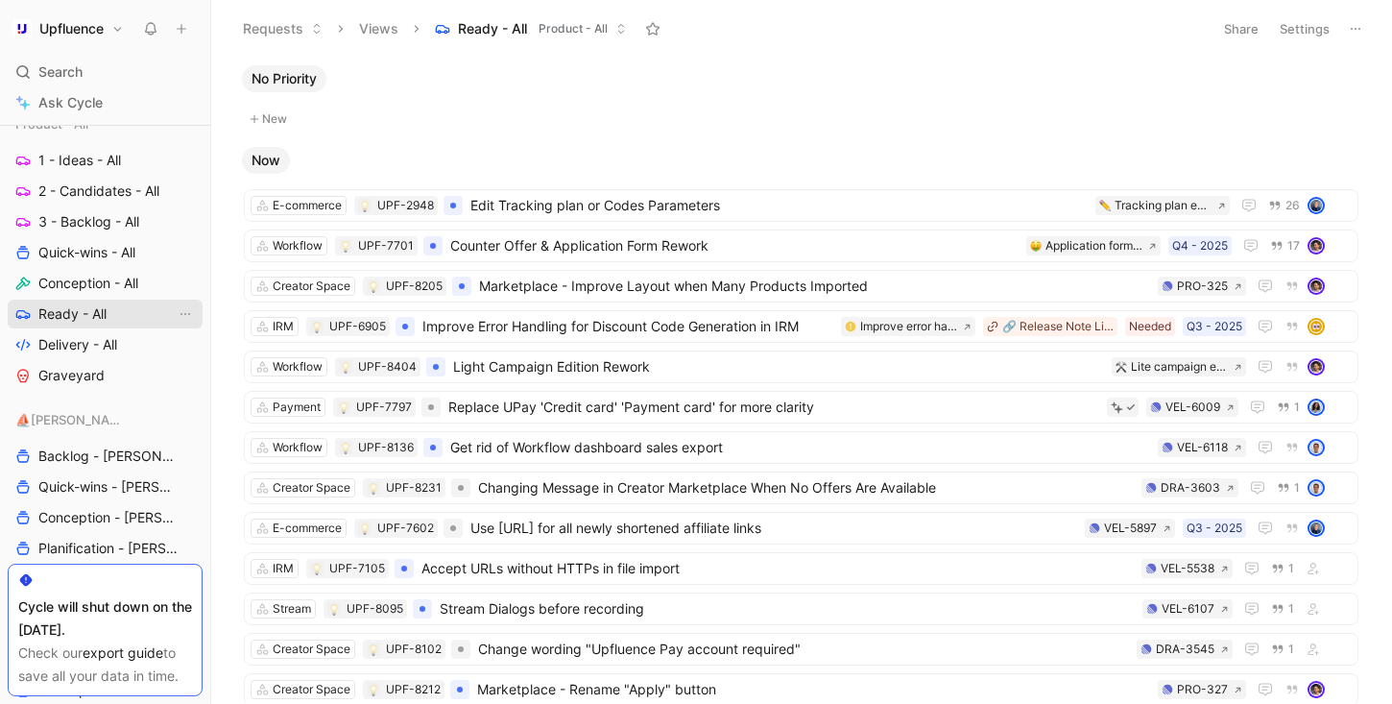
scroll to position [817, 0]
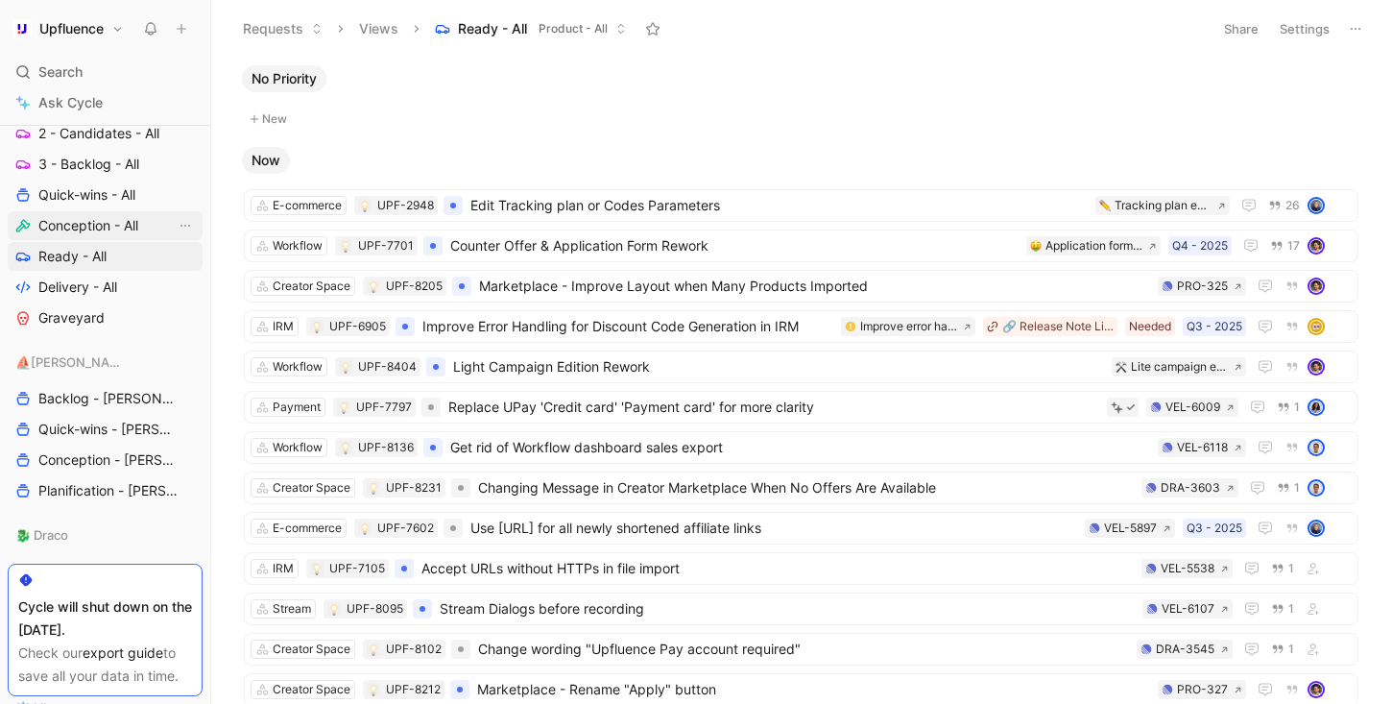
click at [98, 231] on span "Conception - All" at bounding box center [88, 225] width 100 height 19
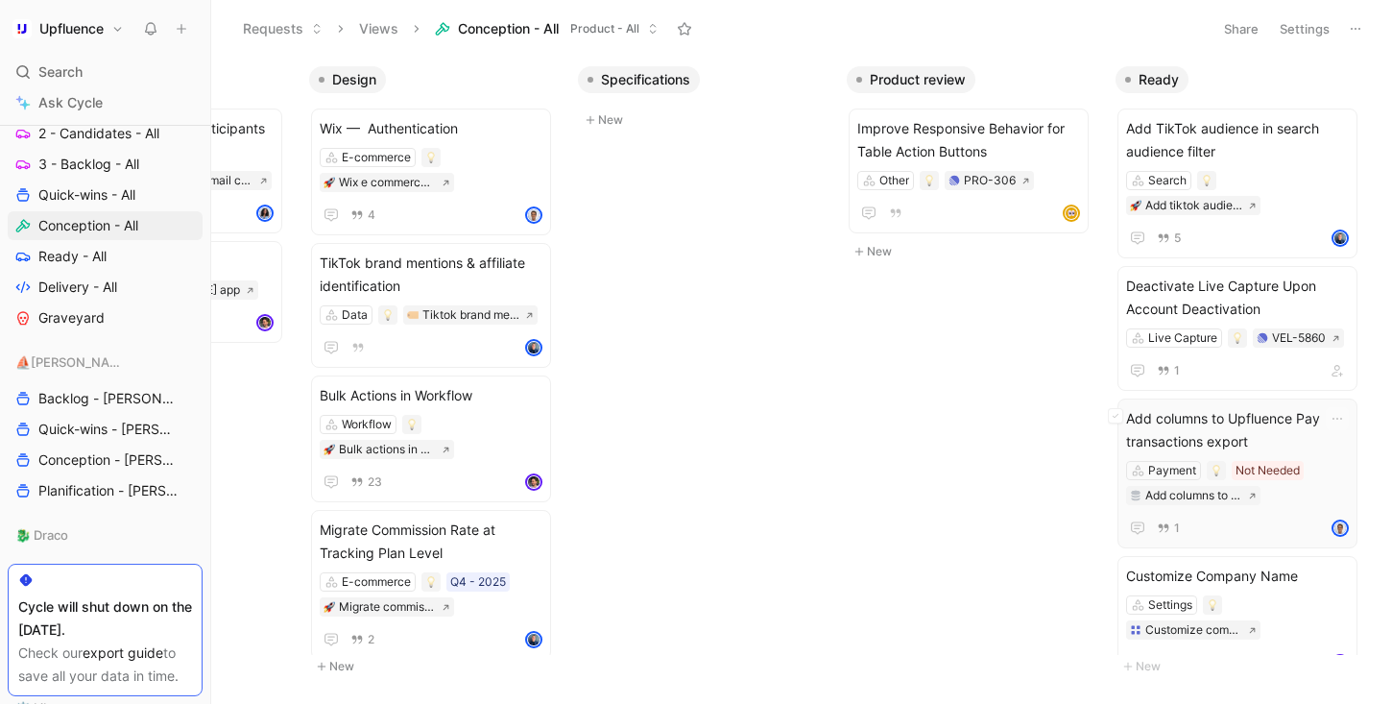
scroll to position [22, 0]
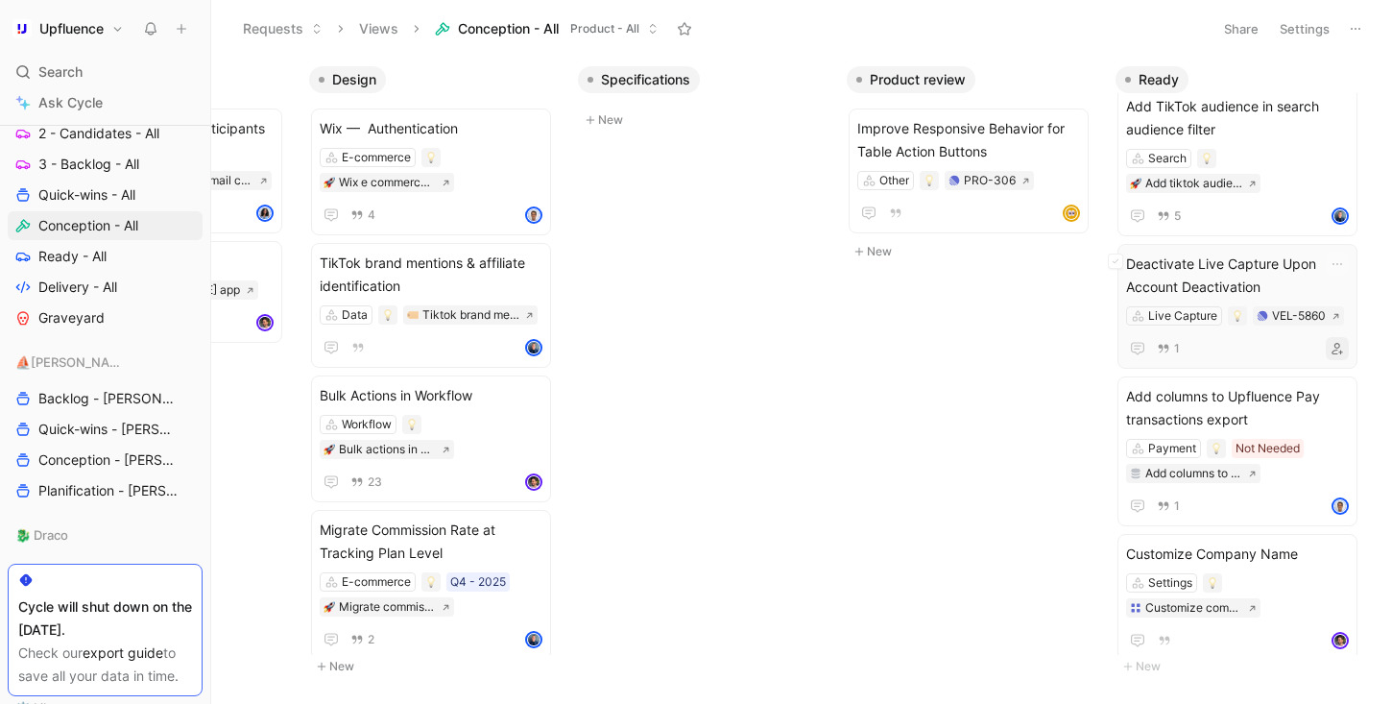
click at [1343, 343] on icon "button" at bounding box center [1337, 349] width 12 height 12
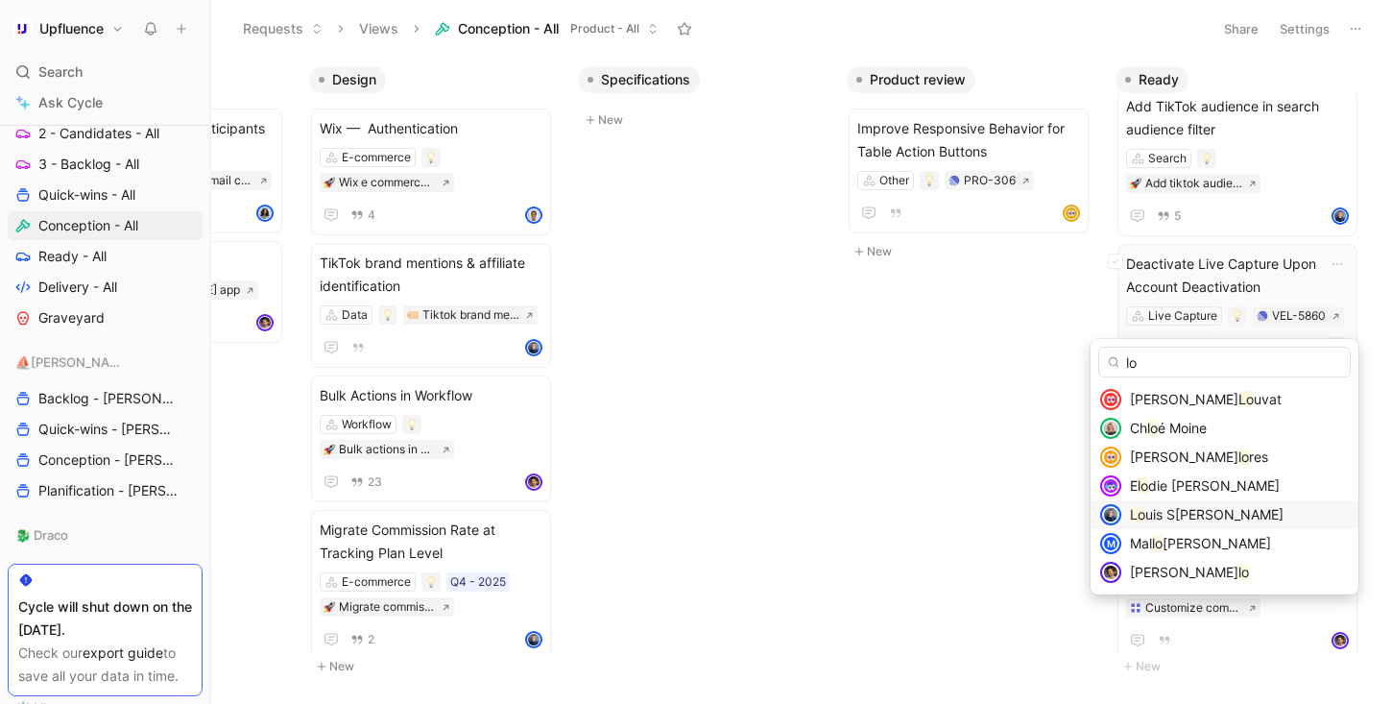
type input "lo"
click at [1271, 516] on span "uis S[PERSON_NAME]" at bounding box center [1214, 514] width 138 height 16
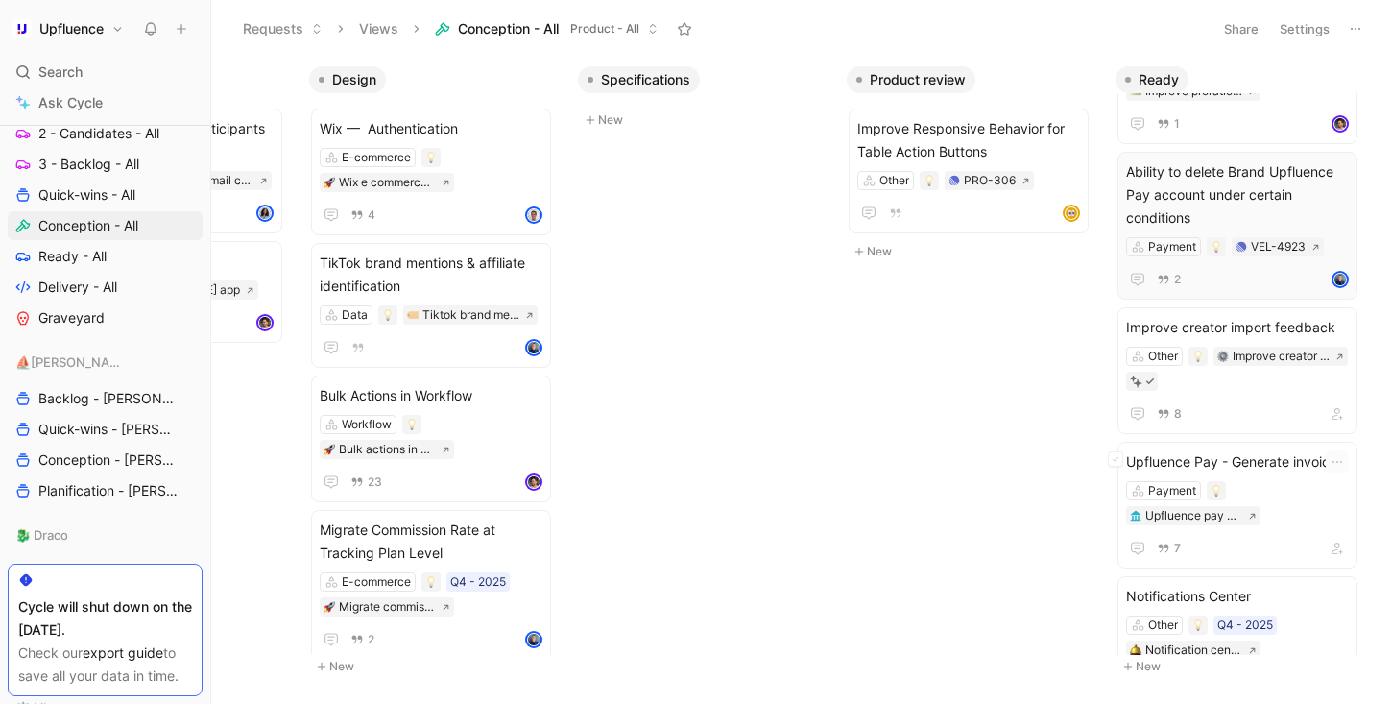
scroll to position [542, 0]
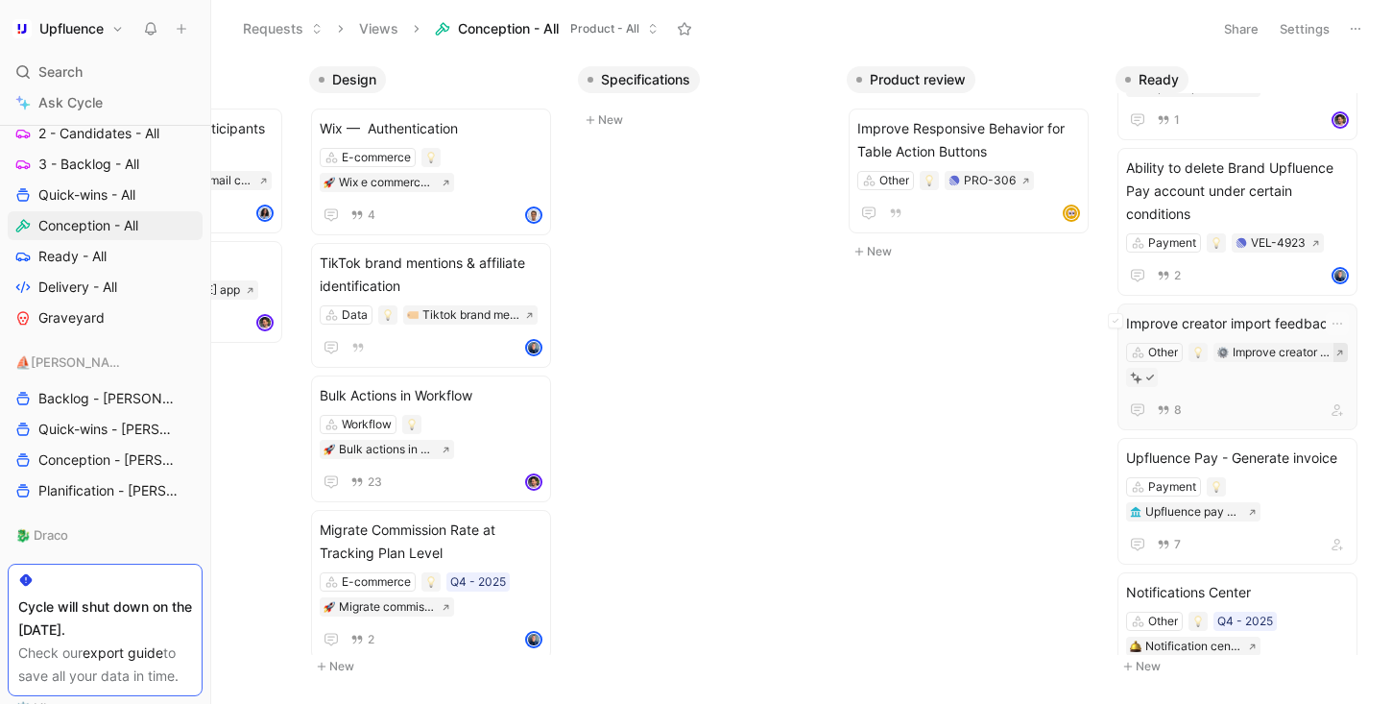
click at [1336, 350] on icon at bounding box center [1339, 352] width 9 height 9
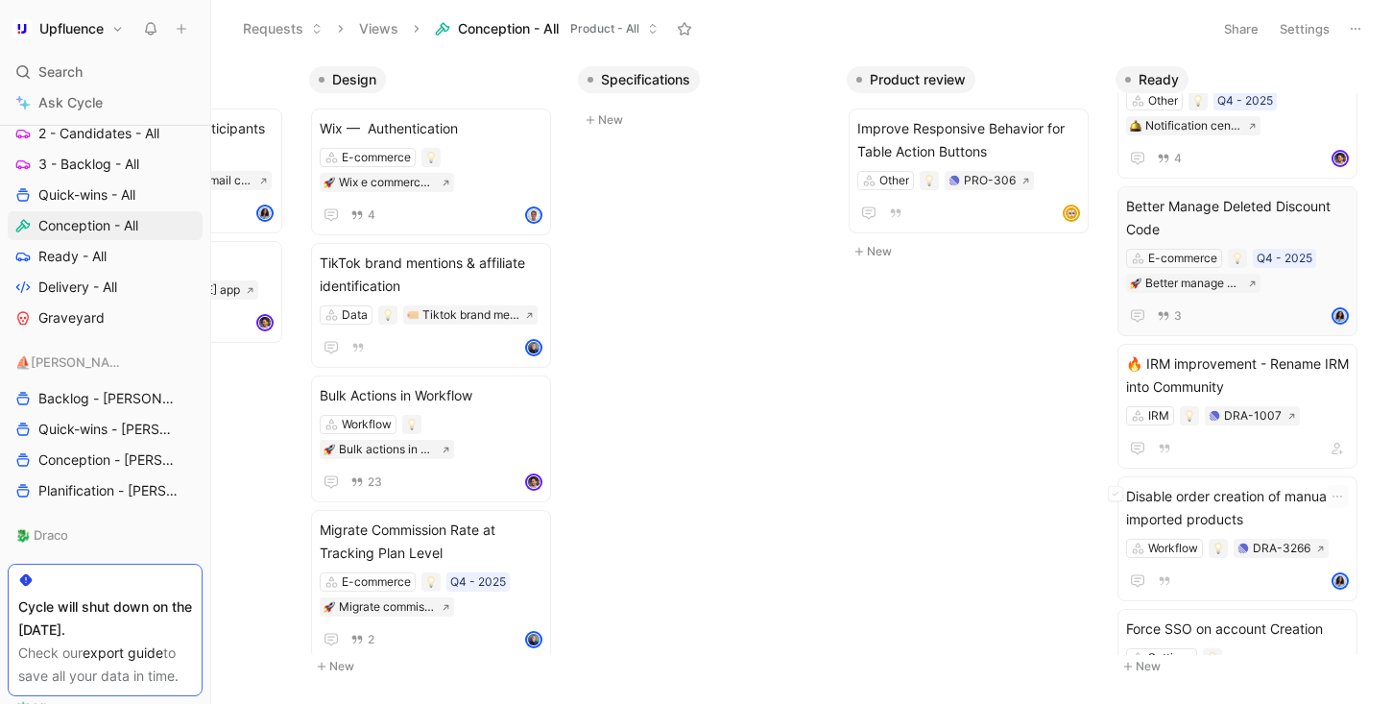
scroll to position [1076, 0]
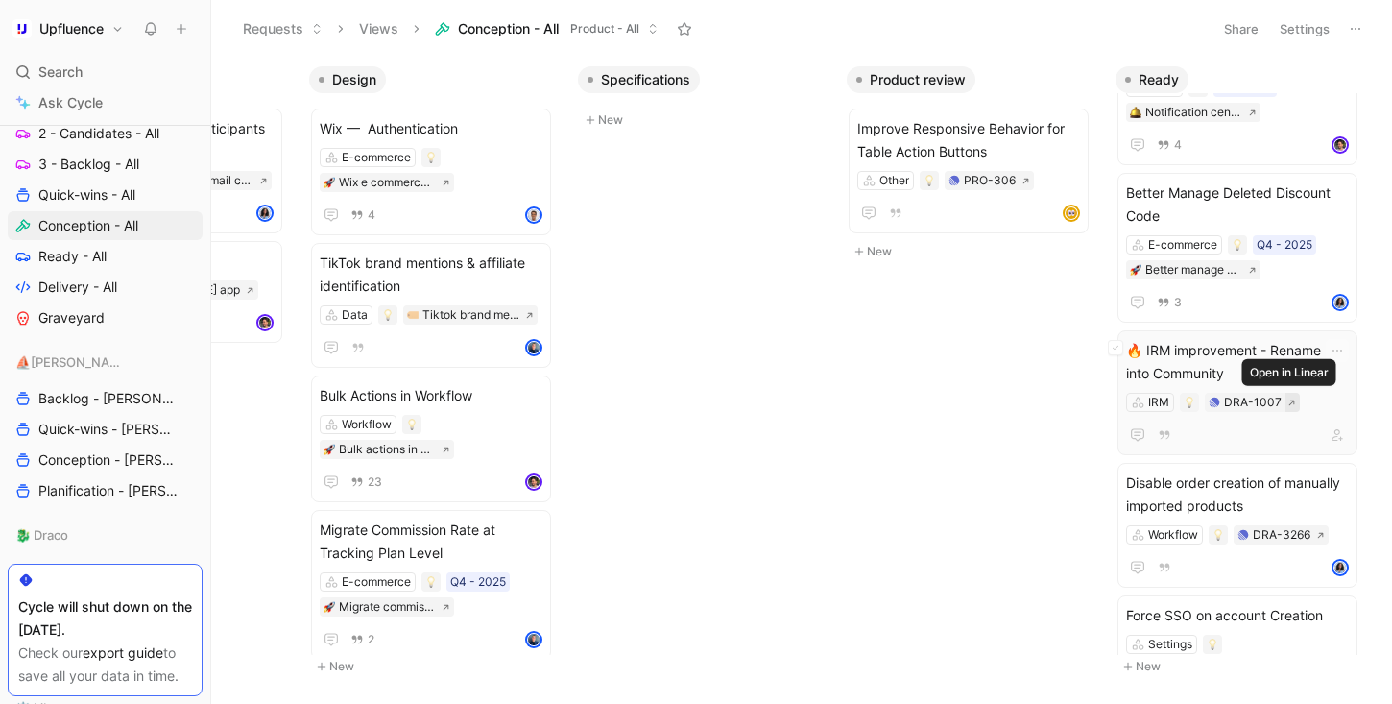
click at [1293, 405] on button at bounding box center [1292, 402] width 14 height 19
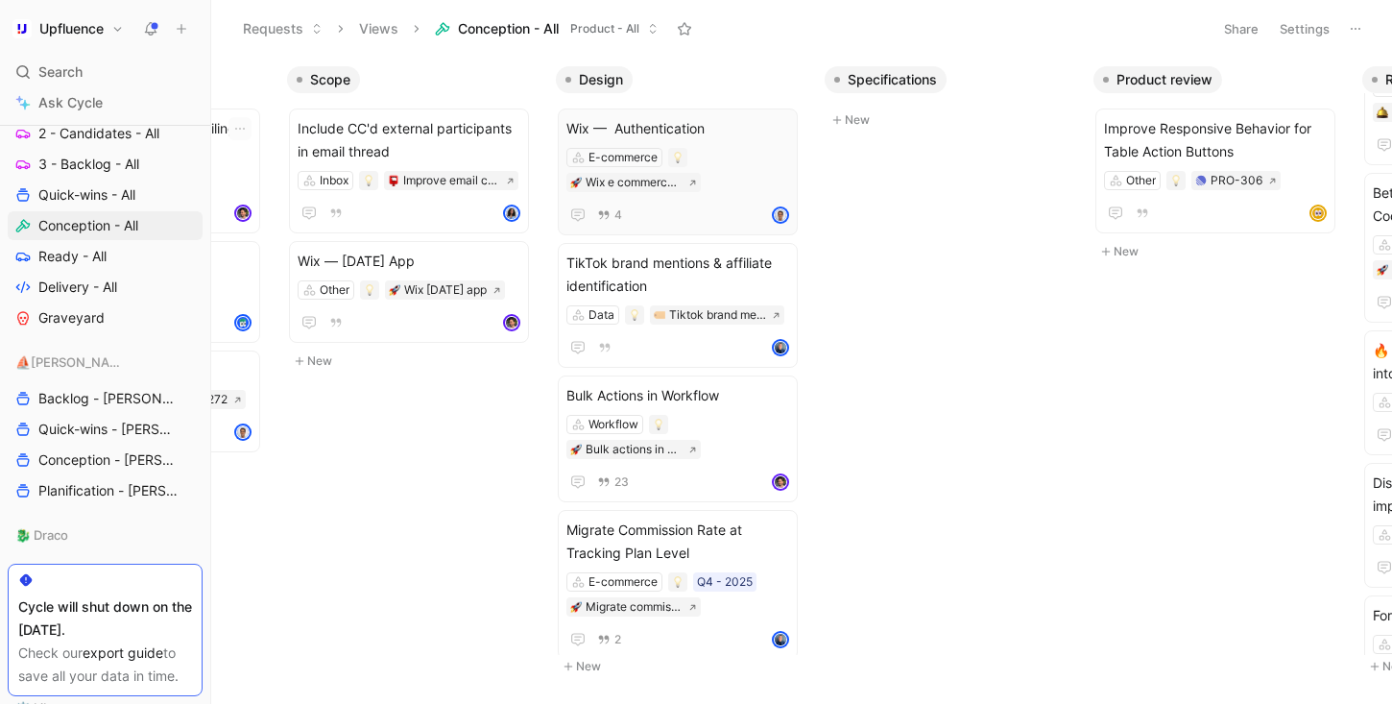
scroll to position [0, 0]
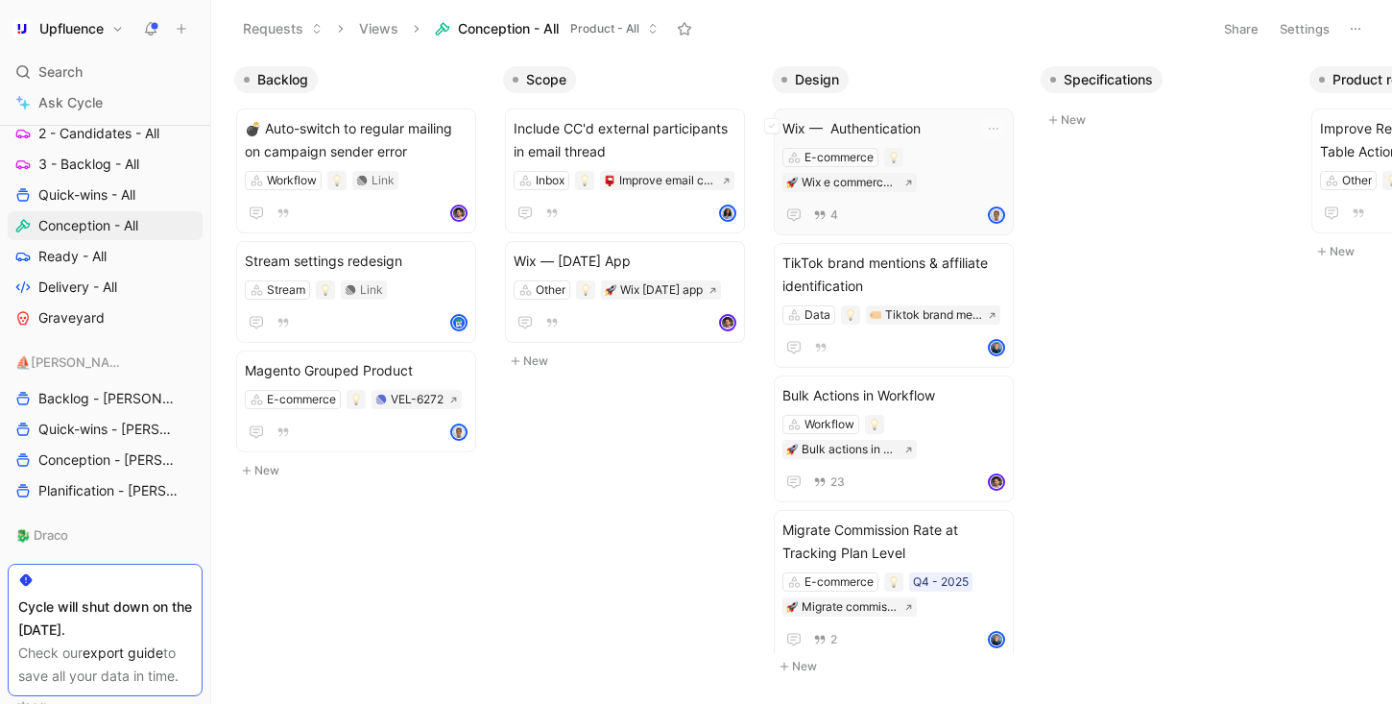
click at [921, 116] on div "Wix — Authentication E-commerce Wix e commerce integration 4" at bounding box center [894, 171] width 240 height 127
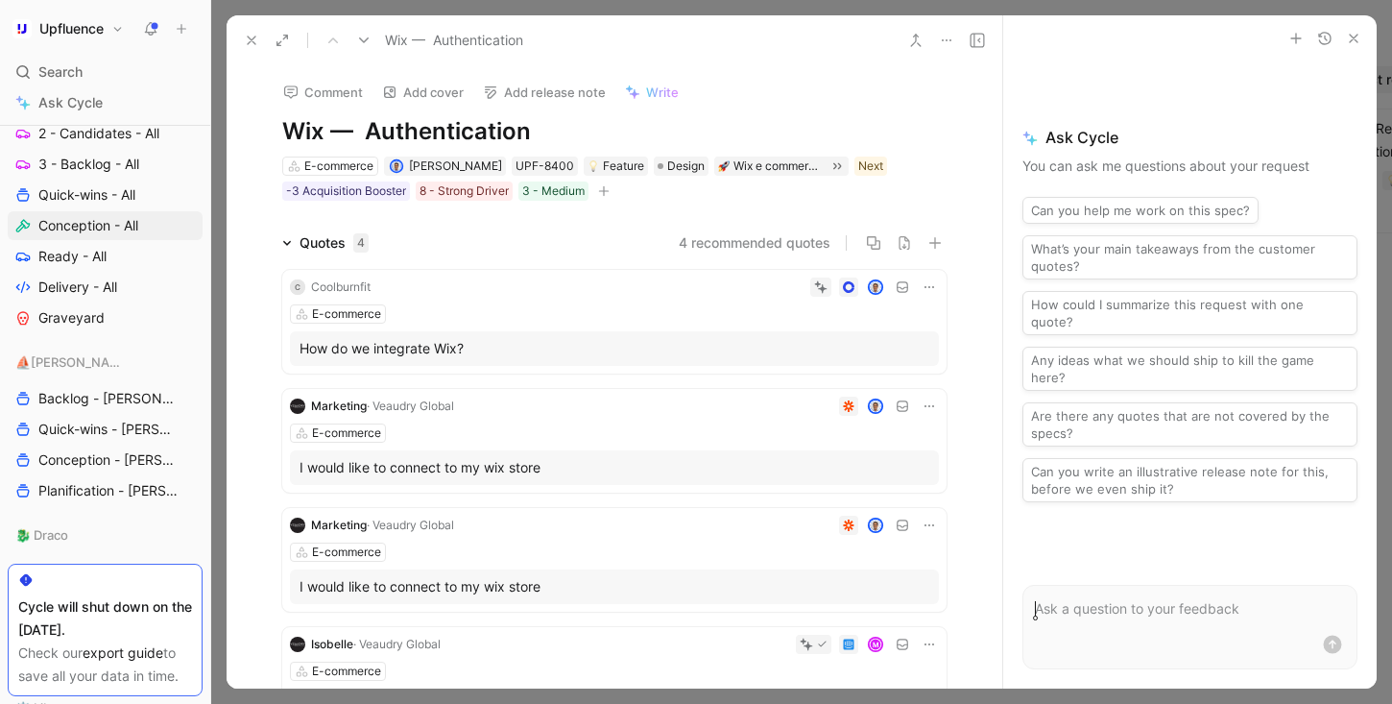
click at [252, 37] on use at bounding box center [252, 40] width 8 height 8
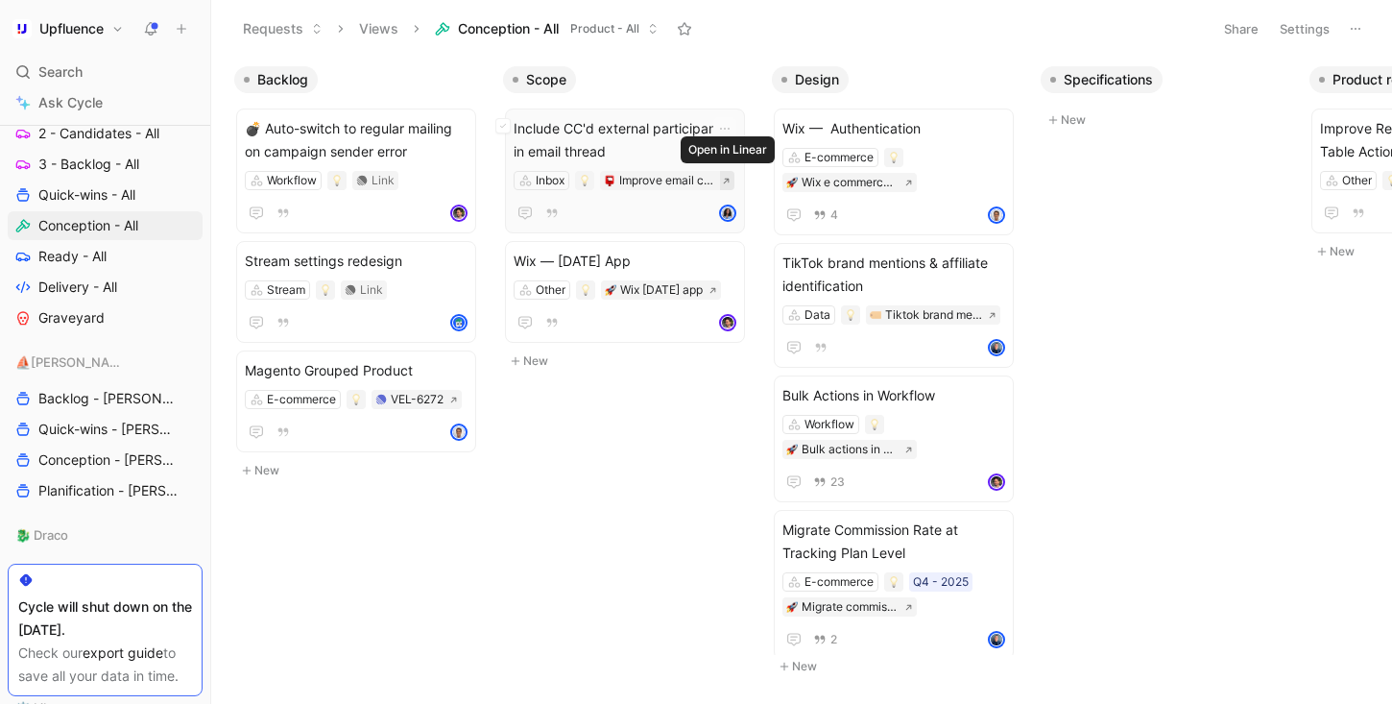
click at [726, 178] on icon at bounding box center [726, 181] width 6 height 6
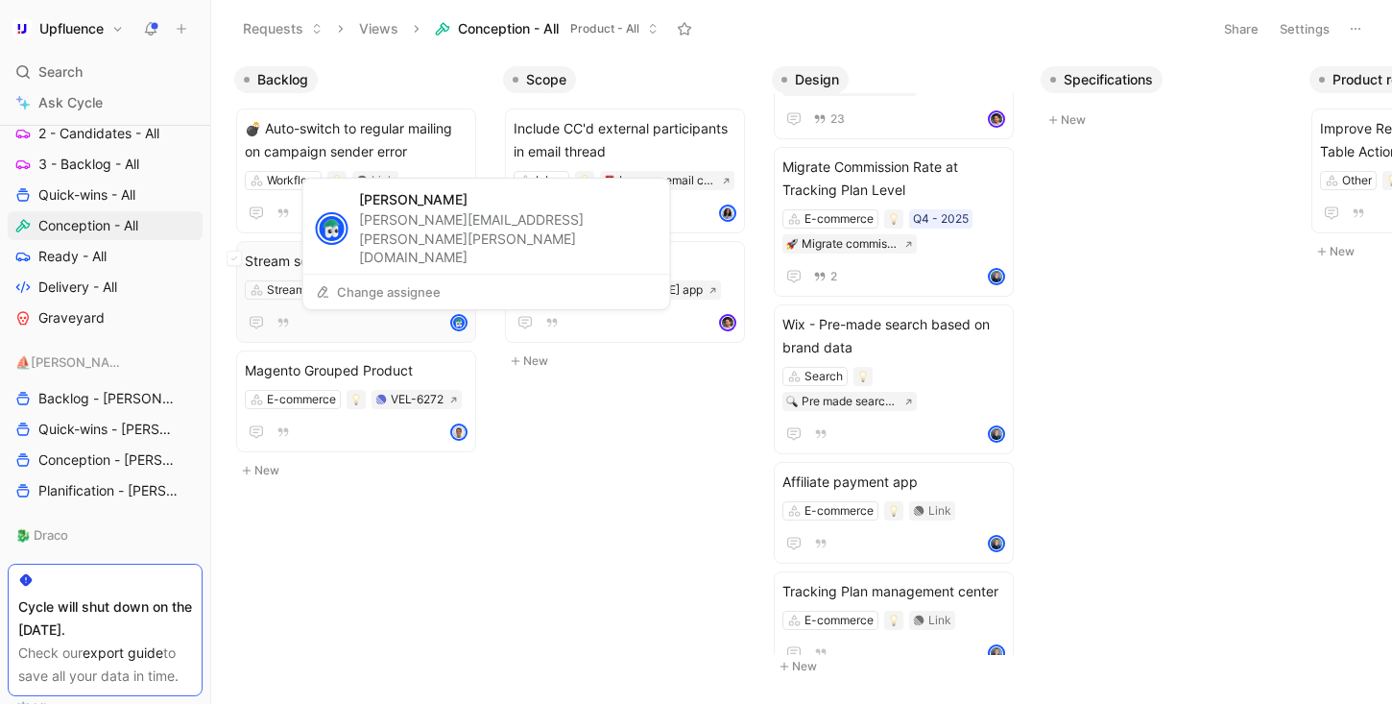
scroll to position [944, 0]
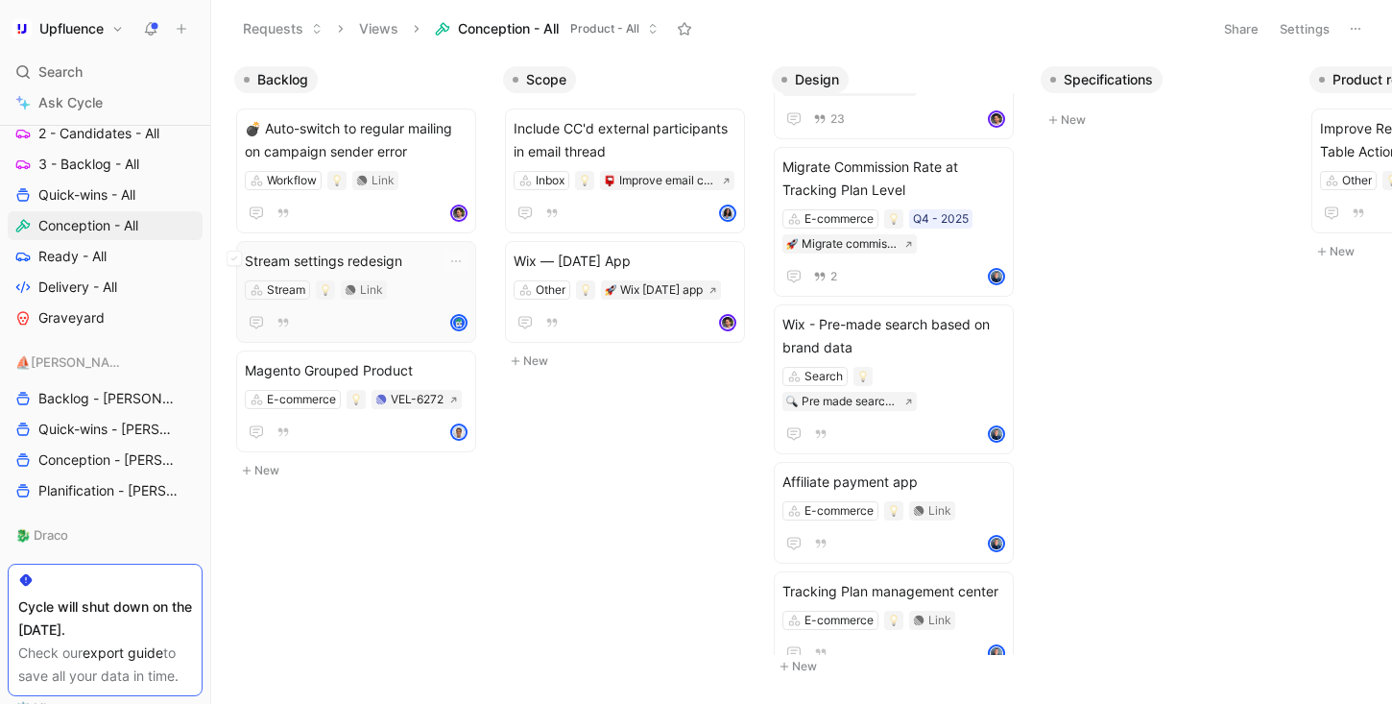
click at [397, 299] on div "Stream settings redesign Stream Link" at bounding box center [356, 292] width 223 height 84
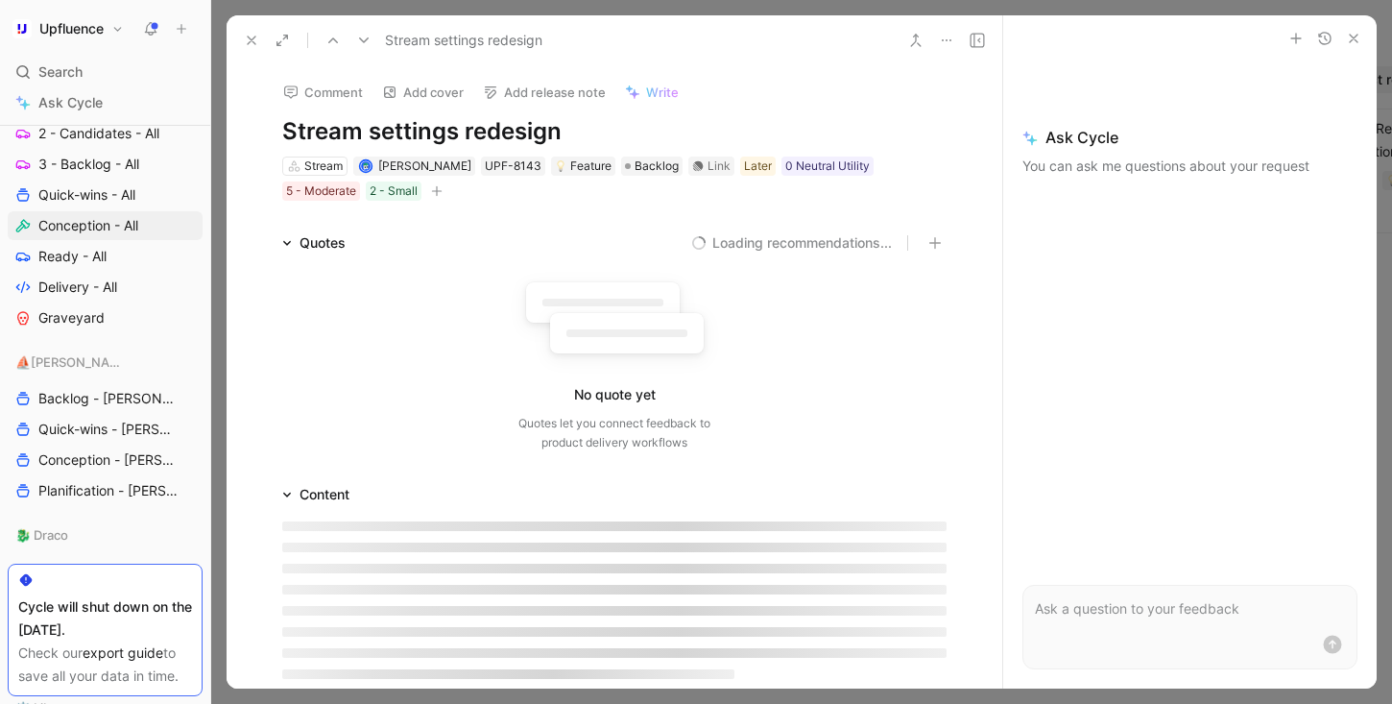
click at [470, 267] on div "No quote yet Quotes let you connect feedback to product delivery workflows" at bounding box center [614, 356] width 664 height 205
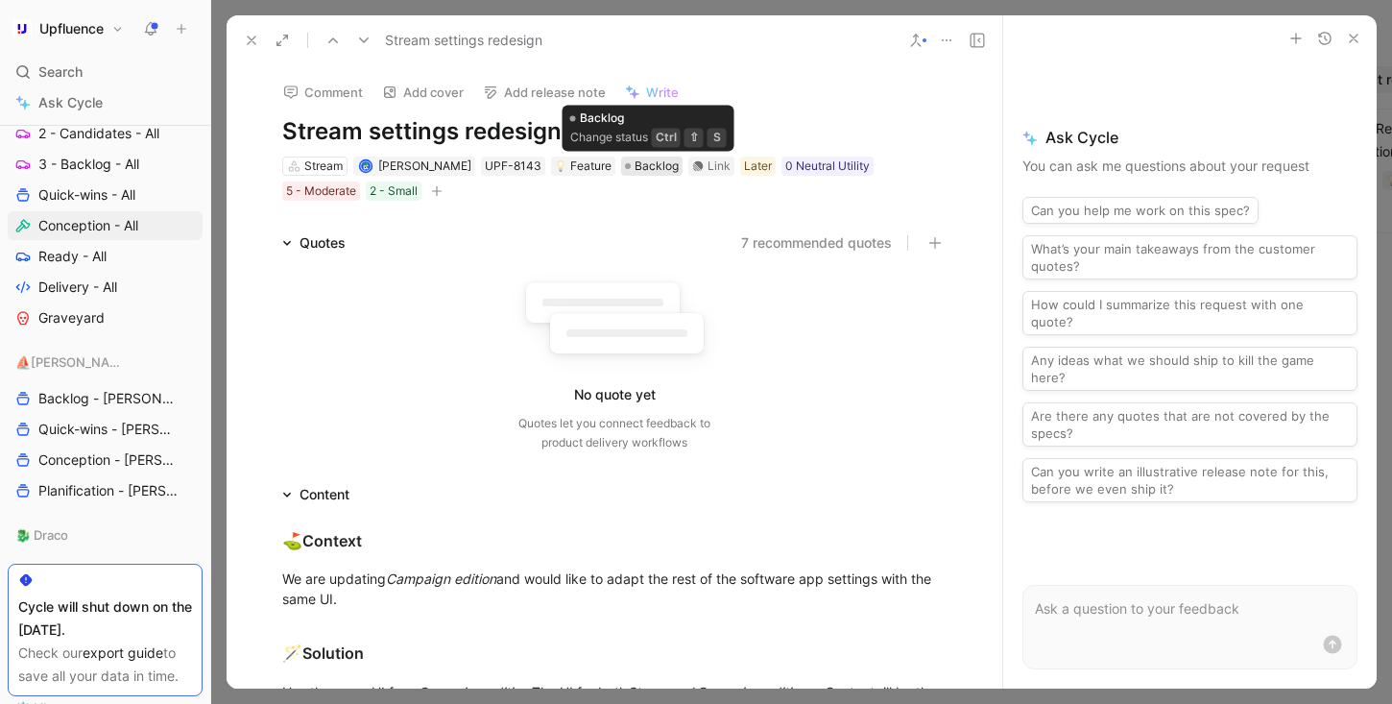
click at [651, 168] on span "Backlog" at bounding box center [656, 165] width 44 height 19
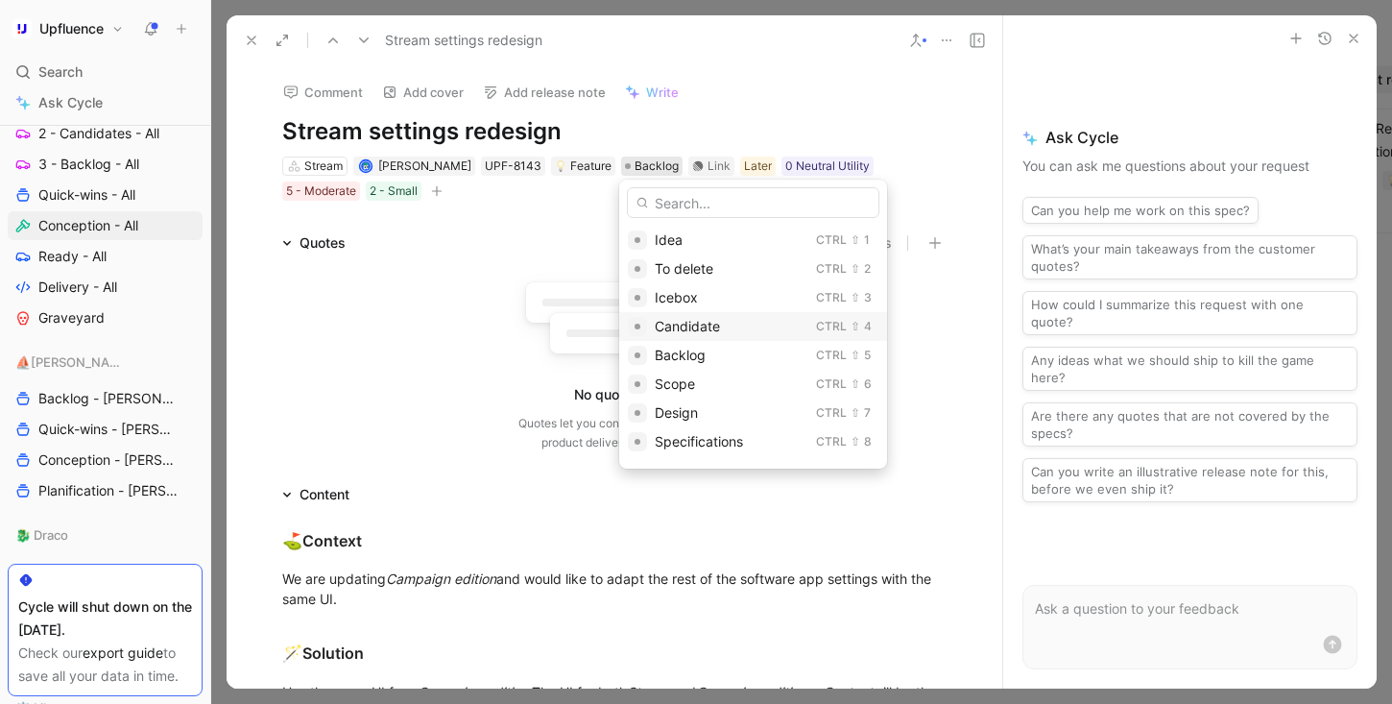
click at [704, 323] on span "Candidate" at bounding box center [687, 326] width 65 height 16
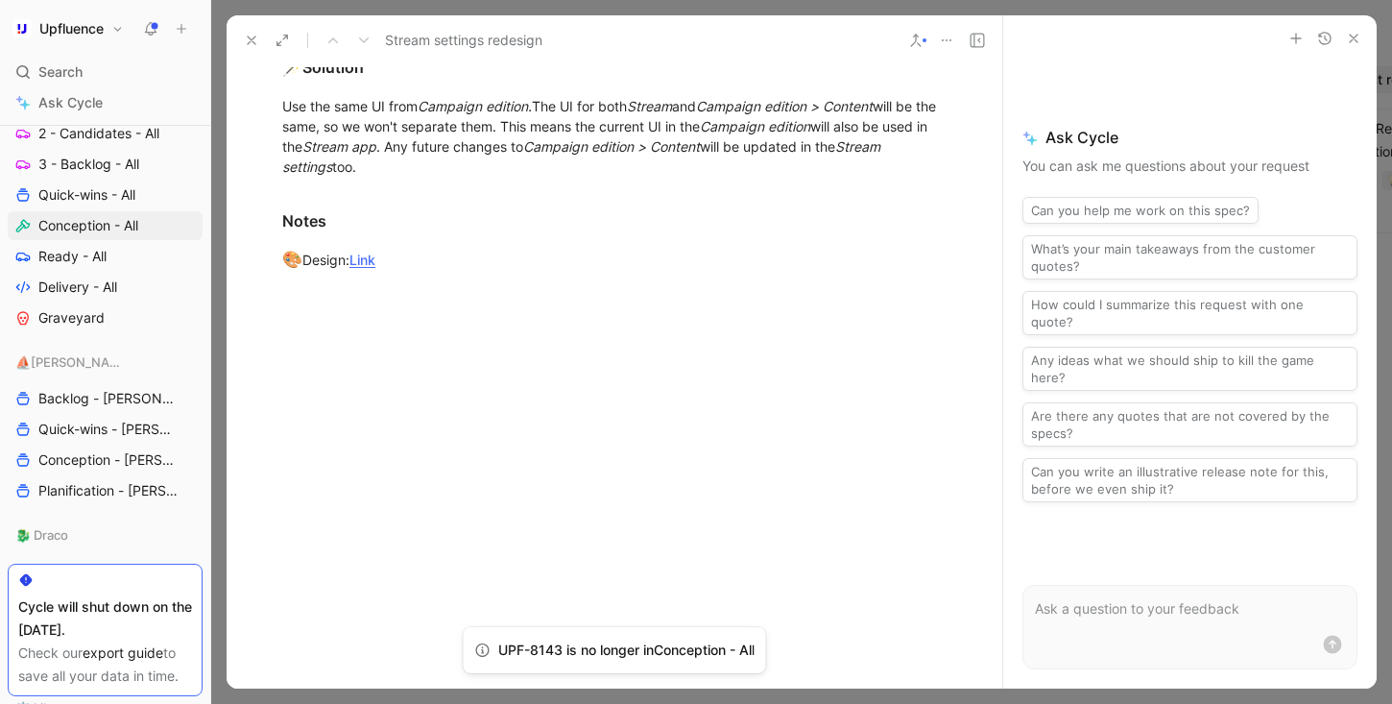
scroll to position [16, 0]
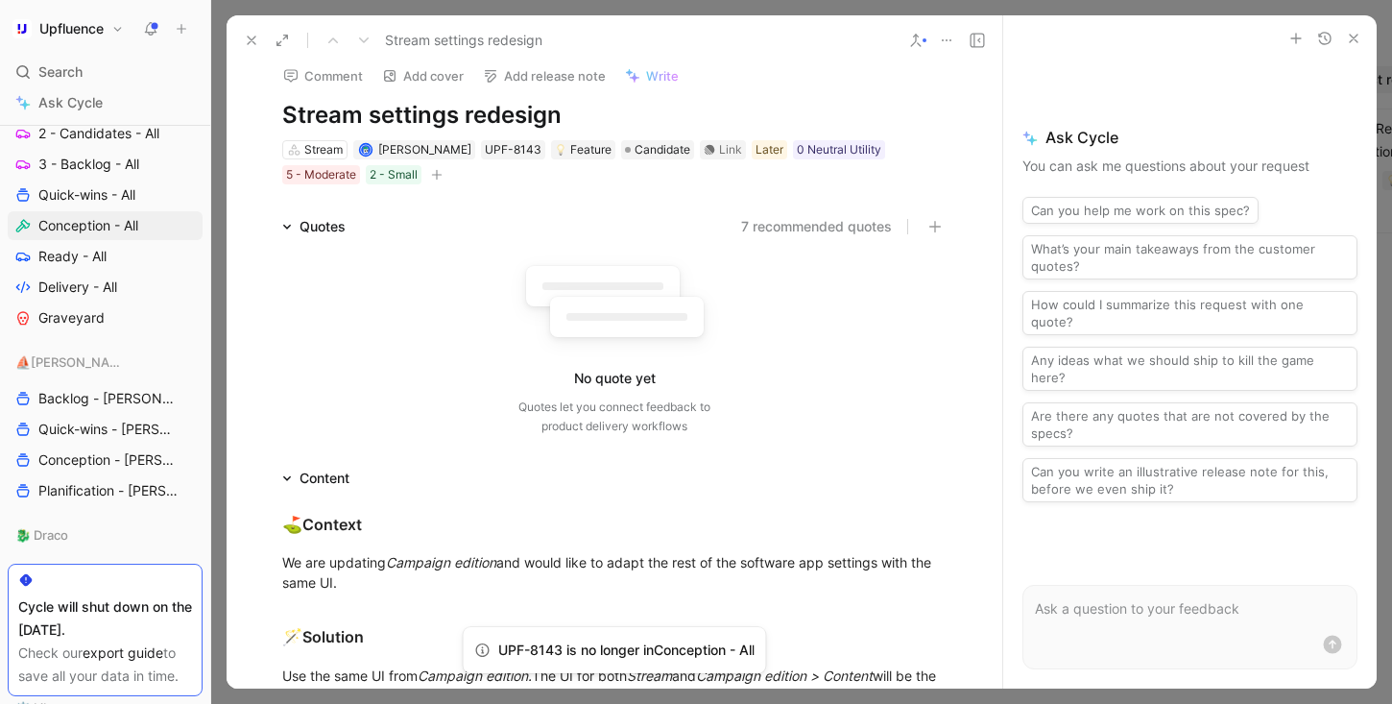
click at [261, 36] on button at bounding box center [251, 40] width 27 height 27
